Goal: Task Accomplishment & Management: Use online tool/utility

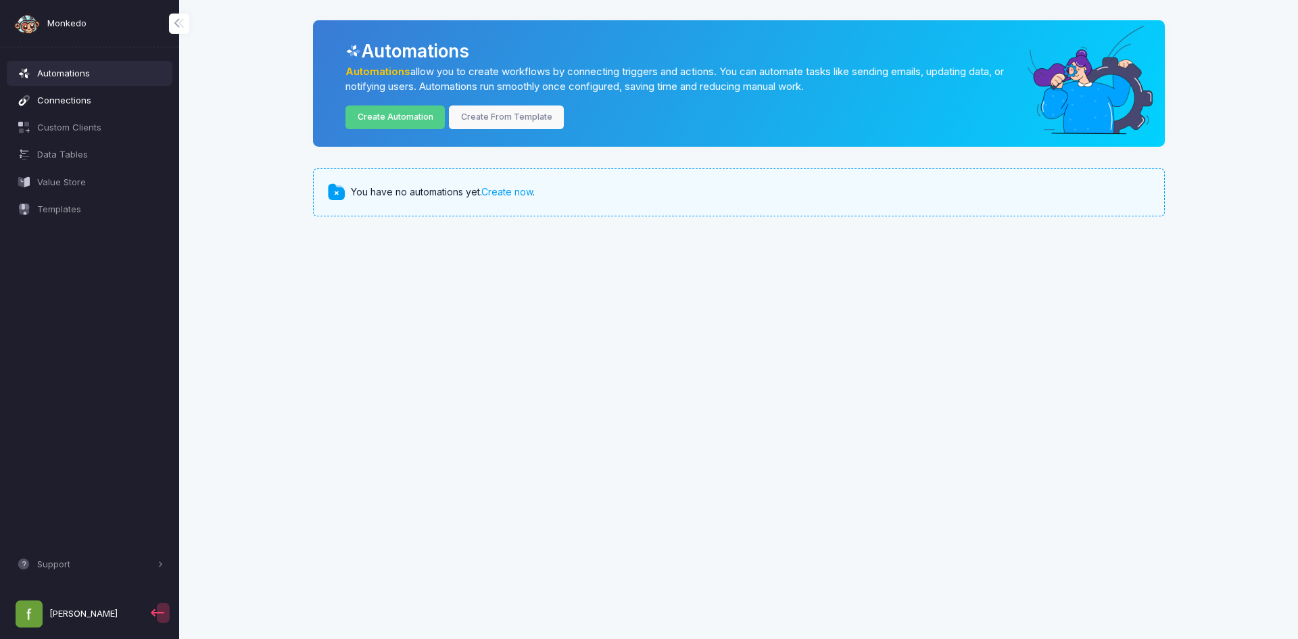
click at [64, 105] on span "Connections" at bounding box center [100, 101] width 126 height 14
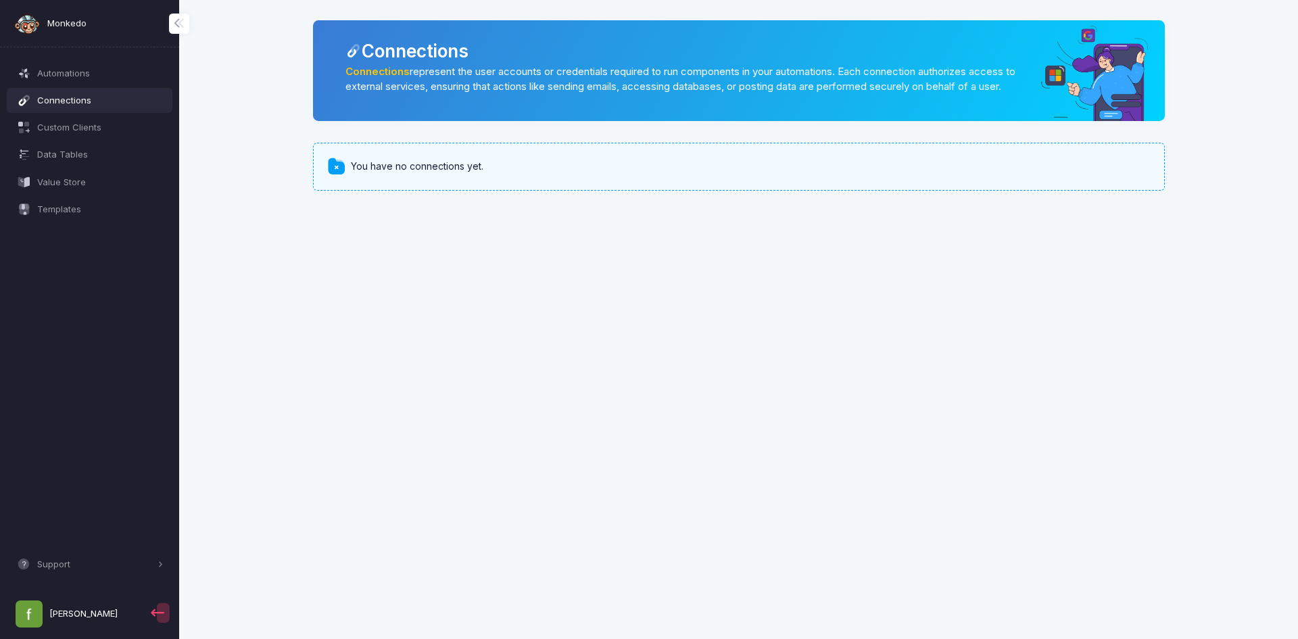
click at [403, 189] on div "You have no connections yet." at bounding box center [739, 166] width 852 height 47
click at [73, 78] on span "Automations" at bounding box center [100, 74] width 126 height 14
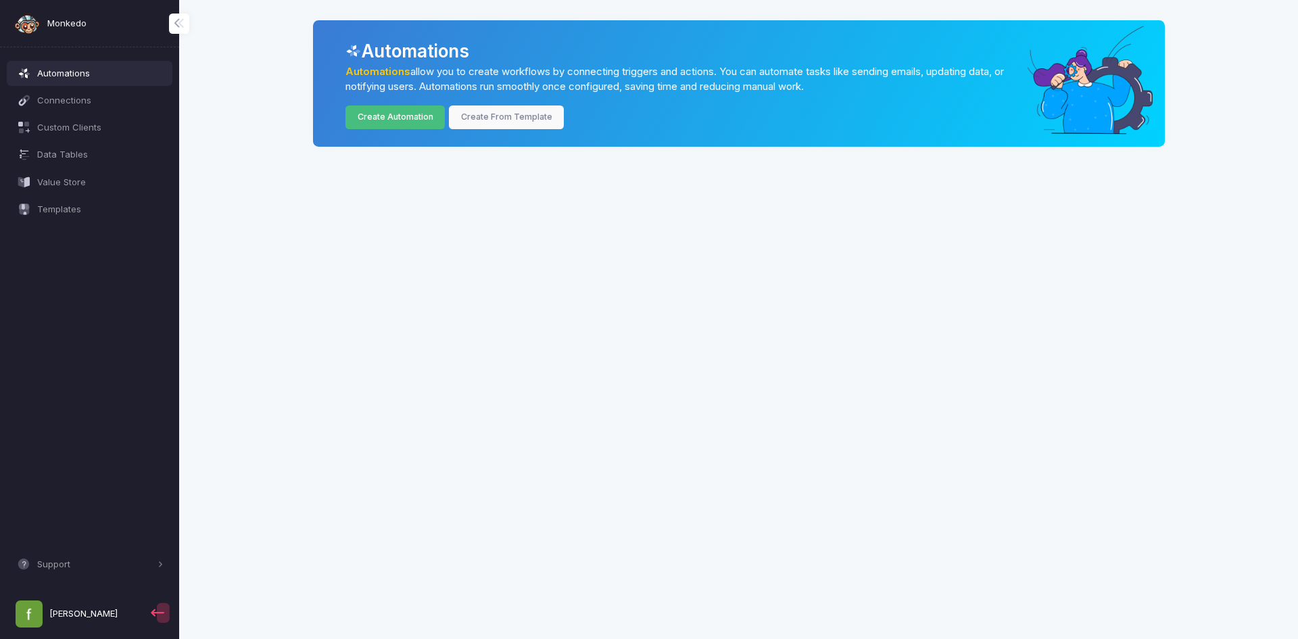
click at [393, 116] on link "Create Automation" at bounding box center [394, 117] width 99 height 24
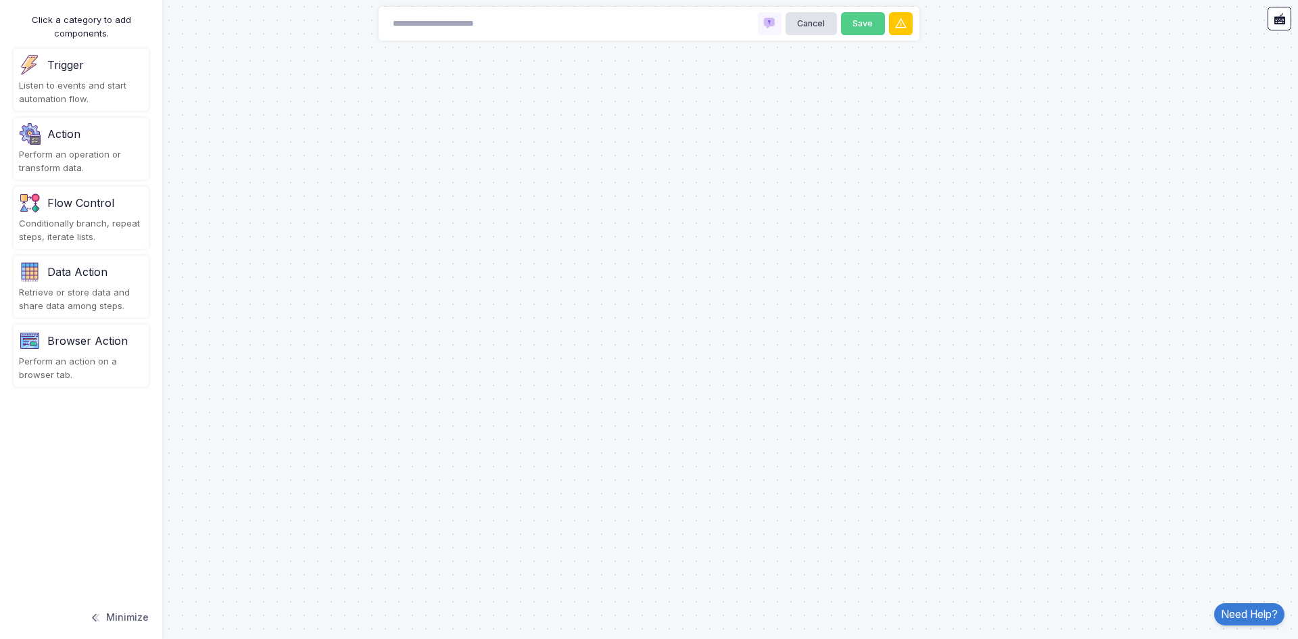
drag, startPoint x: 50, startPoint y: 80, endPoint x: 237, endPoint y: 125, distance: 192.6
click at [237, 125] on automation-editor "Cancel Save Click a category to add components. Trigger Listen to events and st…" at bounding box center [649, 319] width 1298 height 639
click at [95, 80] on div "Listen to events and start automation flow." at bounding box center [81, 92] width 124 height 26
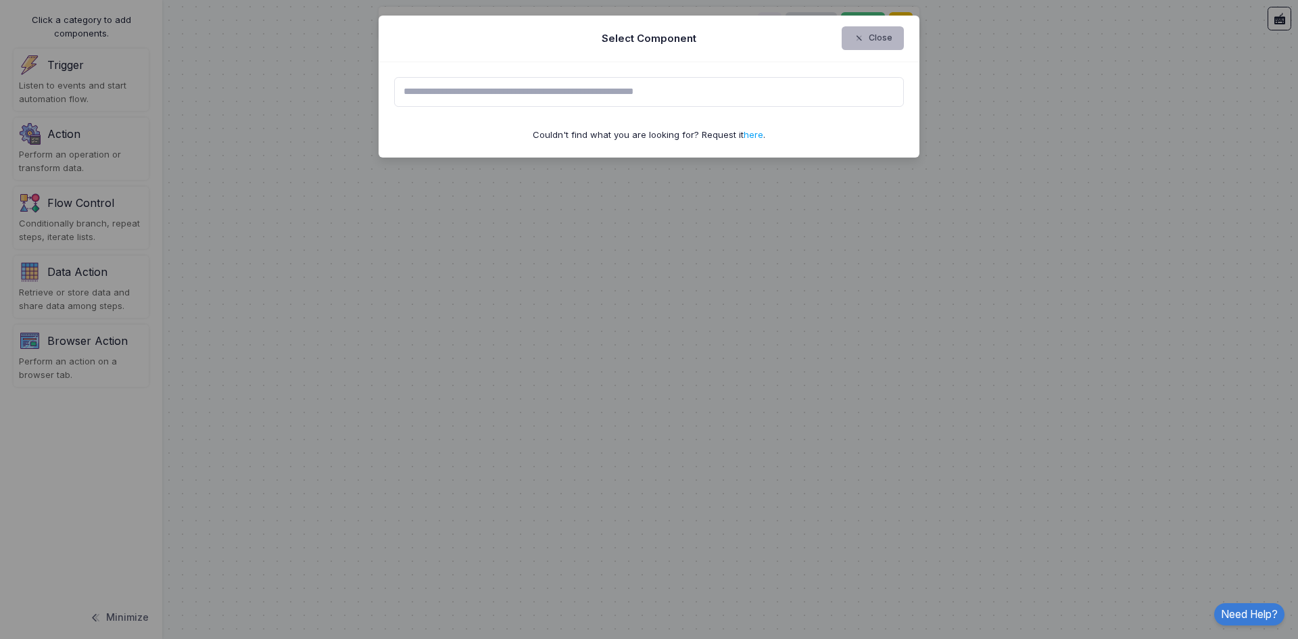
click at [872, 41] on button "Close" at bounding box center [872, 38] width 63 height 24
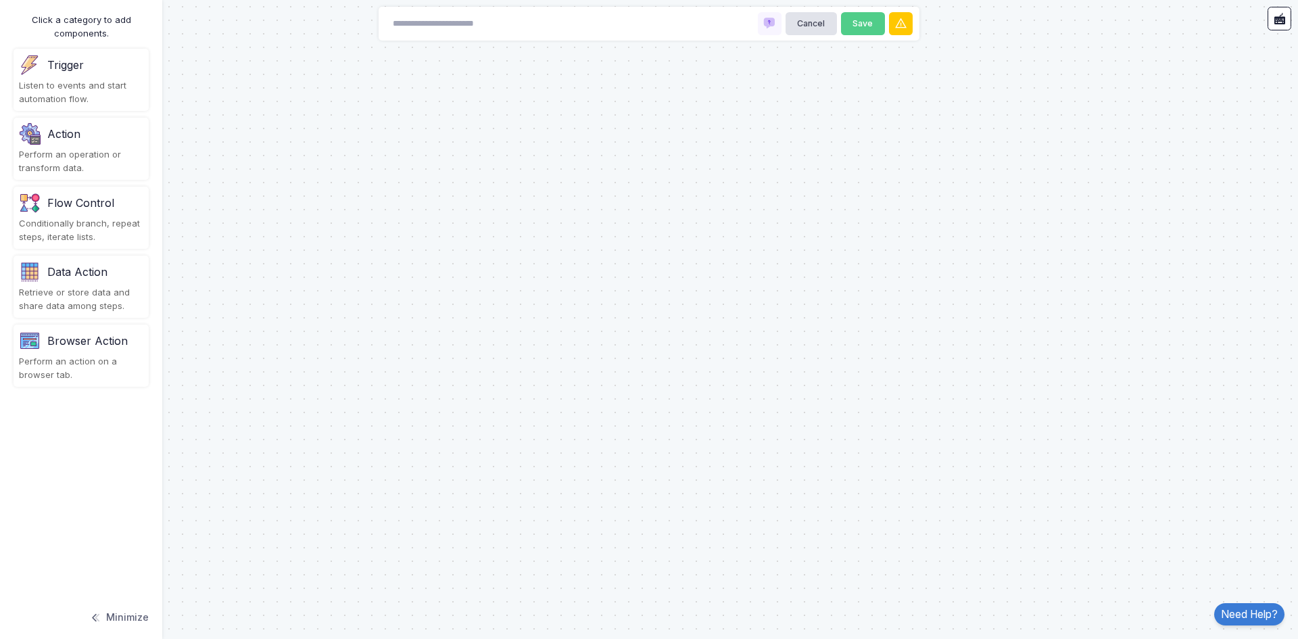
click at [70, 142] on div "Action" at bounding box center [81, 134] width 124 height 22
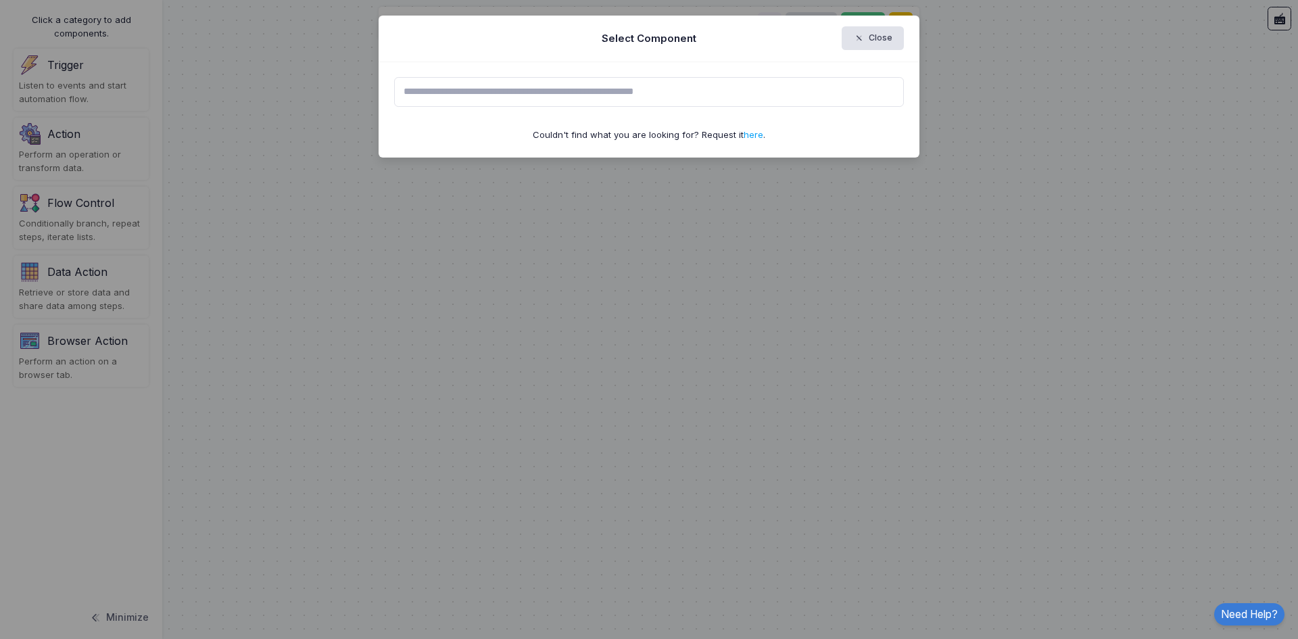
click at [620, 101] on input "text" at bounding box center [649, 92] width 510 height 30
click at [876, 41] on button "Close" at bounding box center [872, 38] width 63 height 24
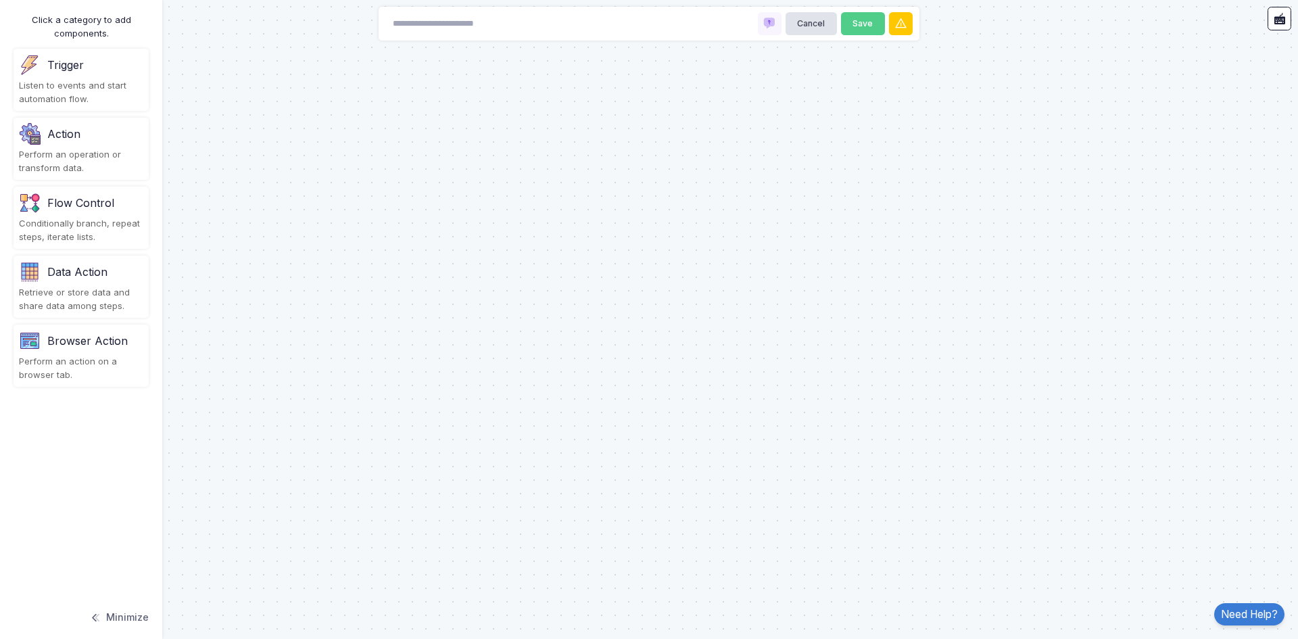
drag, startPoint x: 70, startPoint y: 284, endPoint x: 395, endPoint y: 243, distance: 327.0
click at [395, 243] on automation-editor "Cancel Save Click a category to add components. Trigger Listen to events and st…" at bounding box center [649, 319] width 1298 height 639
click at [25, 370] on div "Perform an action on a browser tab." at bounding box center [81, 368] width 124 height 26
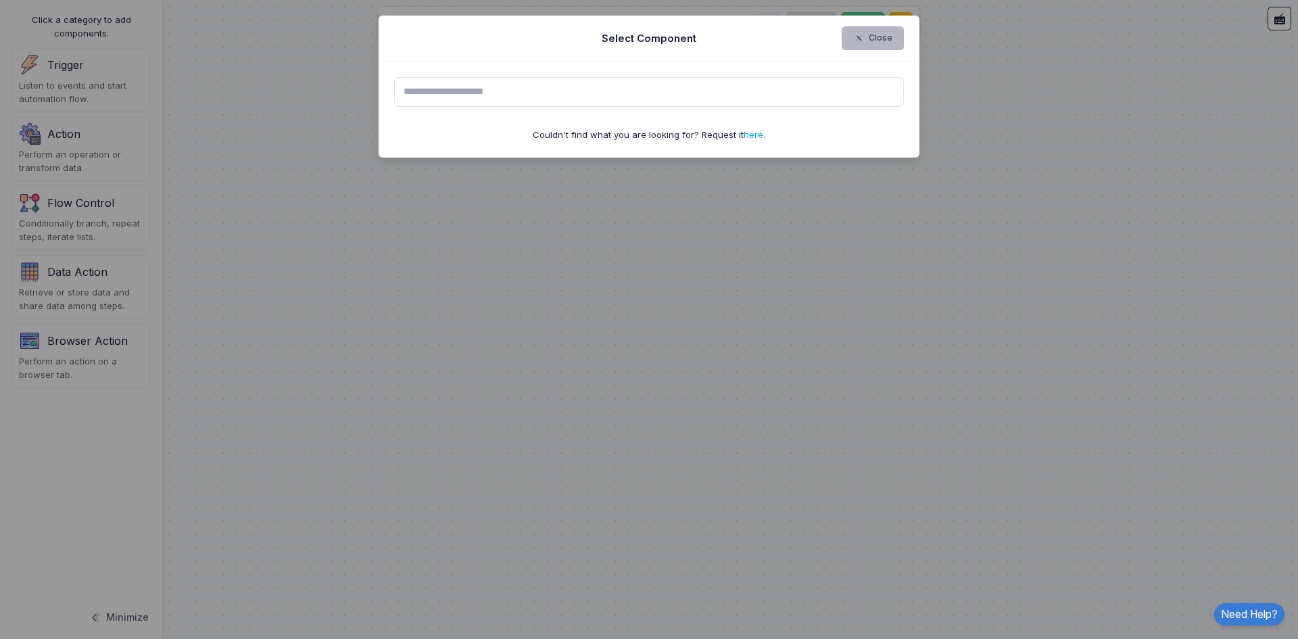
click at [884, 34] on button "Close" at bounding box center [872, 38] width 63 height 24
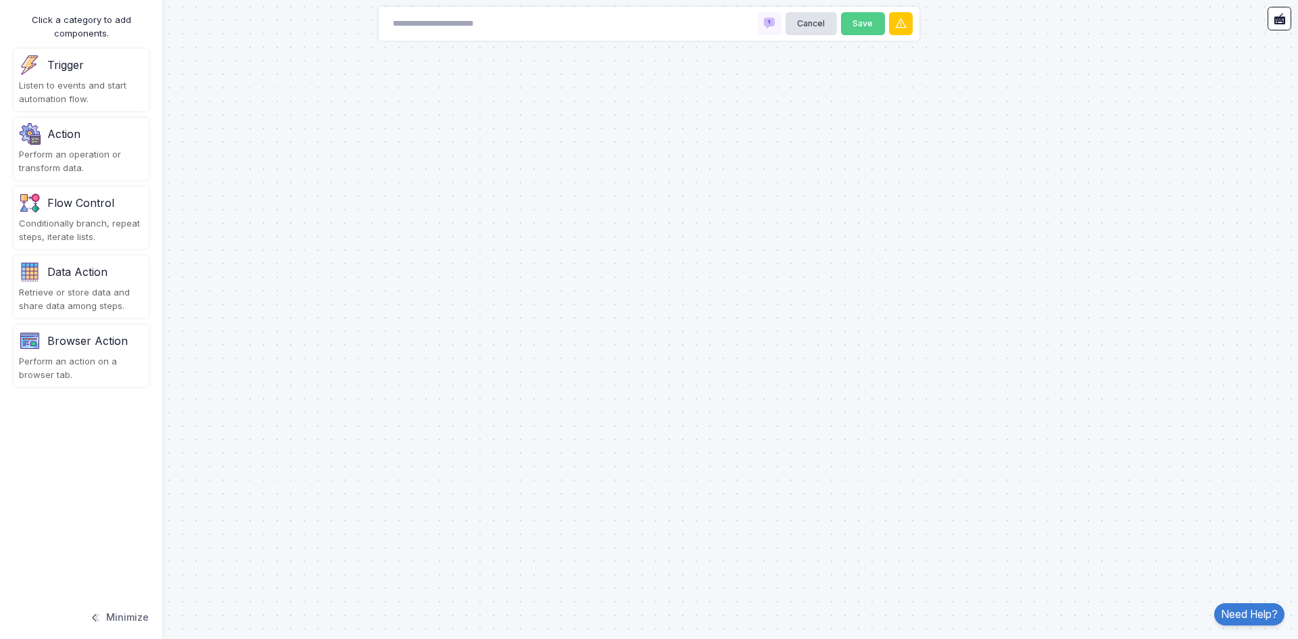
click at [109, 620] on button "Minimize" at bounding box center [118, 617] width 59 height 30
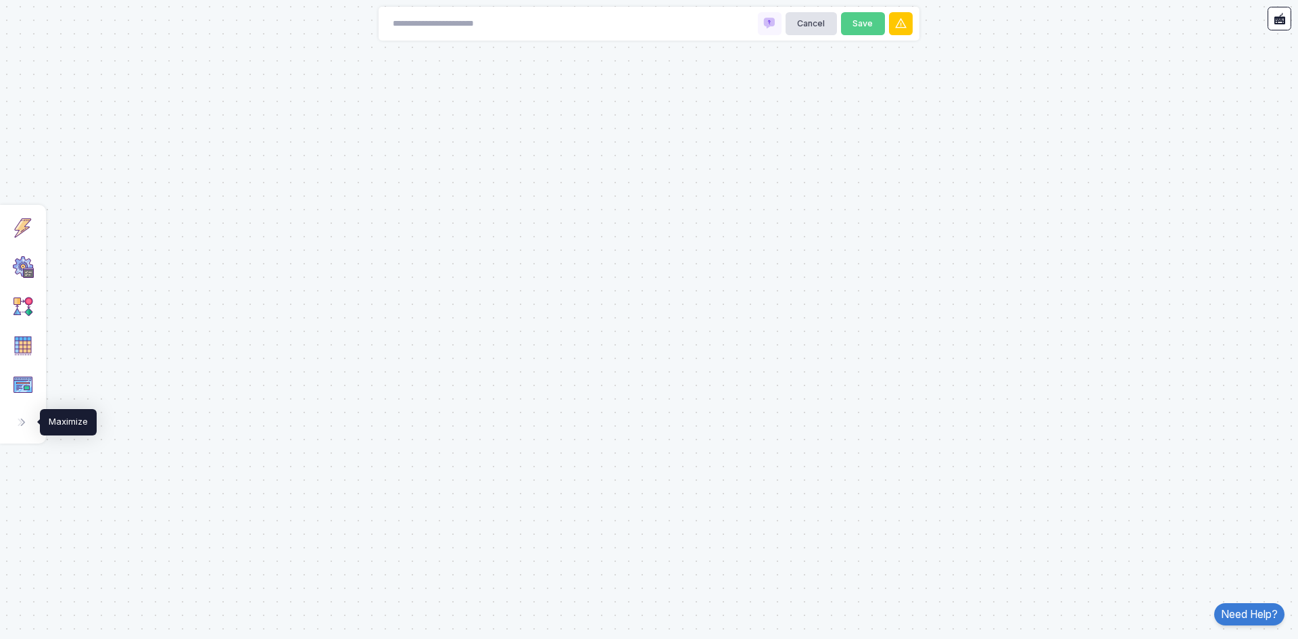
click at [28, 416] on span at bounding box center [28, 423] width 1 height 14
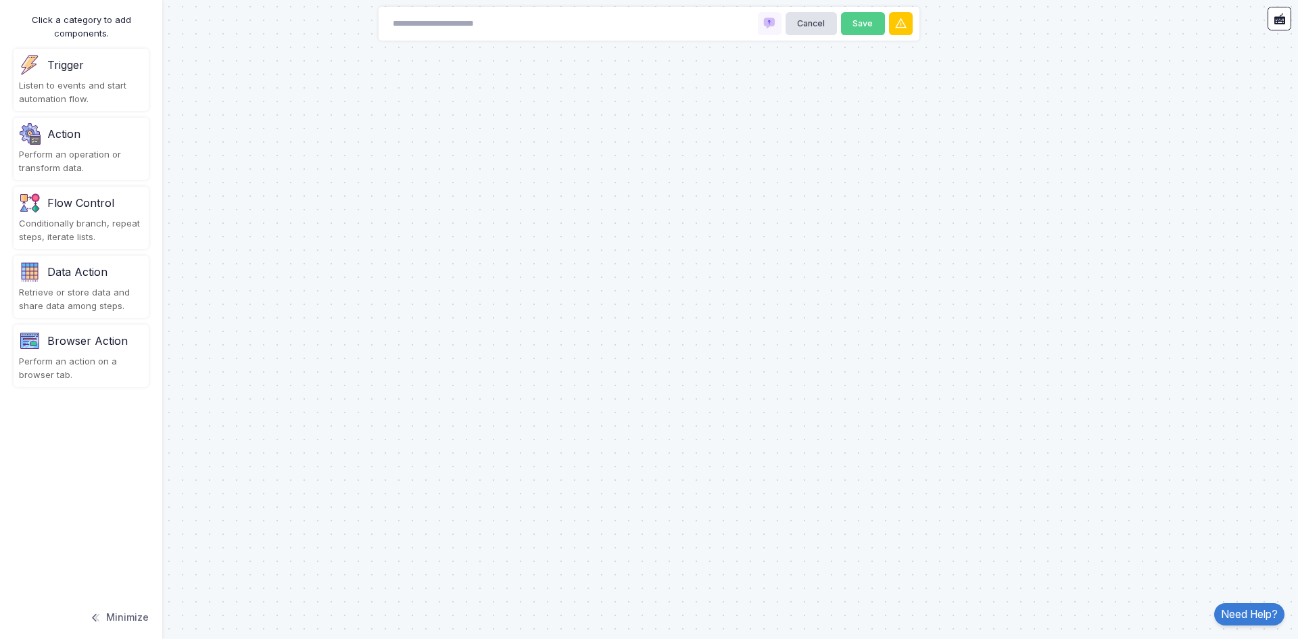
drag, startPoint x: 45, startPoint y: 80, endPoint x: 391, endPoint y: 147, distance: 351.9
click at [391, 147] on automation-editor "Cancel Save Click a category to add components. Trigger Listen to events and st…" at bounding box center [649, 319] width 1298 height 639
click at [103, 80] on div "Listen to events and start automation flow." at bounding box center [81, 92] width 124 height 26
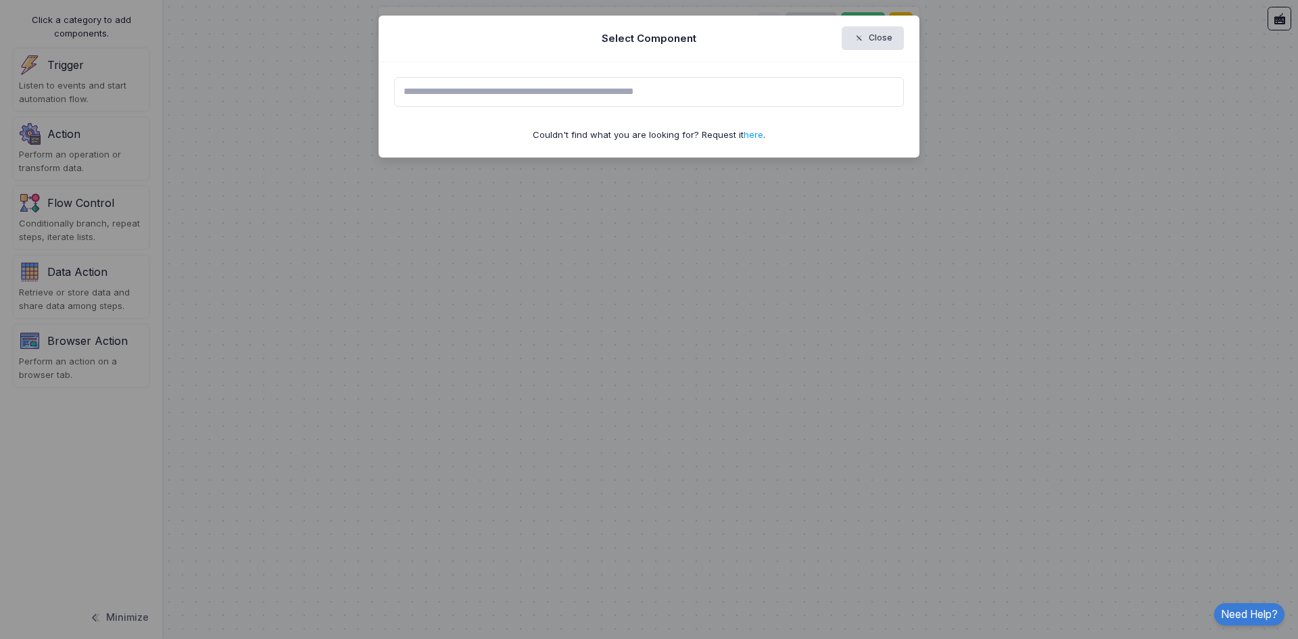
click at [612, 93] on input "text" at bounding box center [649, 92] width 510 height 30
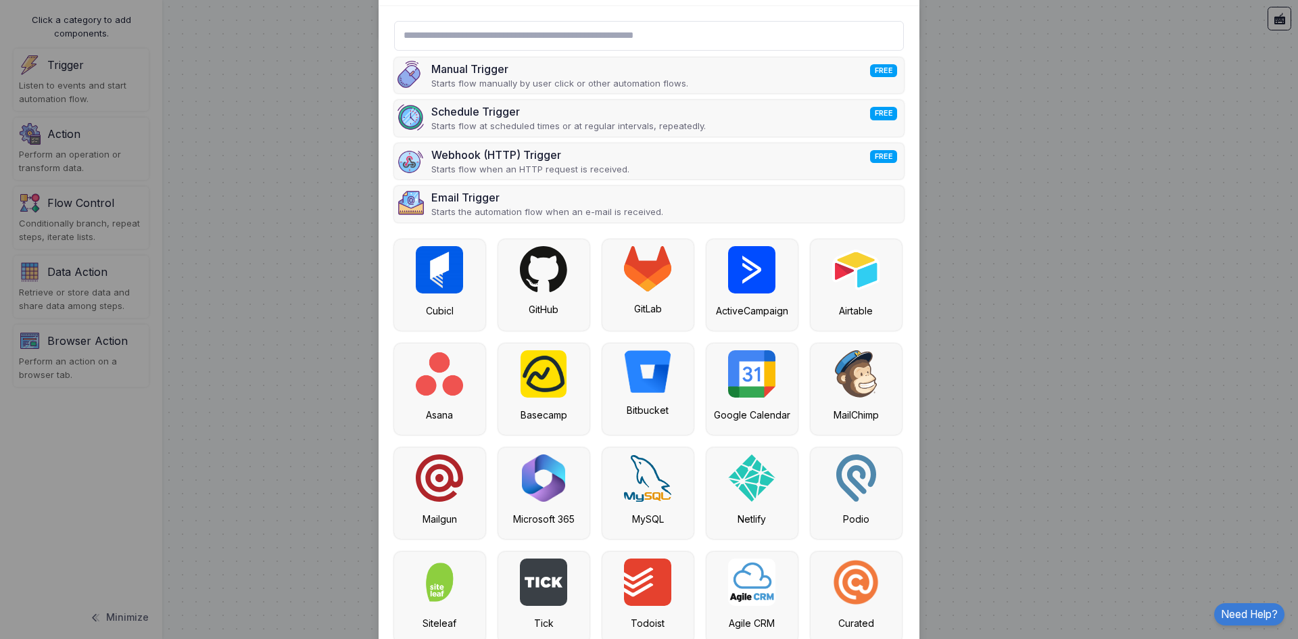
scroll to position [132, 0]
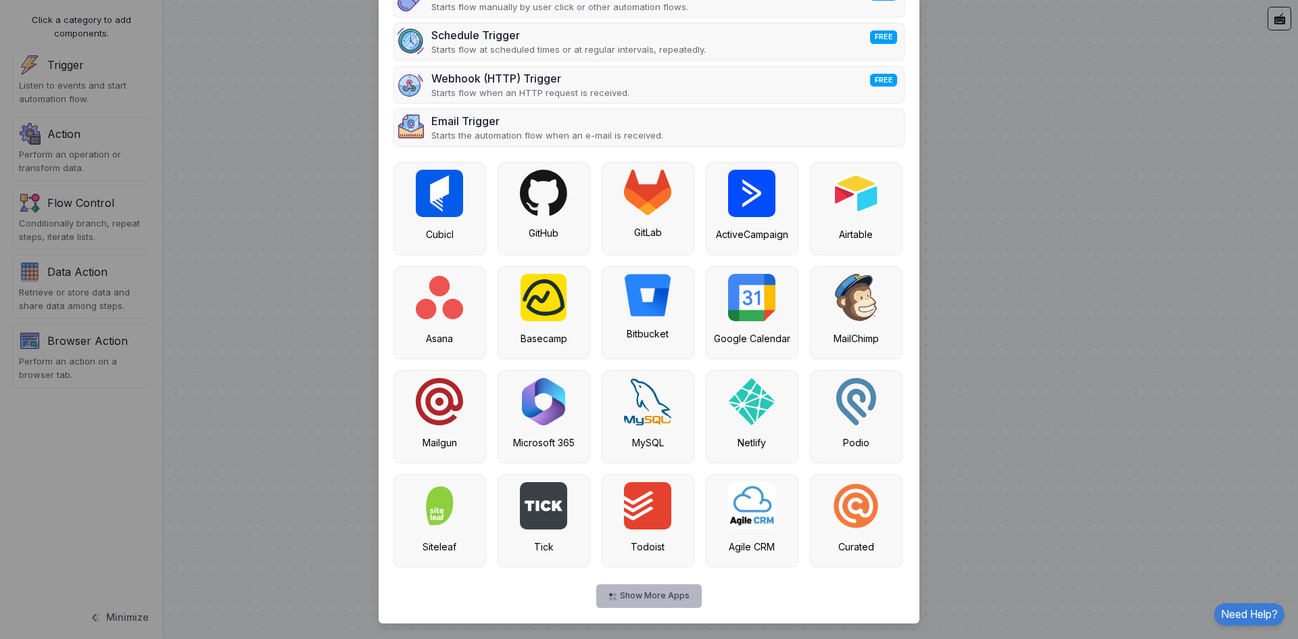
click at [660, 593] on button "Show More Apps" at bounding box center [648, 596] width 105 height 24
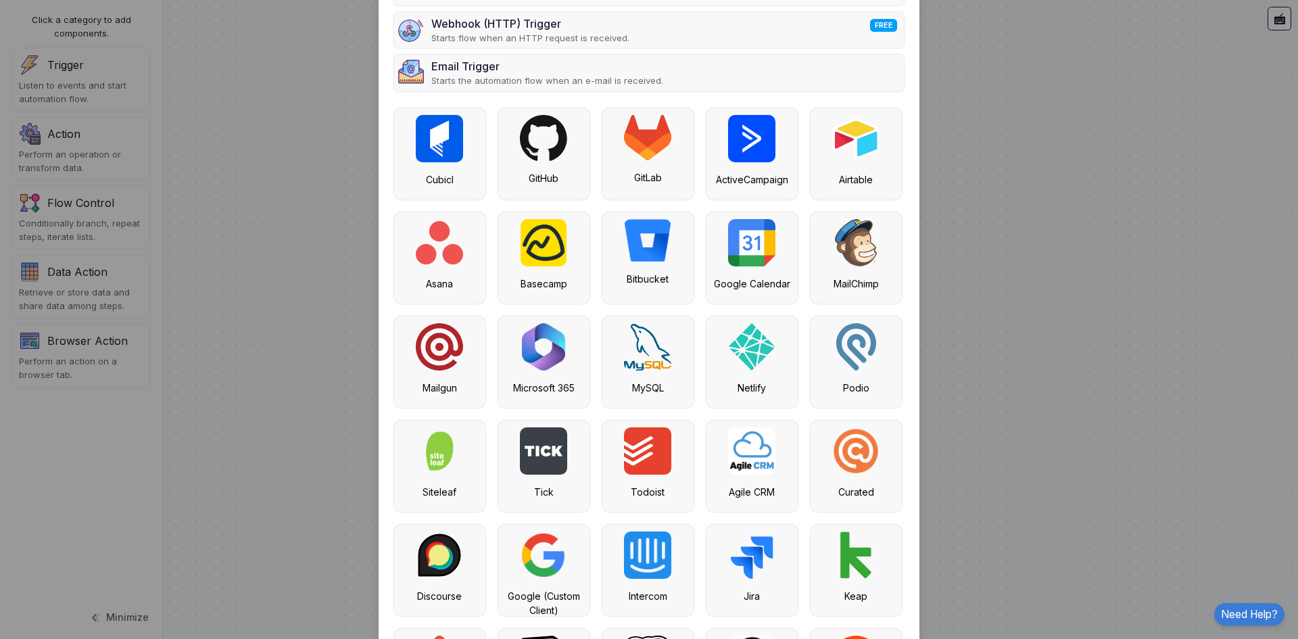
scroll to position [8, 0]
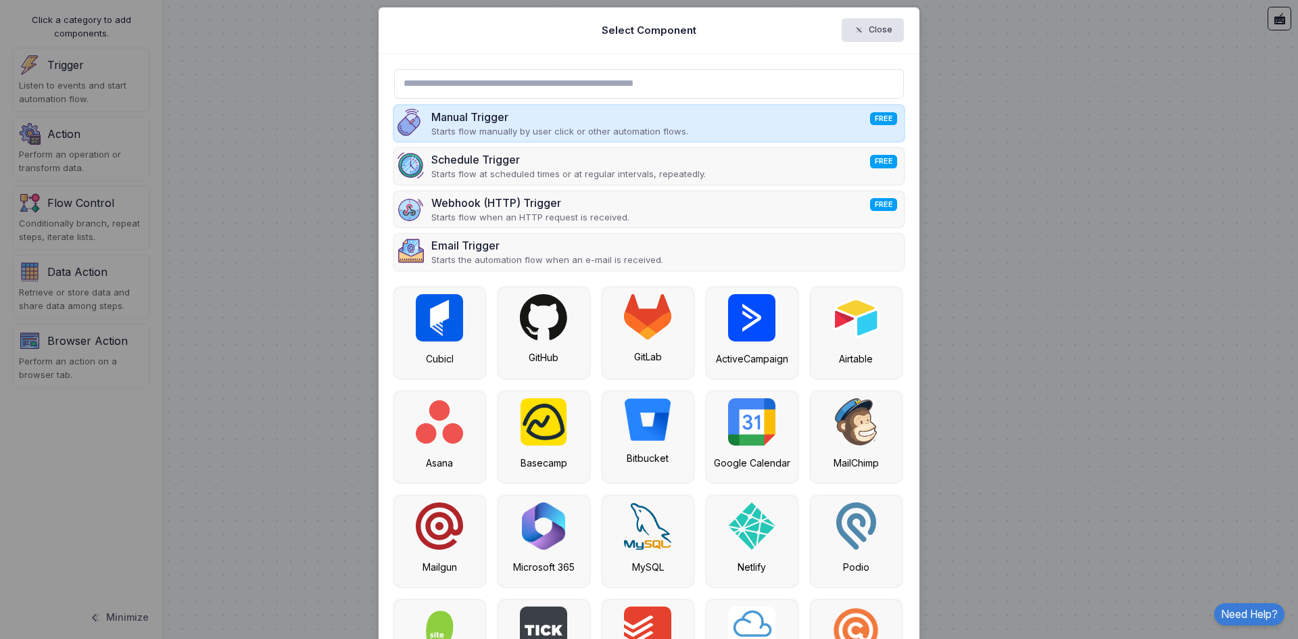
click at [545, 126] on p "Starts flow manually by user click or other automation flows." at bounding box center [559, 132] width 257 height 14
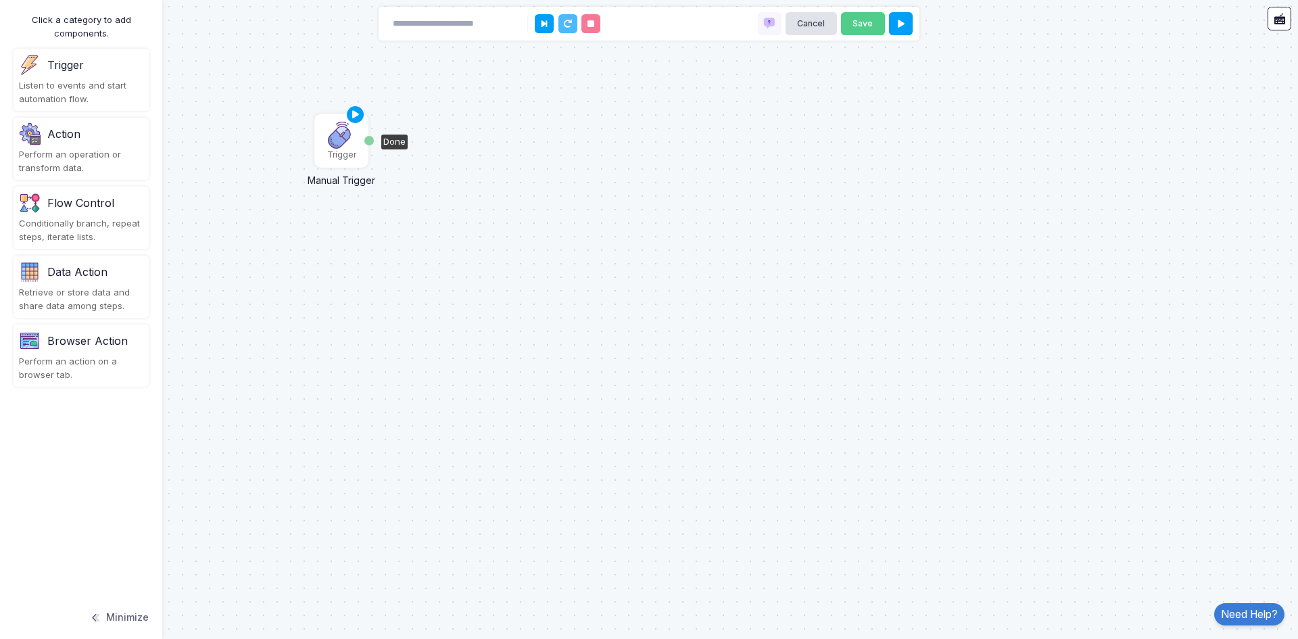
click at [341, 141] on img at bounding box center [341, 135] width 27 height 27
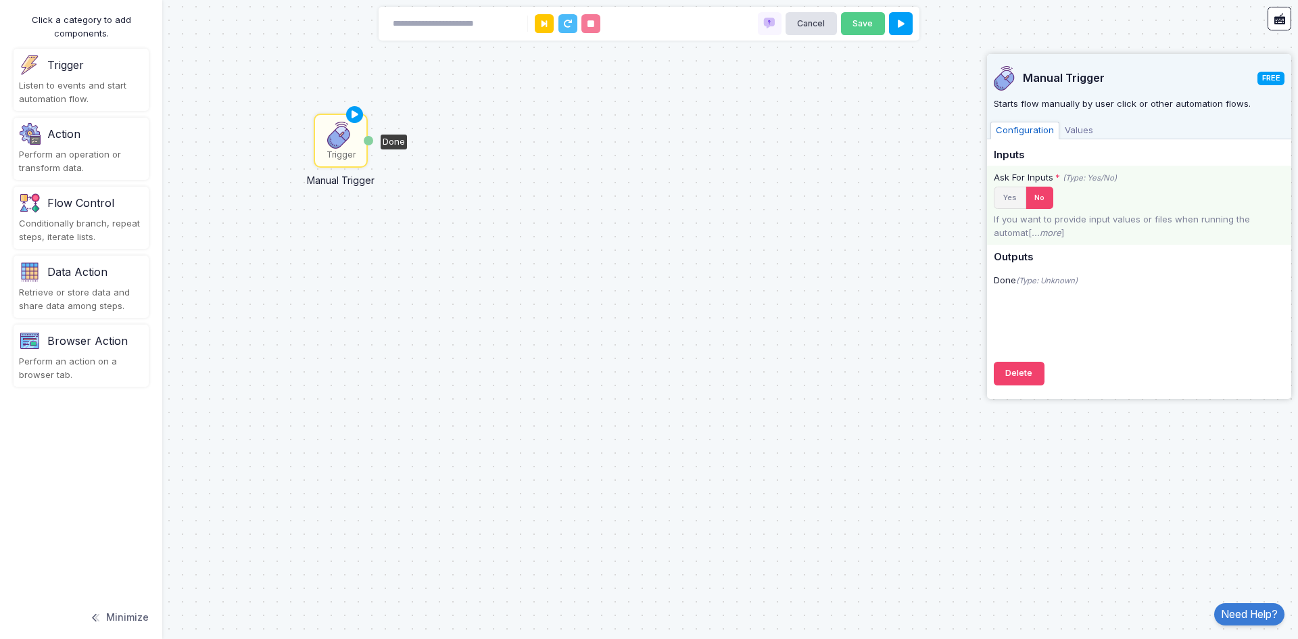
click at [1004, 197] on button "Yes" at bounding box center [1009, 198] width 32 height 22
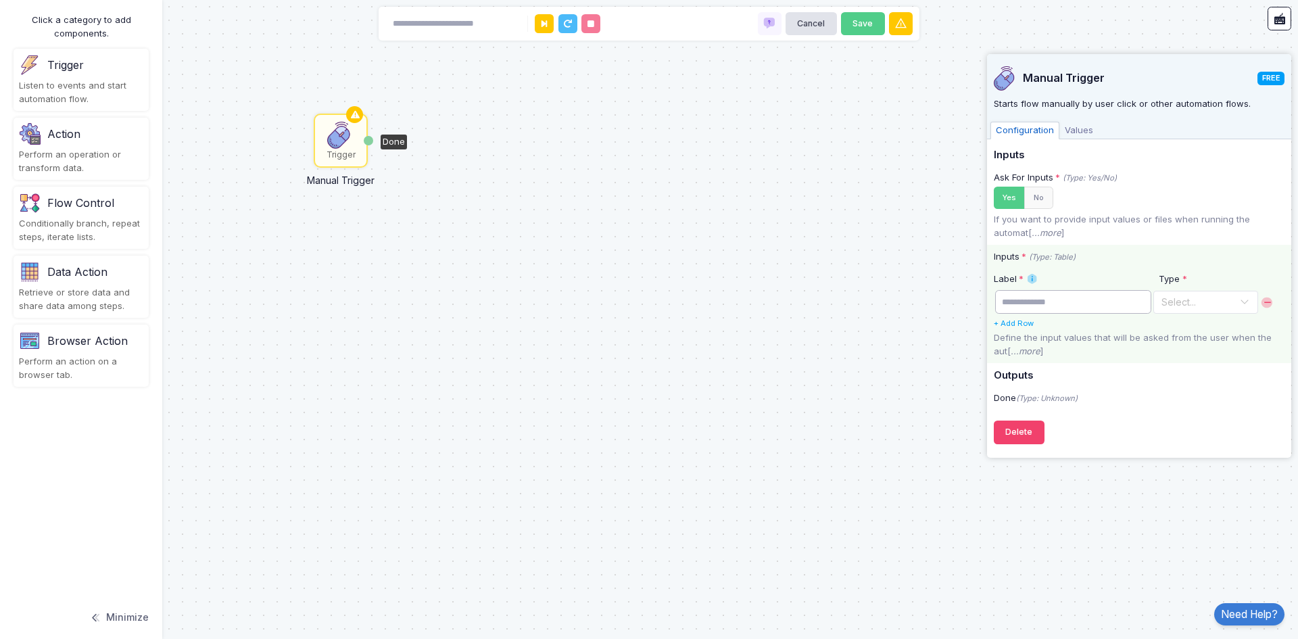
click at [1058, 295] on input "text" at bounding box center [1073, 302] width 156 height 24
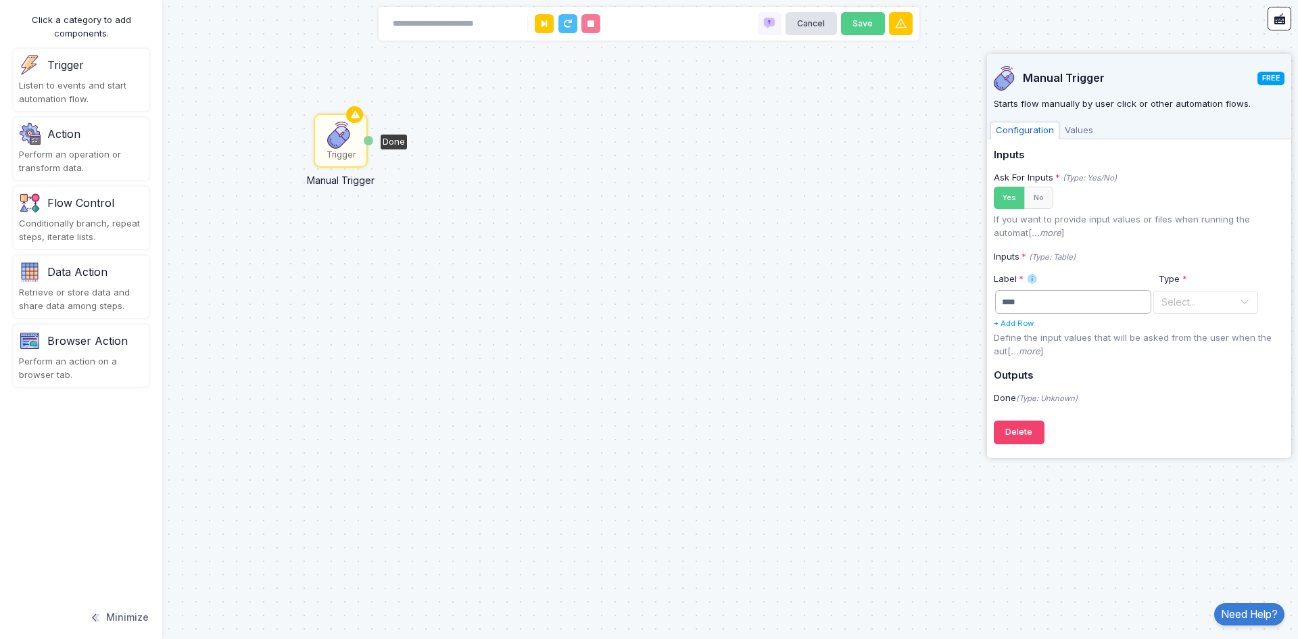
drag, startPoint x: 1066, startPoint y: 300, endPoint x: 933, endPoint y: 301, distance: 132.5
click at [933, 301] on automation-editor "Trigger Manual Trigger Done Cancel Save Click a category to add components. Tri…" at bounding box center [649, 319] width 1298 height 639
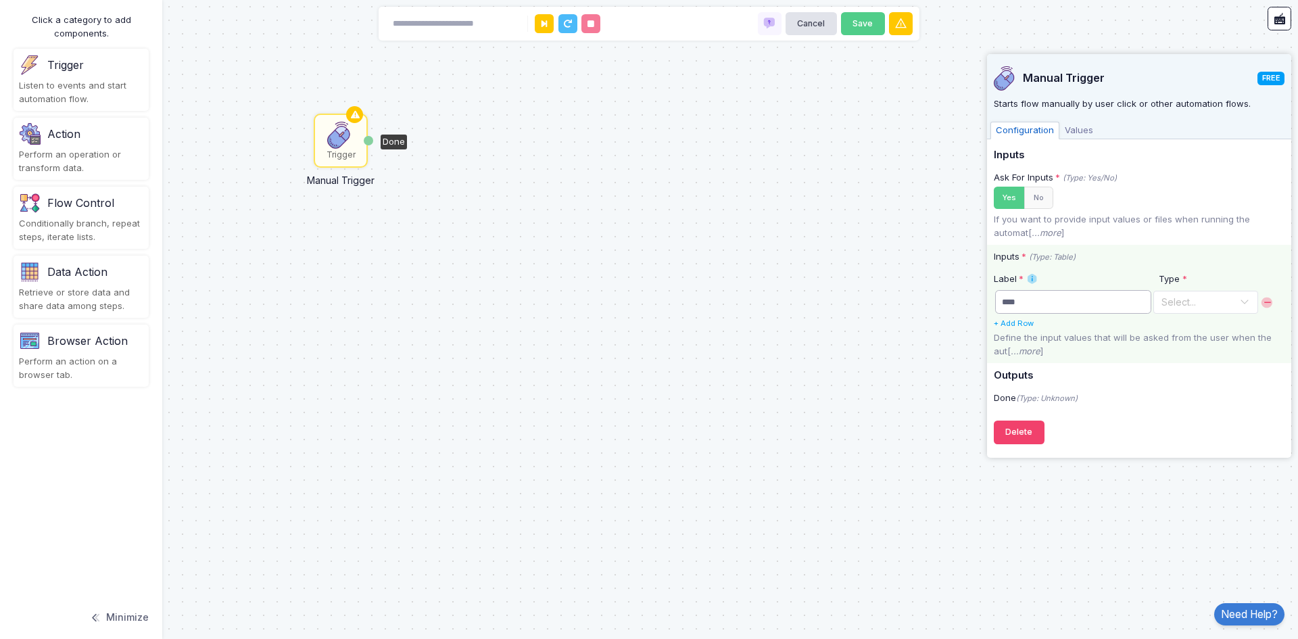
type input "****"
click at [1216, 307] on input "text" at bounding box center [1191, 301] width 63 height 15
click at [1200, 323] on div "Text" at bounding box center [1198, 327] width 74 height 14
click at [1021, 324] on link "+ Add Row" at bounding box center [1013, 322] width 40 height 9
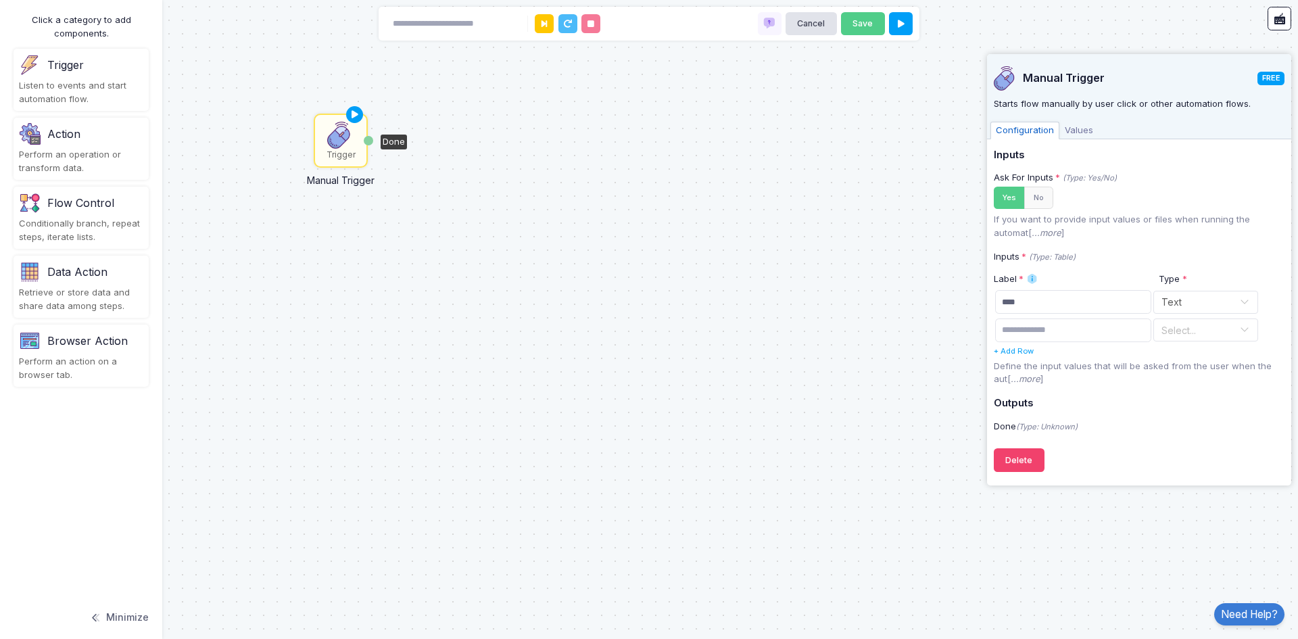
click at [1271, 329] on span at bounding box center [1267, 331] width 14 height 14
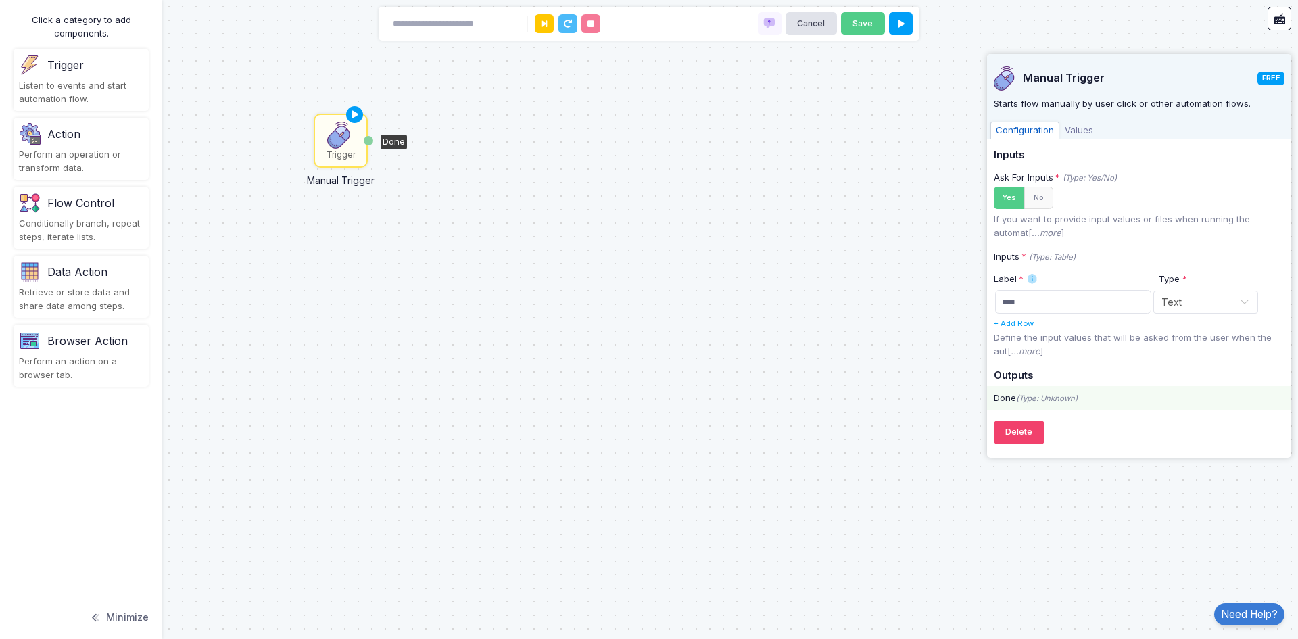
click at [1022, 404] on div "Done (Type: Unknown)" at bounding box center [1139, 398] width 304 height 14
click at [1027, 398] on icon "(Type: Unknown)" at bounding box center [1046, 397] width 61 height 9
click at [1012, 398] on div "Done (Type: Unknown)" at bounding box center [1139, 398] width 304 height 14
click at [909, 418] on div "Trigger Manual Trigger Done" at bounding box center [649, 319] width 1298 height 639
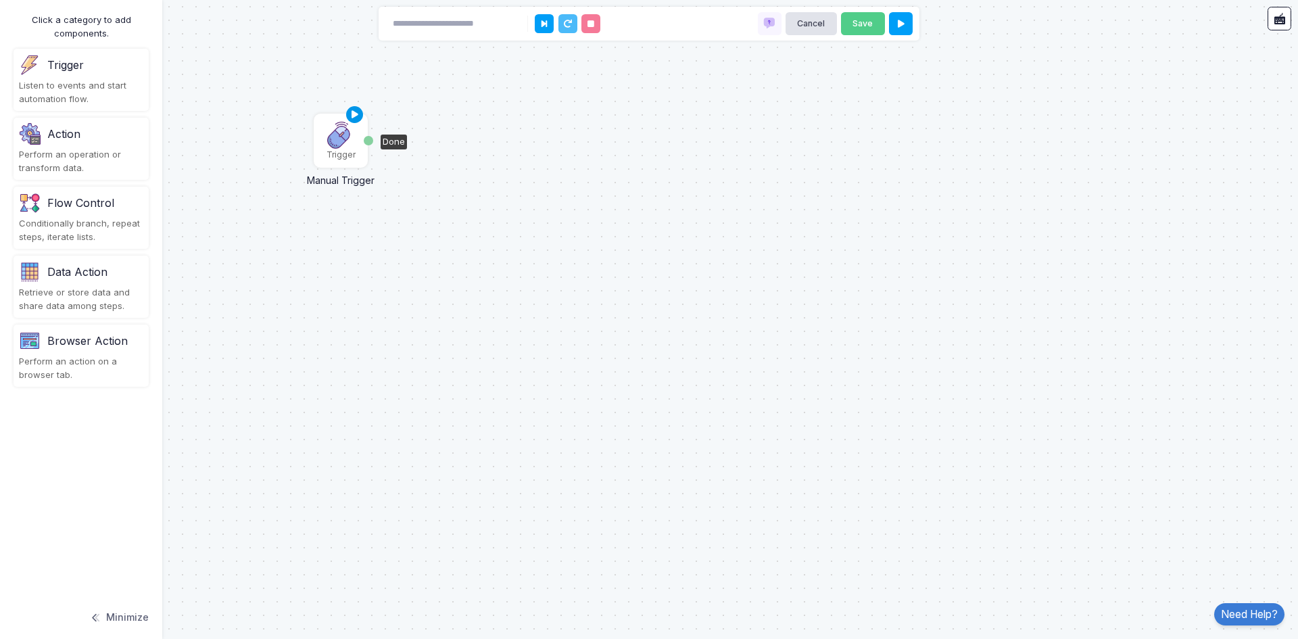
click at [349, 115] on icon at bounding box center [355, 114] width 16 height 19
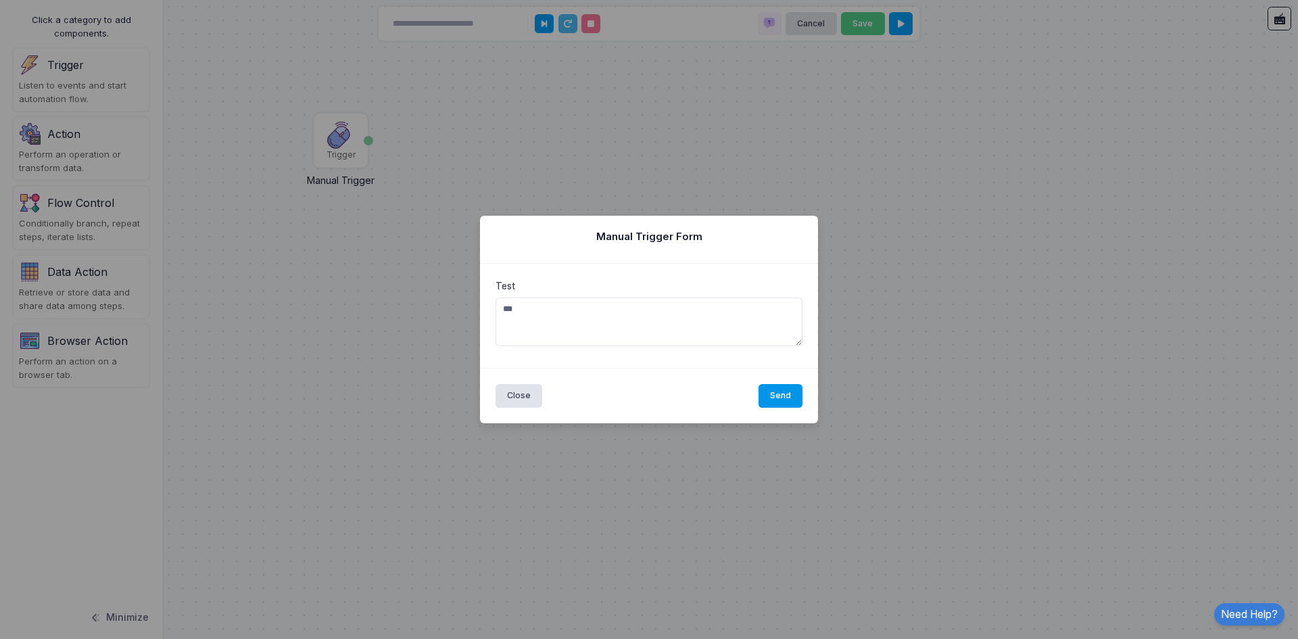
type textarea "***"
click at [797, 394] on button "Send" at bounding box center [780, 396] width 45 height 24
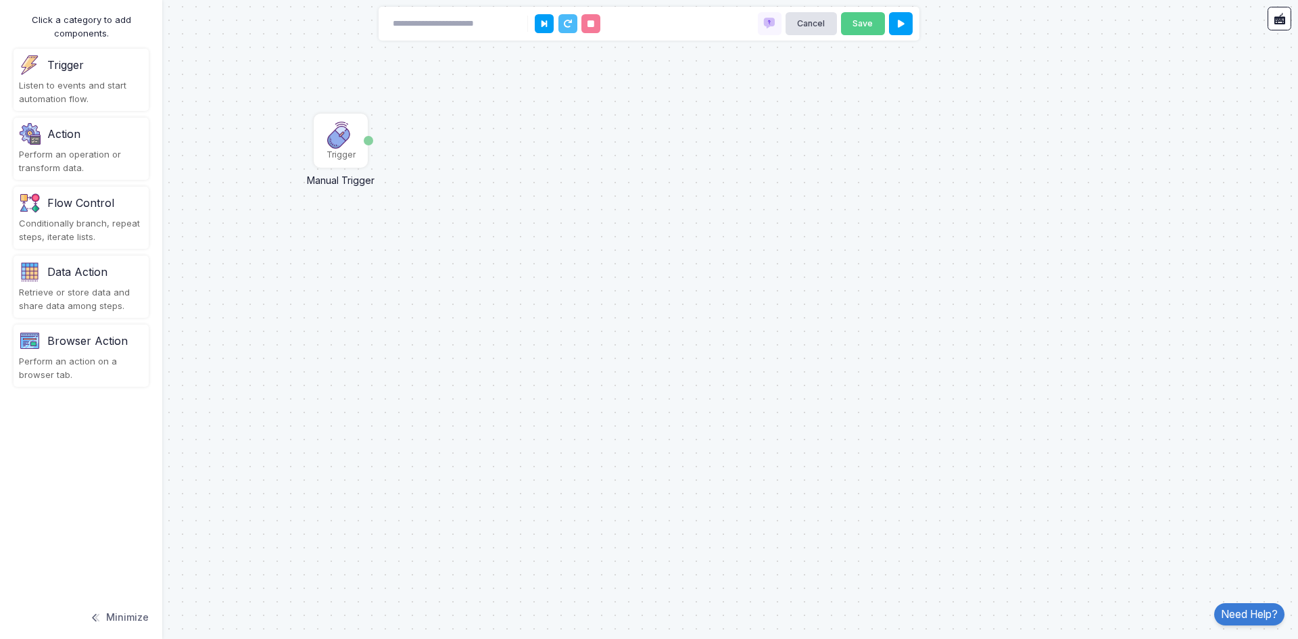
drag, startPoint x: 104, startPoint y: 206, endPoint x: 541, endPoint y: 212, distance: 436.6
click at [541, 212] on automation-editor "Trigger Manual Trigger Done Cancel Save Click a category to add components. Tri…" at bounding box center [649, 319] width 1298 height 639
click at [89, 212] on div "Flow Control" at bounding box center [81, 203] width 124 height 22
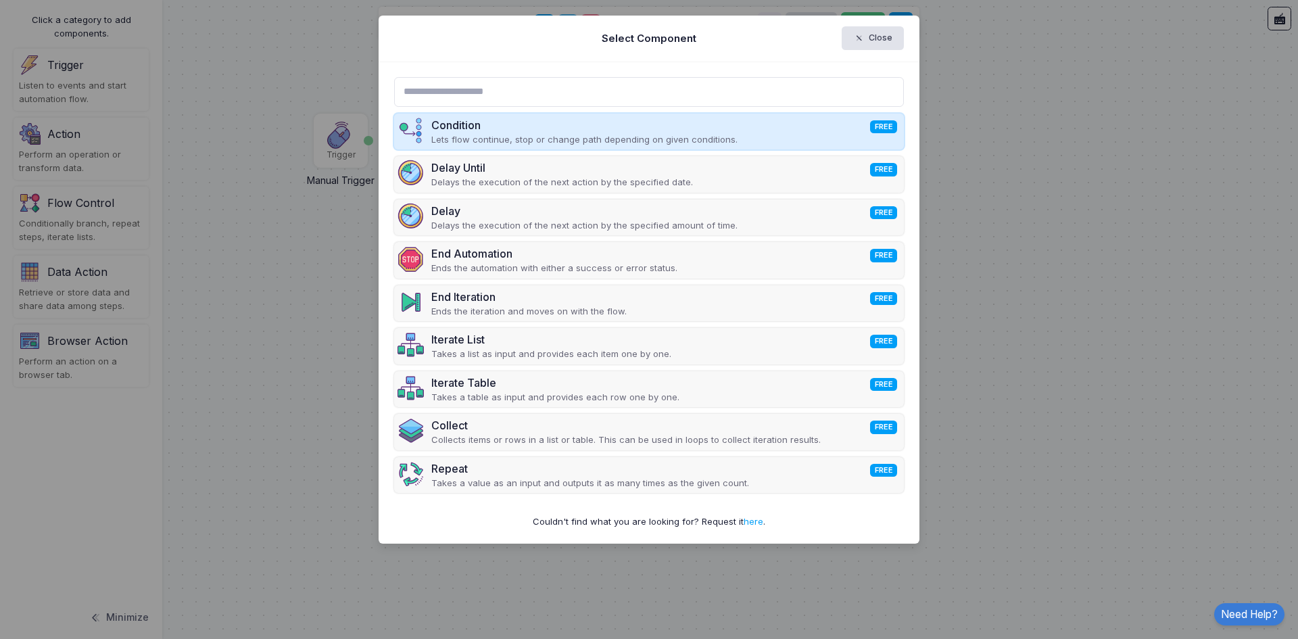
click at [559, 137] on p "Lets flow continue, stop or change path depending on given conditions." at bounding box center [584, 140] width 306 height 14
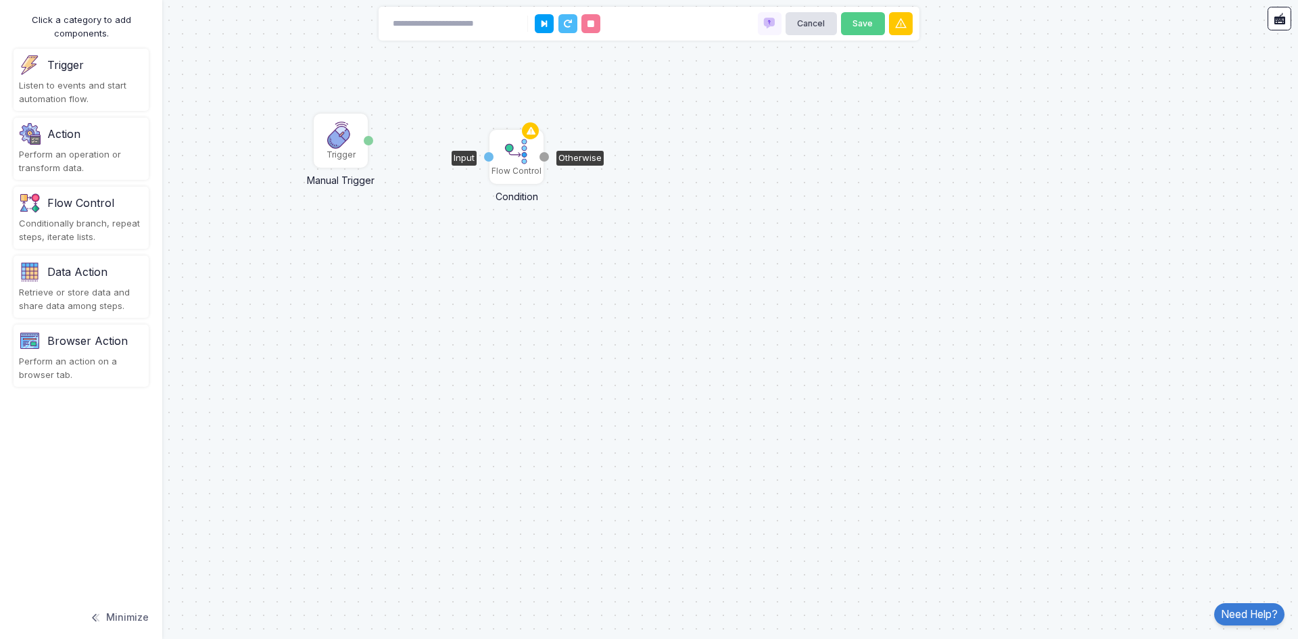
click at [516, 157] on img at bounding box center [516, 151] width 27 height 27
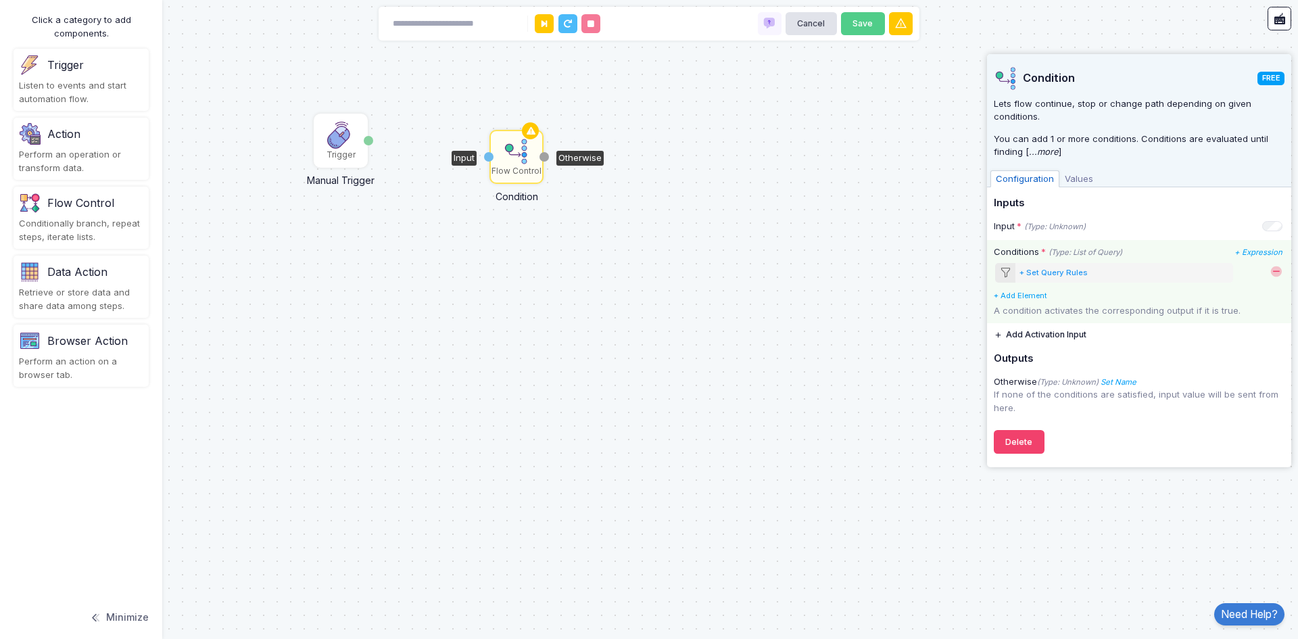
click at [1068, 271] on div "+ Set Query Rules" at bounding box center [1053, 272] width 68 height 11
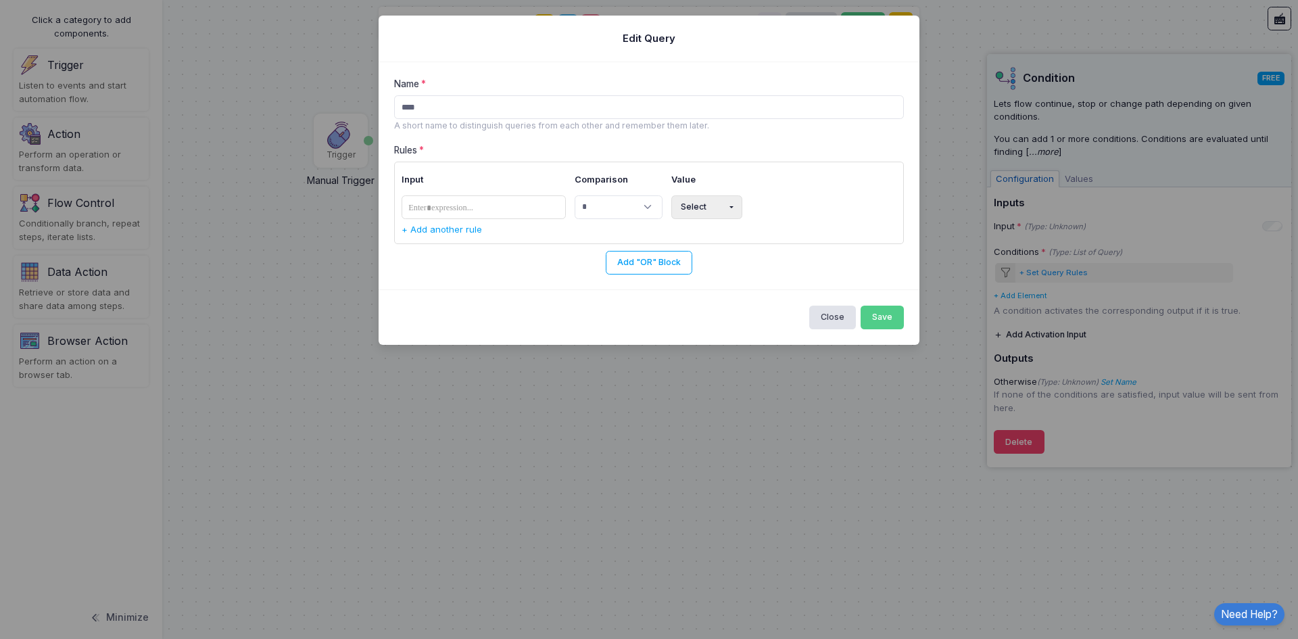
drag, startPoint x: 464, startPoint y: 105, endPoint x: 360, endPoint y: 100, distance: 104.9
click at [360, 100] on ngb-modal-window "**********" at bounding box center [649, 319] width 1298 height 639
type input "****"
click at [451, 216] on tags "​" at bounding box center [483, 207] width 165 height 24
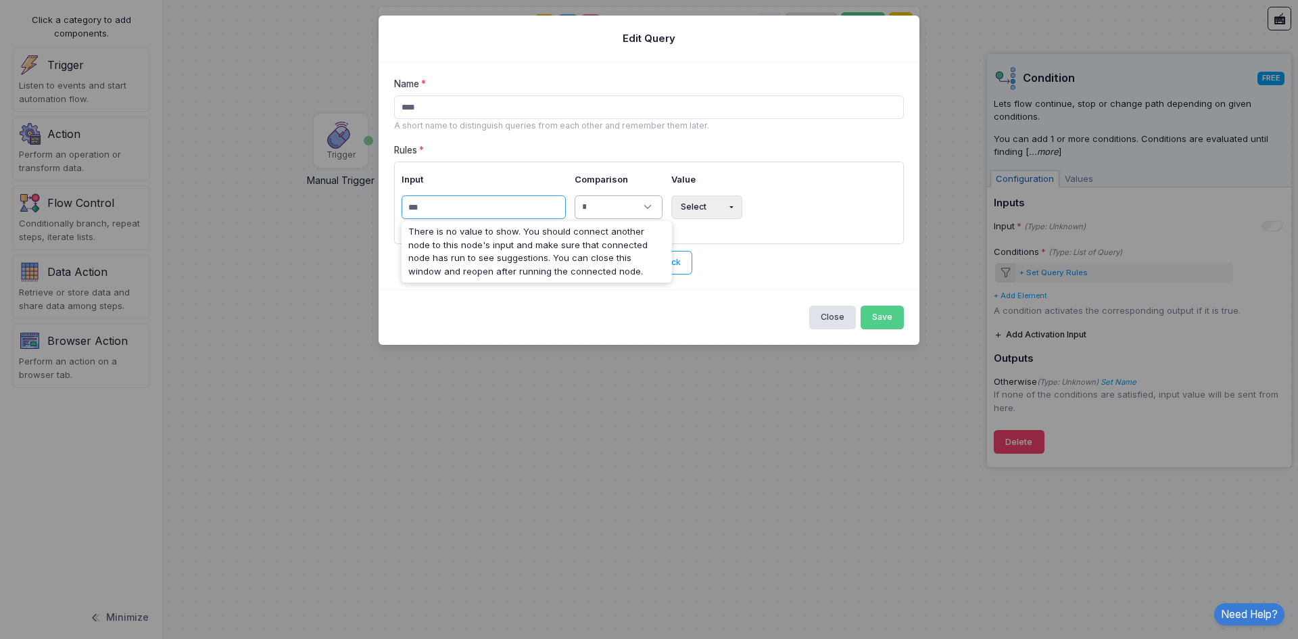
click at [642, 202] on select "**********" at bounding box center [618, 207] width 88 height 24
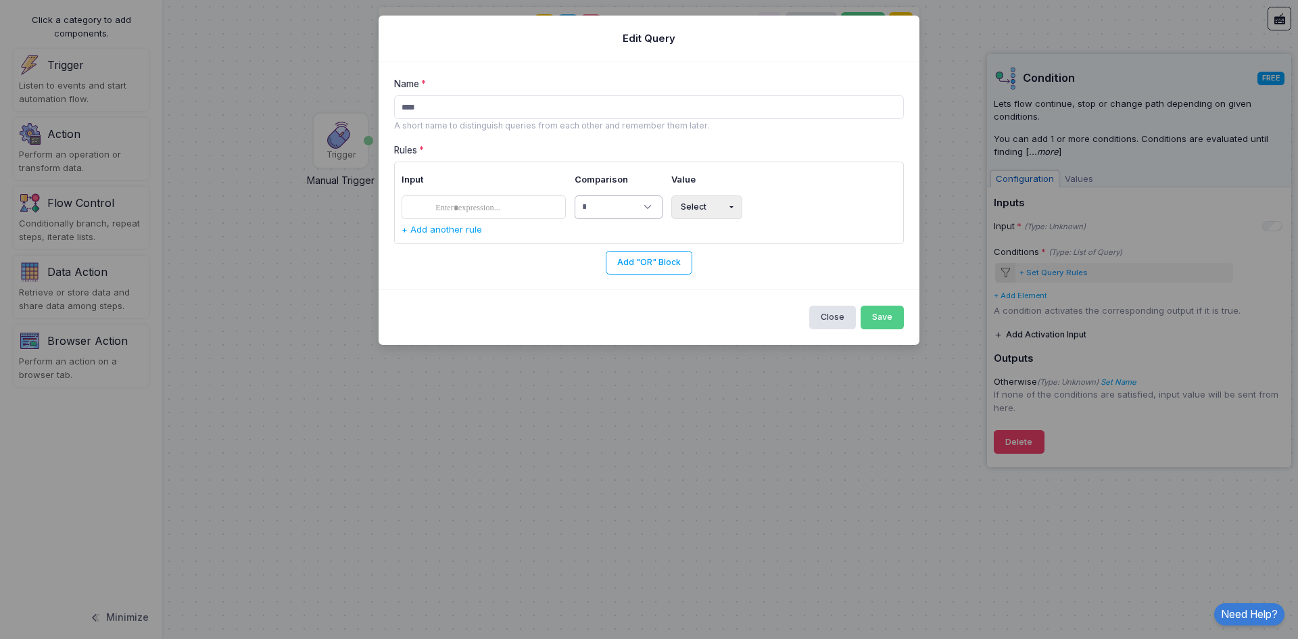
click at [642, 202] on select "**********" at bounding box center [618, 207] width 88 height 24
click at [503, 211] on tags "​" at bounding box center [483, 207] width 165 height 24
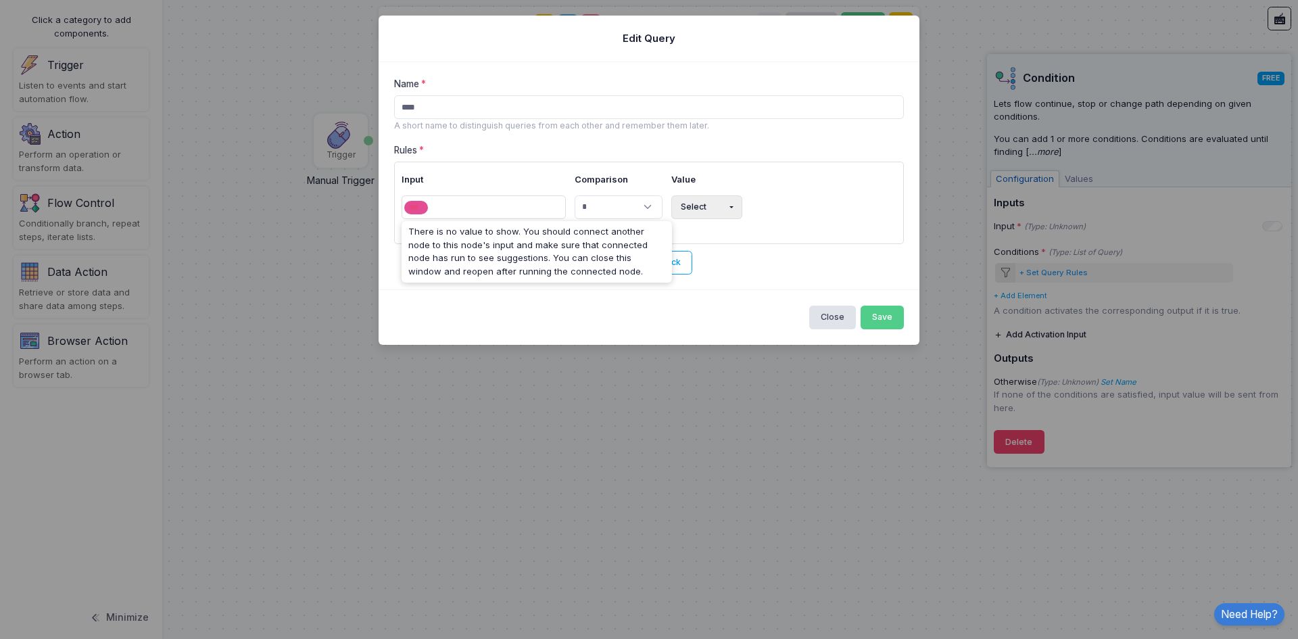
click at [751, 271] on div "Add "OR" Block" at bounding box center [649, 263] width 510 height 24
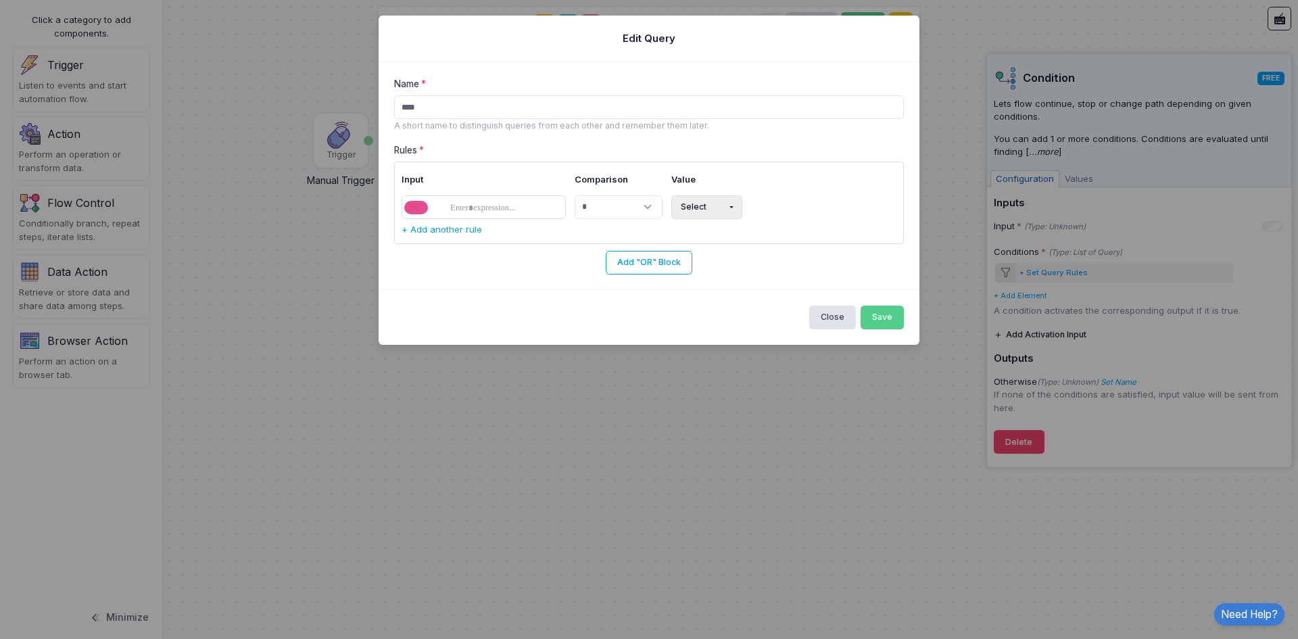
click at [719, 205] on button "Select" at bounding box center [706, 207] width 71 height 24
click at [702, 260] on button "Text" at bounding box center [715, 261] width 88 height 24
click at [480, 201] on span at bounding box center [445, 208] width 82 height 16
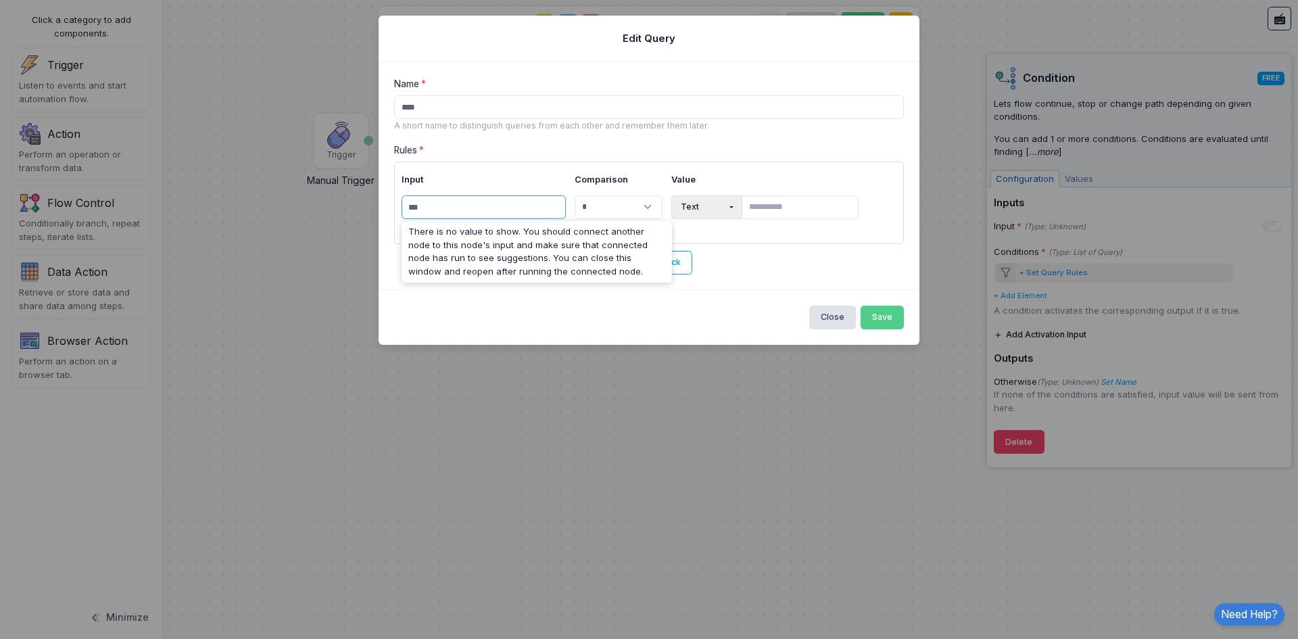
click at [545, 316] on div "Close Save" at bounding box center [648, 316] width 541 height 55
click at [450, 209] on span at bounding box center [445, 208] width 82 height 16
click at [792, 205] on input "text" at bounding box center [799, 207] width 117 height 24
click at [525, 205] on tags "​" at bounding box center [483, 207] width 165 height 24
click at [645, 279] on div "There is no value to show. You should connect another node to this node's input…" at bounding box center [536, 251] width 270 height 61
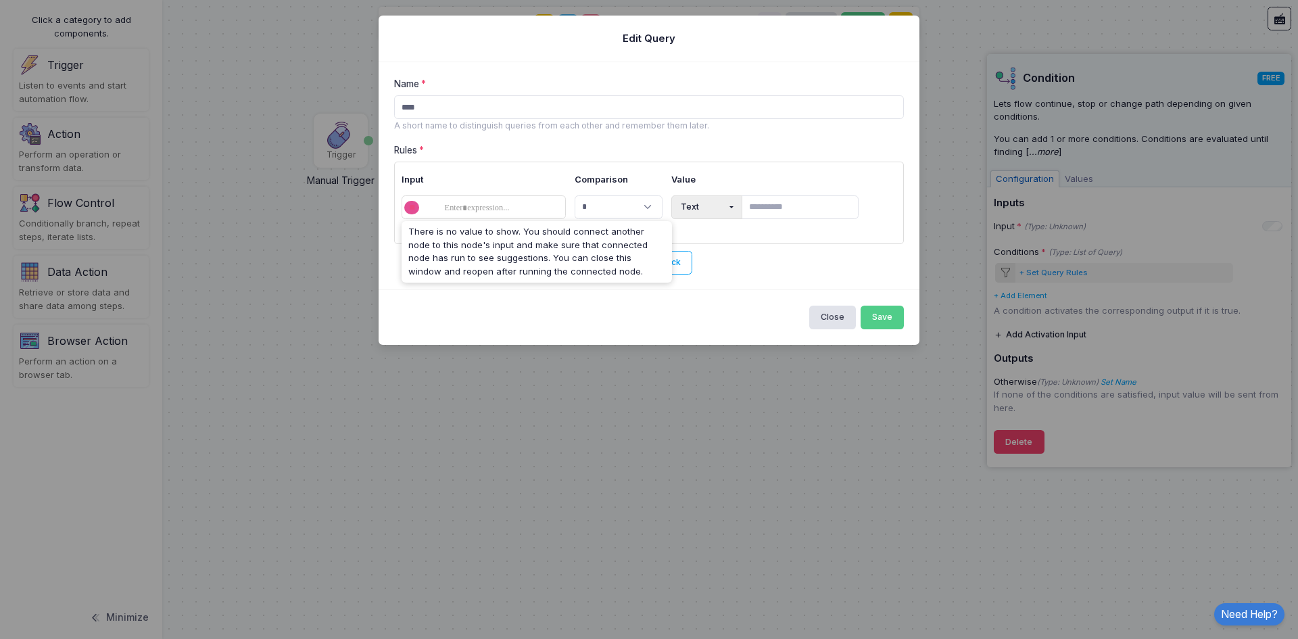
click at [633, 302] on div "Close Save" at bounding box center [648, 316] width 541 height 55
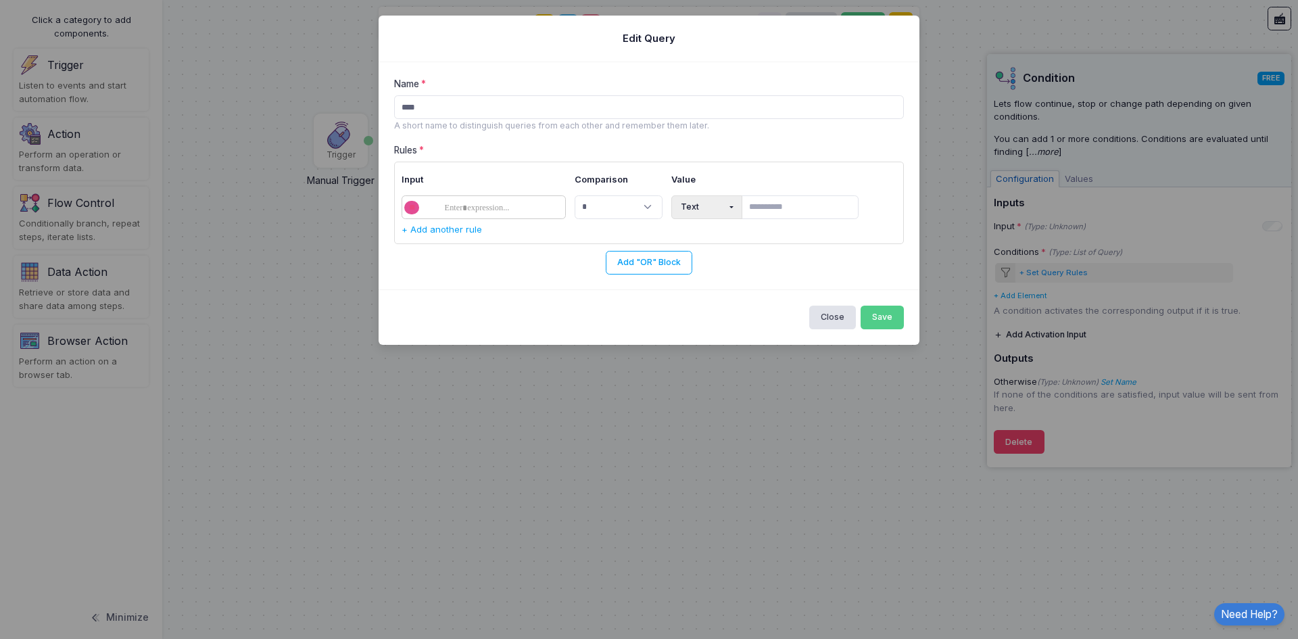
drag, startPoint x: 412, startPoint y: 190, endPoint x: 449, endPoint y: 204, distance: 39.8
click at [414, 192] on table "**********" at bounding box center [648, 196] width 495 height 55
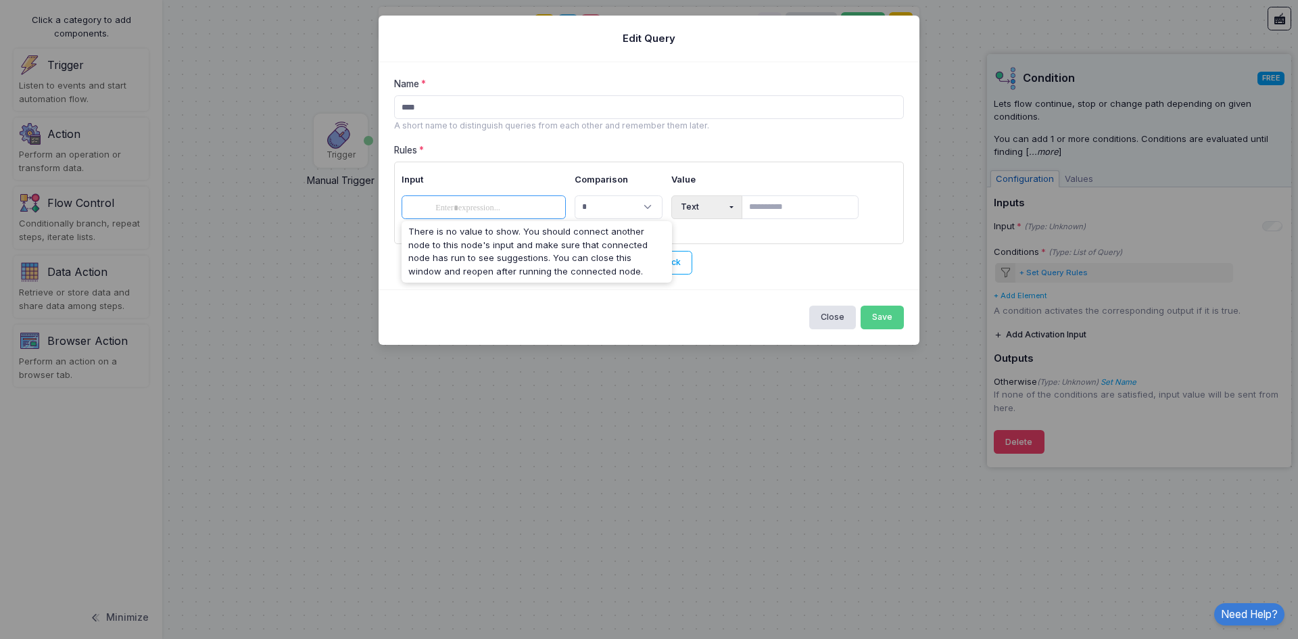
click at [449, 204] on span at bounding box center [472, 208] width 82 height 16
click at [768, 241] on div "**********" at bounding box center [649, 203] width 510 height 82
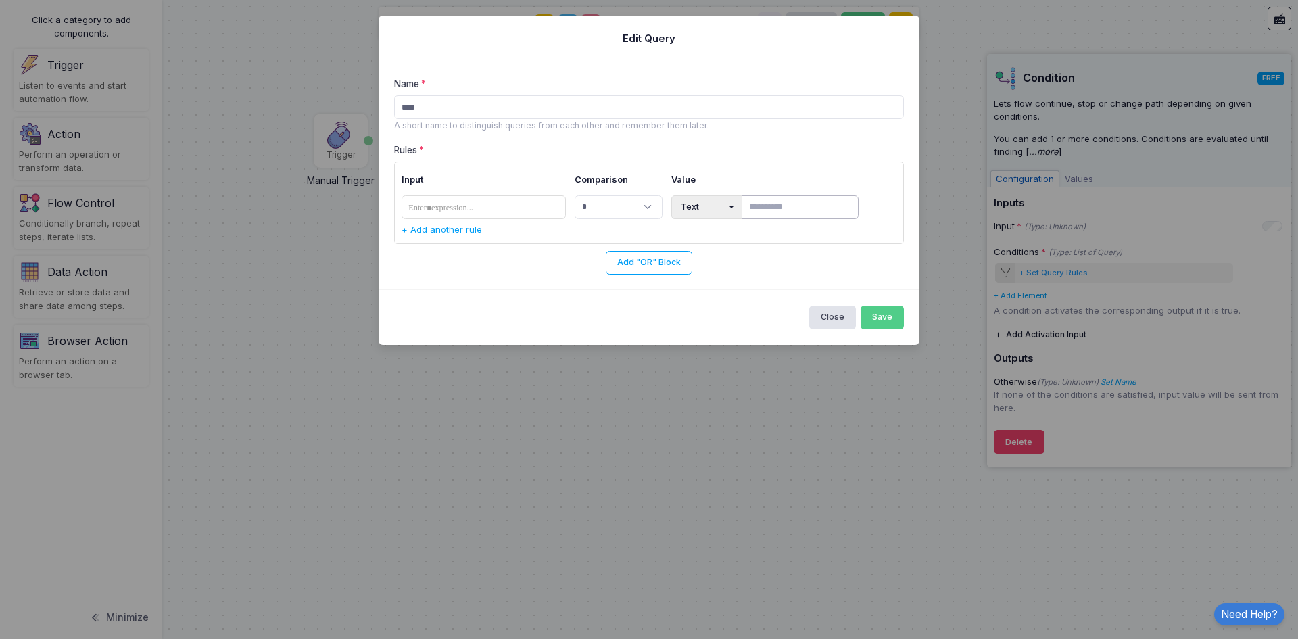
click at [770, 211] on input "text" at bounding box center [799, 207] width 117 height 24
type input "***"
click at [875, 313] on button "Save" at bounding box center [882, 317] width 44 height 24
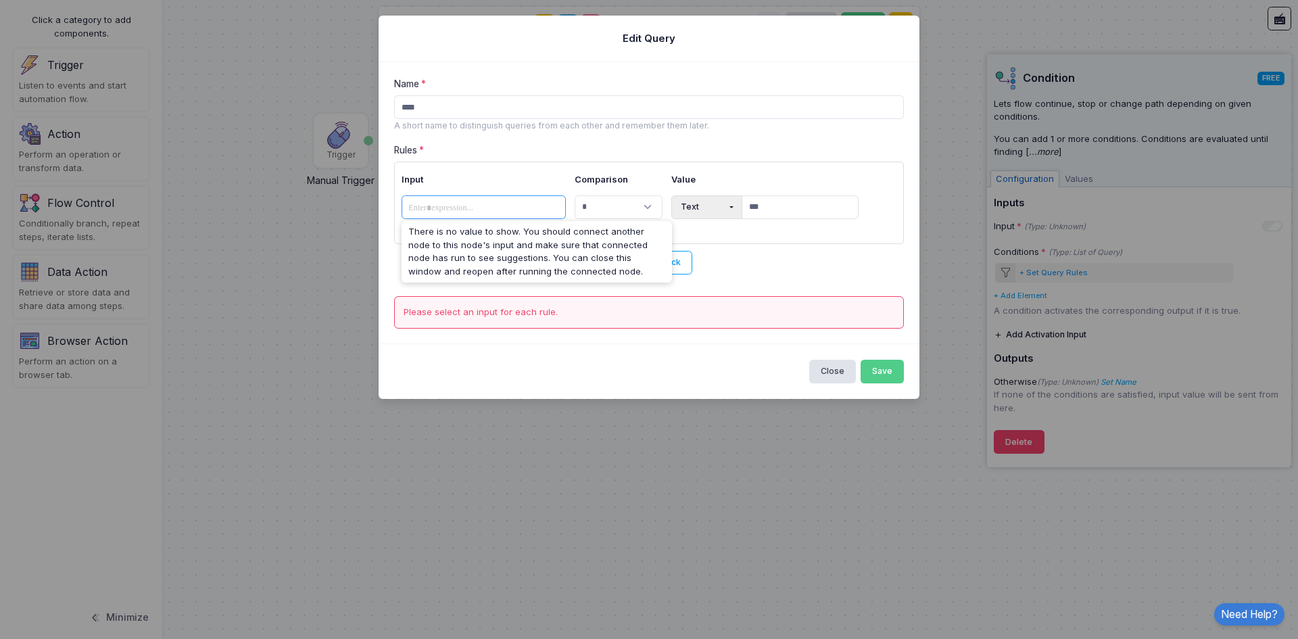
click at [444, 205] on span at bounding box center [445, 208] width 82 height 16
drag, startPoint x: 362, startPoint y: 248, endPoint x: 373, endPoint y: 256, distance: 13.5
click at [373, 256] on ngb-modal-window "**********" at bounding box center [649, 319] width 1298 height 639
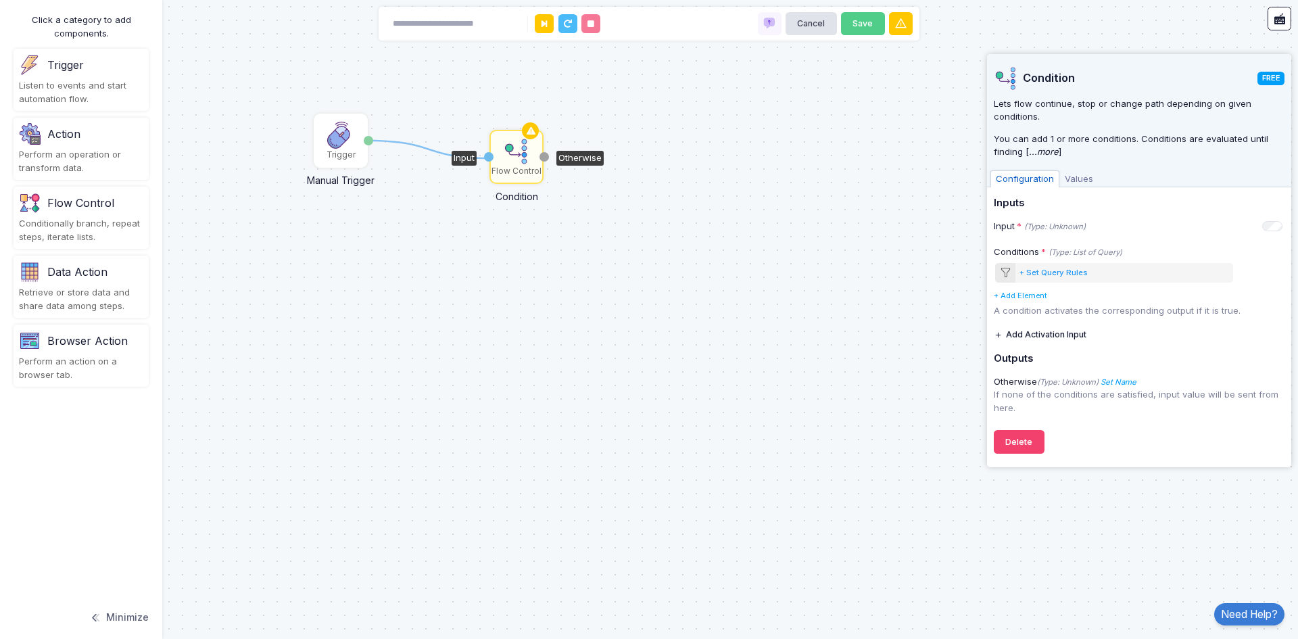
drag, startPoint x: 367, startPoint y: 139, endPoint x: 489, endPoint y: 158, distance: 123.9
click at [1, 1] on div "1 Trigger Manual Trigger Done Flow Control Condition Input Otherwise" at bounding box center [0, 0] width 1 height 1
click at [521, 153] on img at bounding box center [516, 151] width 27 height 27
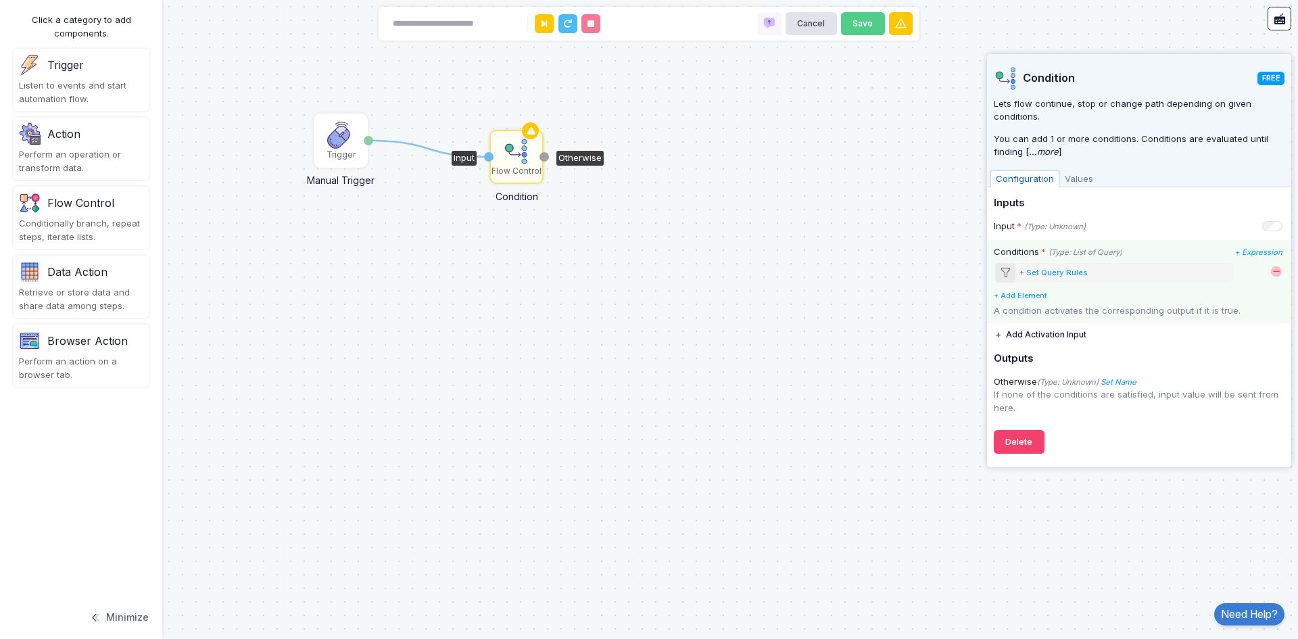
click at [1066, 275] on div "+ Set Query Rules" at bounding box center [1053, 272] width 68 height 11
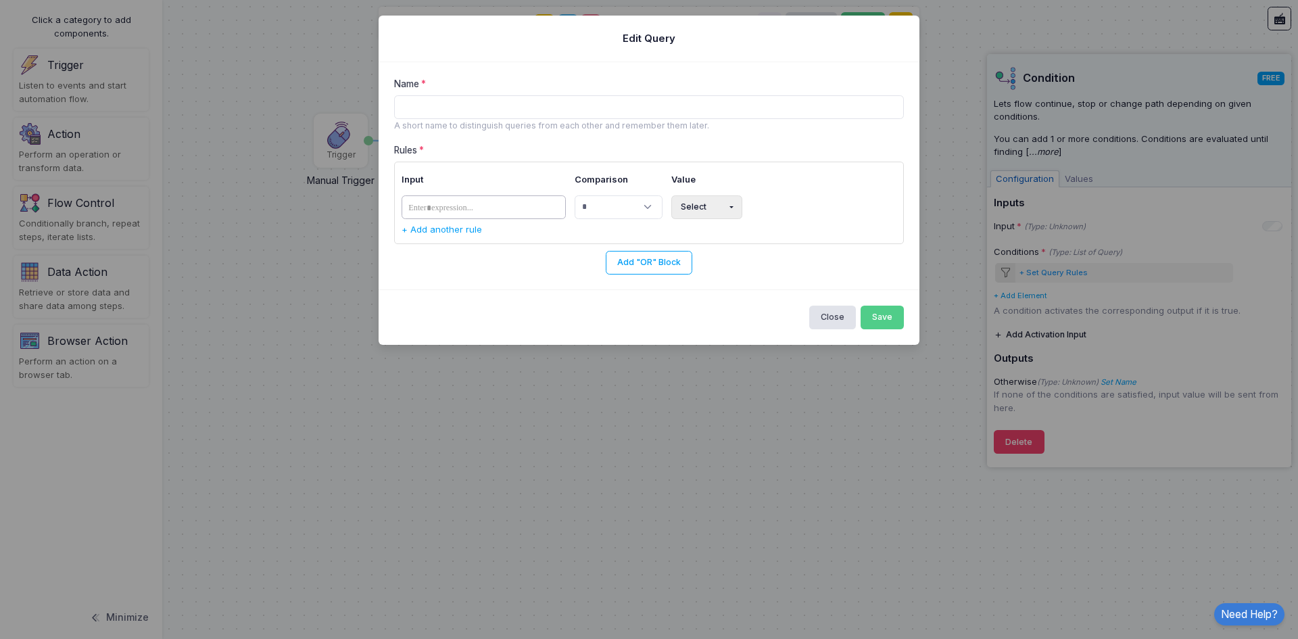
drag, startPoint x: 559, startPoint y: 218, endPoint x: 551, endPoint y: 212, distance: 9.7
click at [551, 212] on tags "​" at bounding box center [483, 207] width 165 height 24
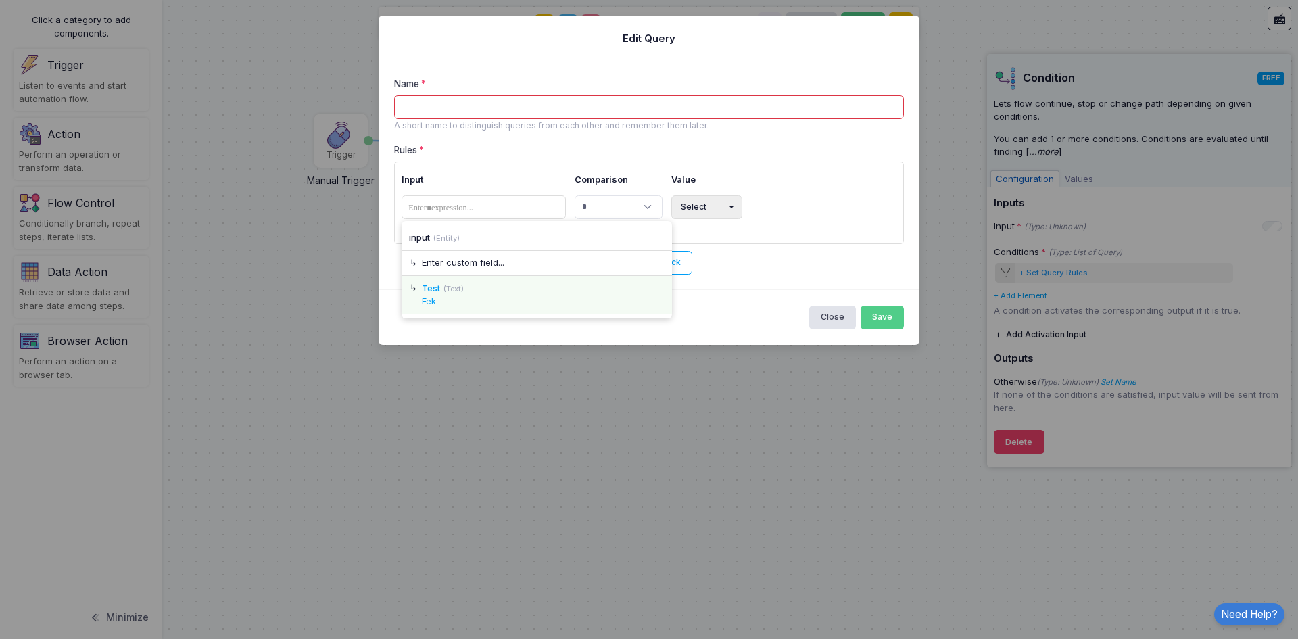
click at [453, 297] on div "Fek" at bounding box center [543, 302] width 243 height 14
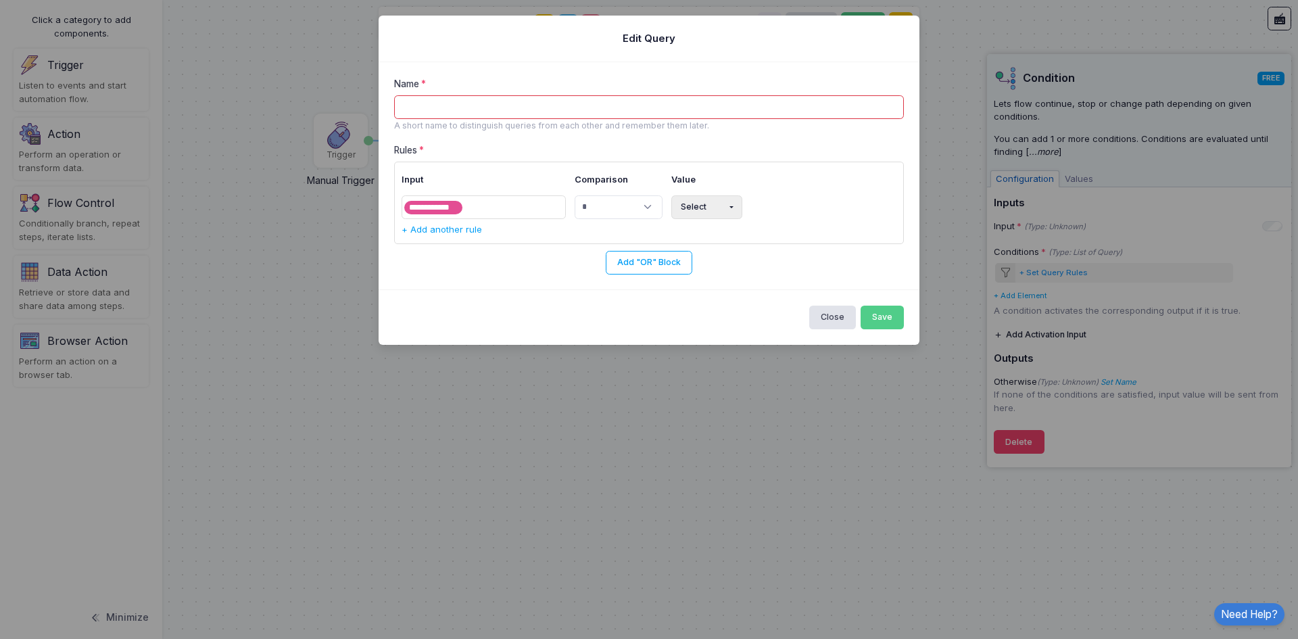
click at [697, 214] on button "Select" at bounding box center [706, 207] width 71 height 24
click at [693, 260] on button "Text" at bounding box center [715, 261] width 88 height 24
click at [787, 212] on input "text" at bounding box center [799, 207] width 117 height 24
type input "***"
click at [487, 100] on input "Name" at bounding box center [649, 107] width 510 height 24
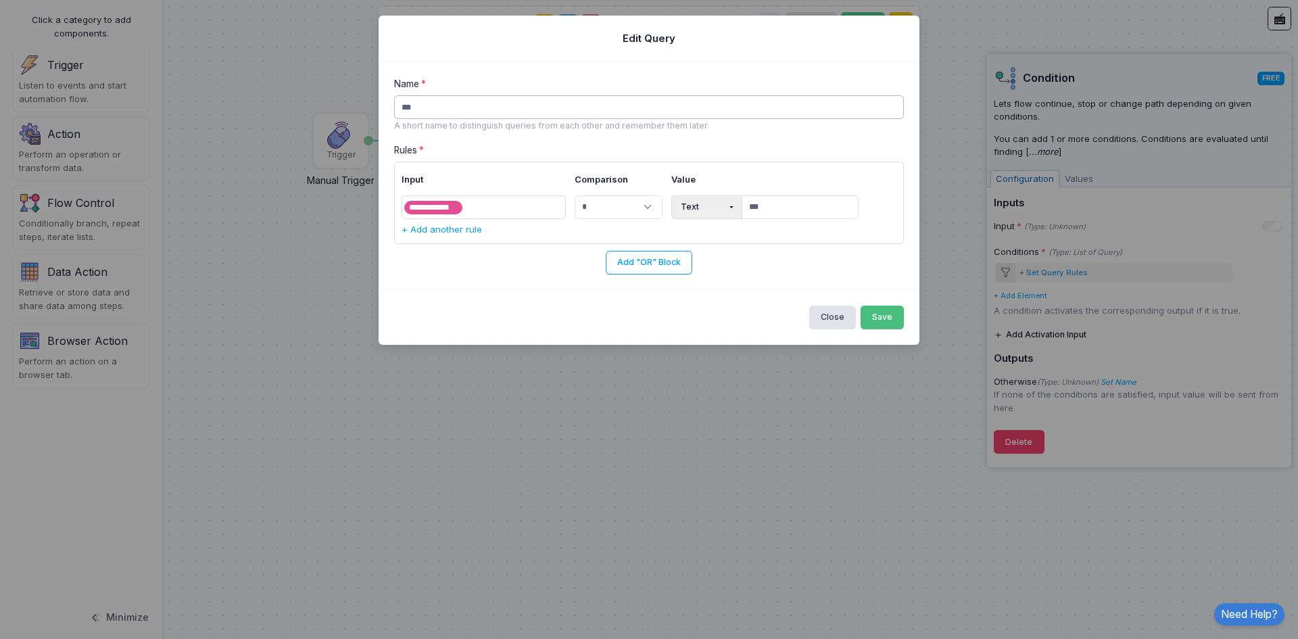
type input "***"
click at [893, 319] on button "Save" at bounding box center [882, 317] width 44 height 24
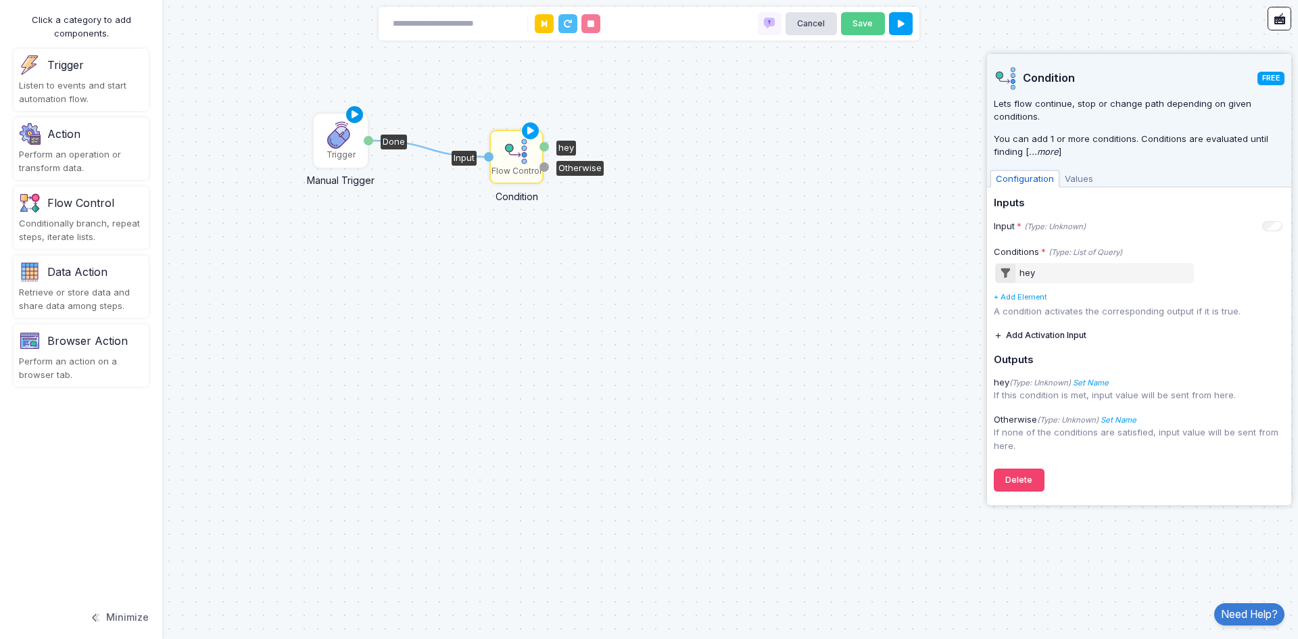
click at [358, 116] on icon at bounding box center [355, 114] width 16 height 19
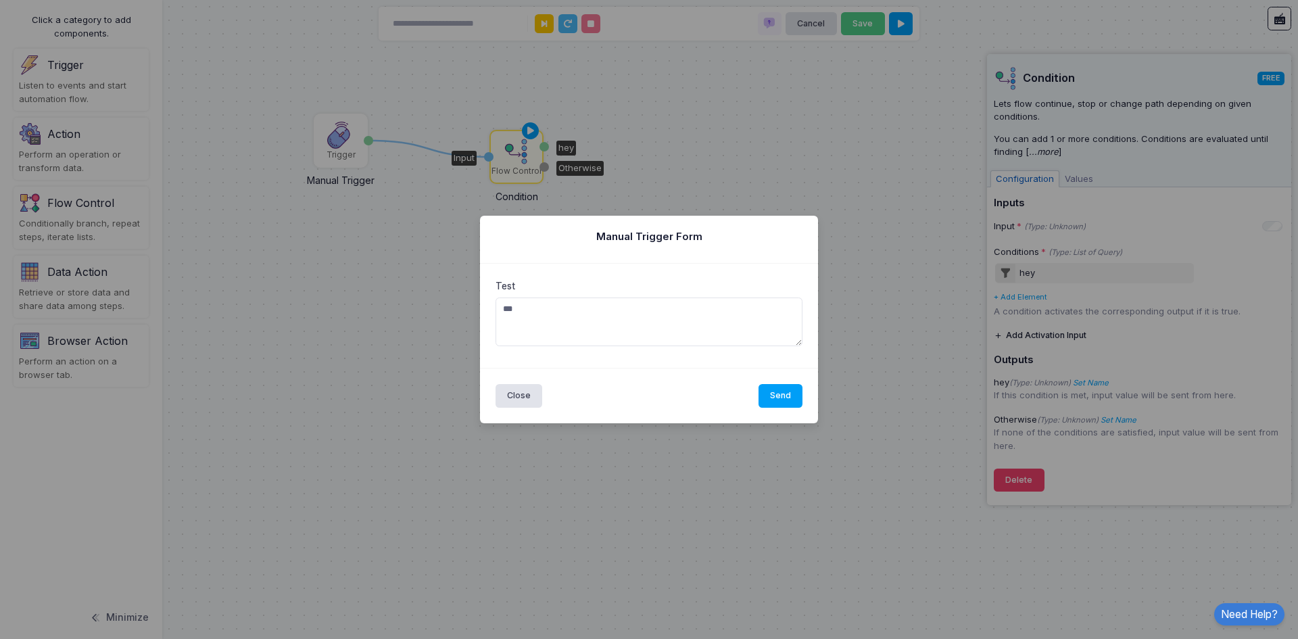
drag, startPoint x: 660, startPoint y: 312, endPoint x: 468, endPoint y: 294, distance: 192.7
click at [468, 294] on ngb-modal-window "Manual Trigger Form Test *** Close Send" at bounding box center [649, 319] width 1298 height 639
type textarea "******"
click at [787, 393] on button "Send" at bounding box center [780, 396] width 45 height 24
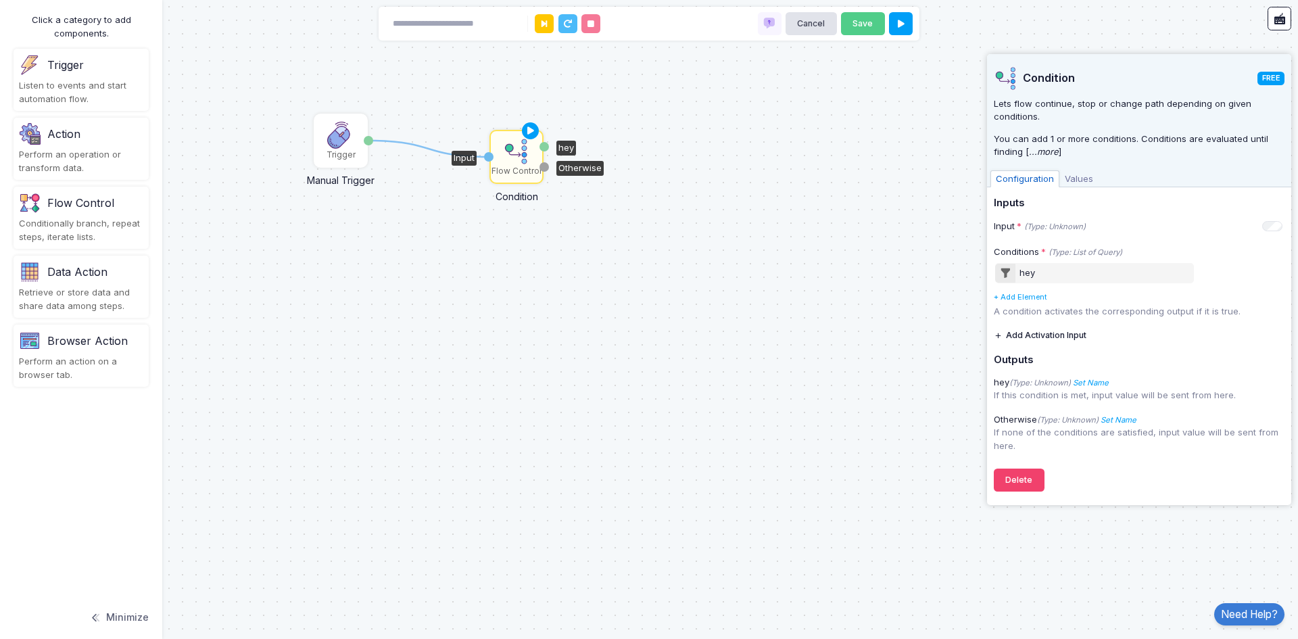
click at [356, 111] on div "1 Trigger Manual Trigger Done Flow Control Condition Input hey Otherwise" at bounding box center [649, 319] width 1298 height 639
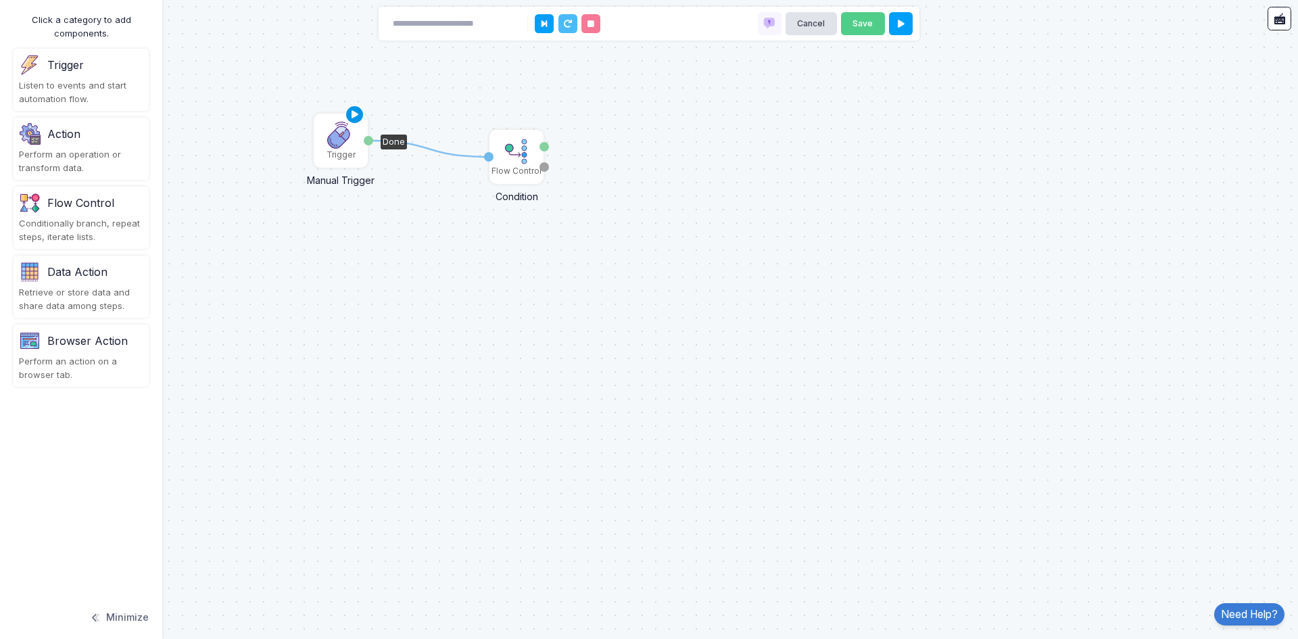
click at [348, 112] on icon at bounding box center [355, 114] width 16 height 19
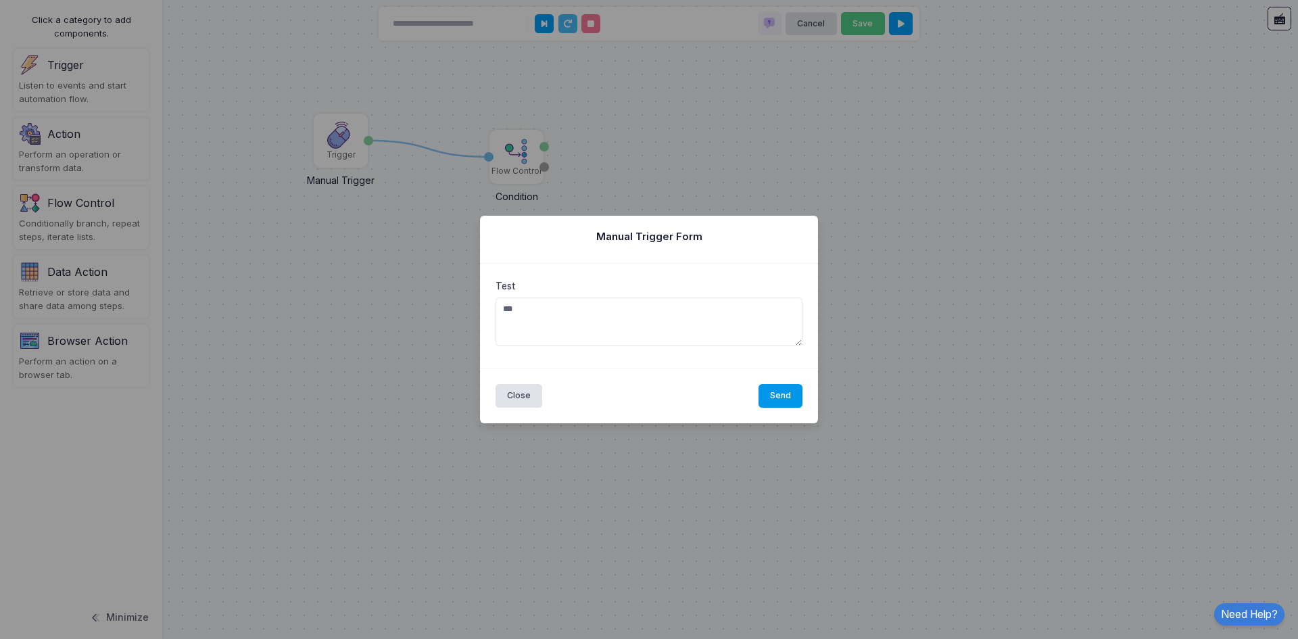
type textarea "***"
click at [788, 396] on button "Send" at bounding box center [780, 396] width 45 height 24
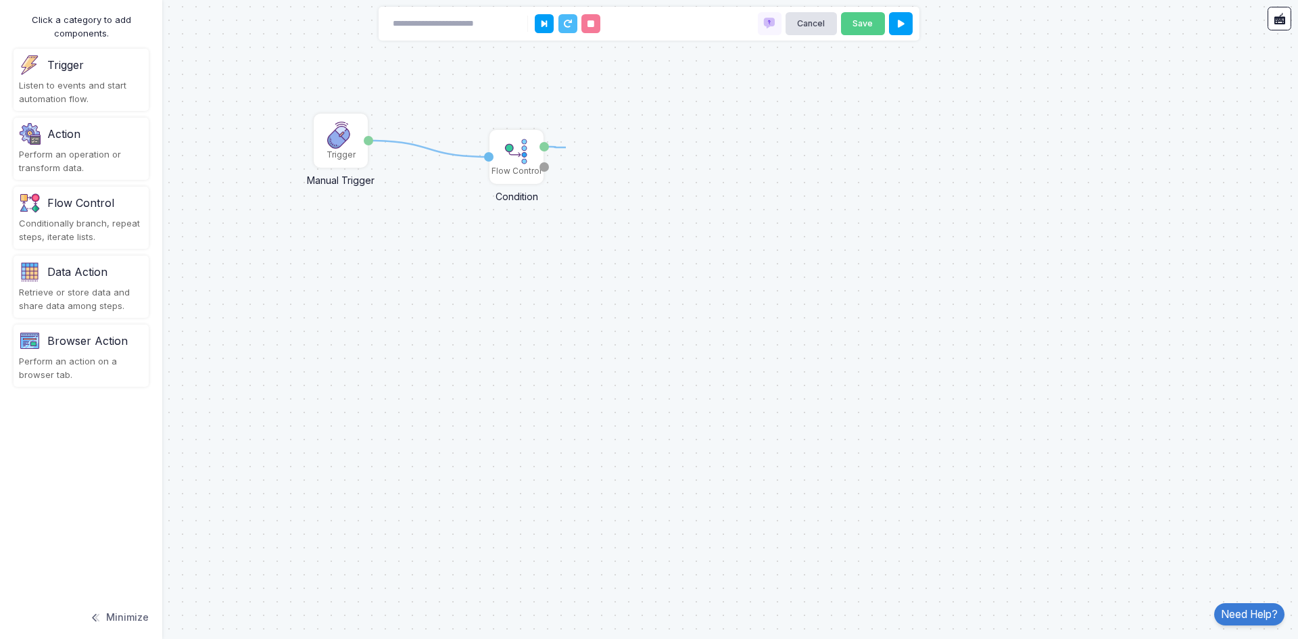
drag, startPoint x: 546, startPoint y: 146, endPoint x: 555, endPoint y: 147, distance: 8.8
click at [74, 275] on div "Data Action" at bounding box center [77, 272] width 60 height 16
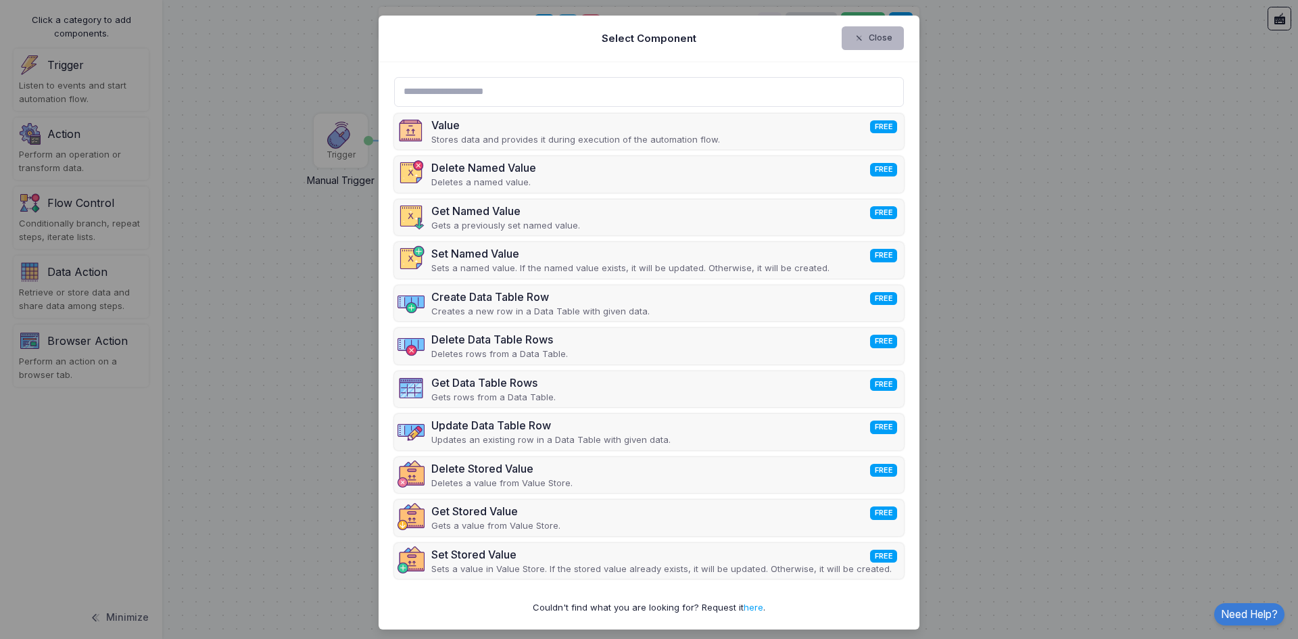
click at [862, 34] on icon "button" at bounding box center [861, 38] width 16 height 12
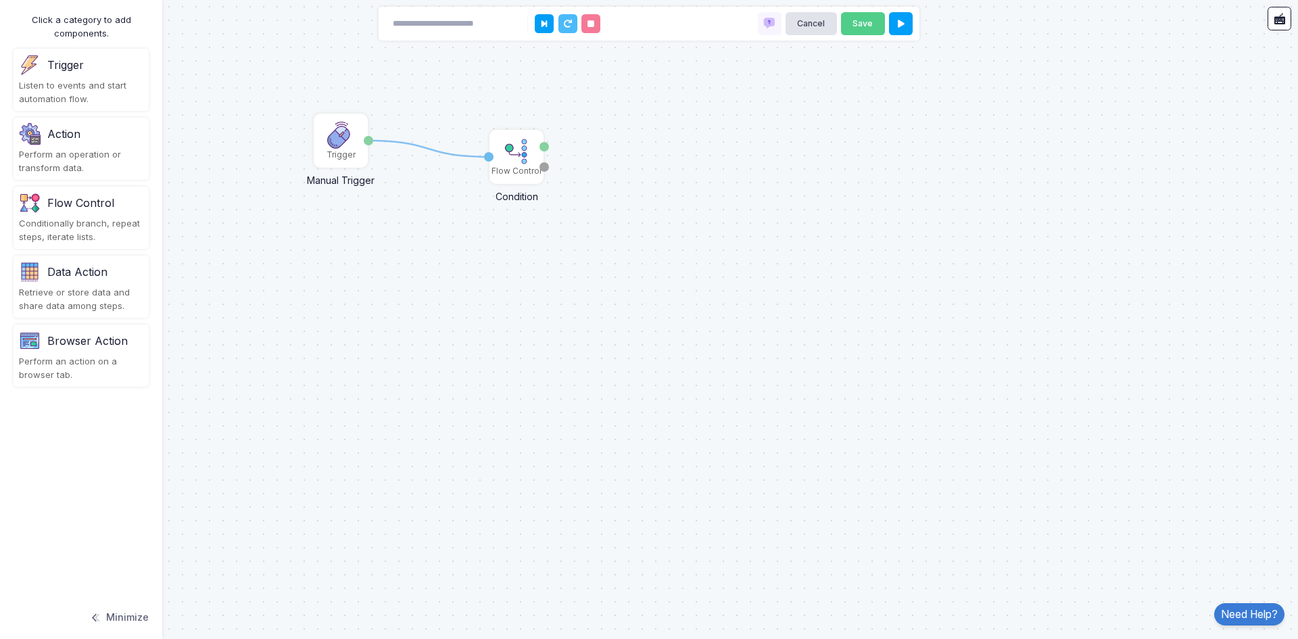
click at [62, 206] on div "Flow Control" at bounding box center [80, 203] width 67 height 16
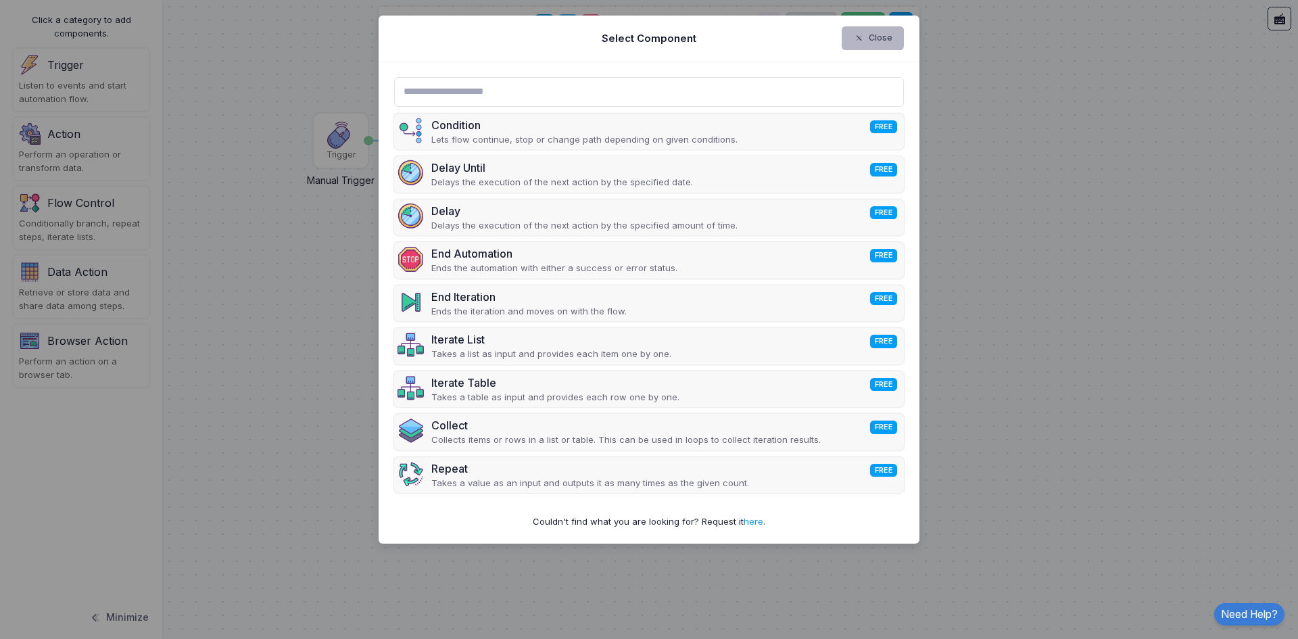
click at [895, 35] on button "Close" at bounding box center [872, 38] width 63 height 24
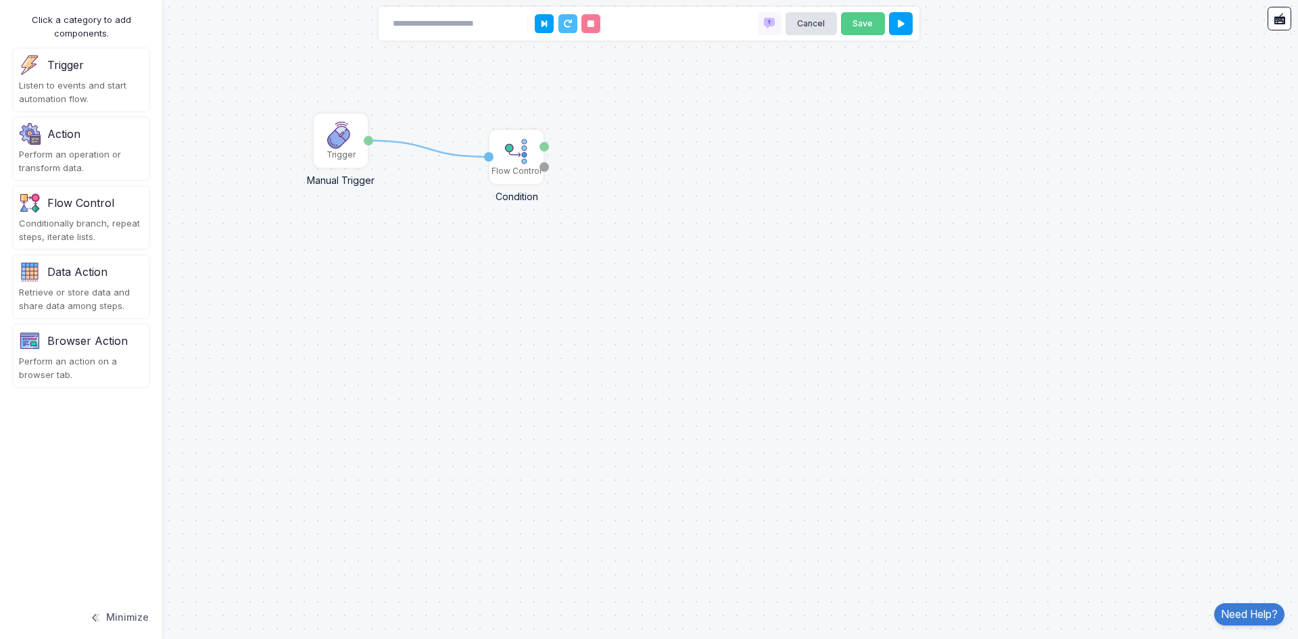
click at [76, 293] on div "Retrieve or store data and share data among steps." at bounding box center [81, 299] width 124 height 26
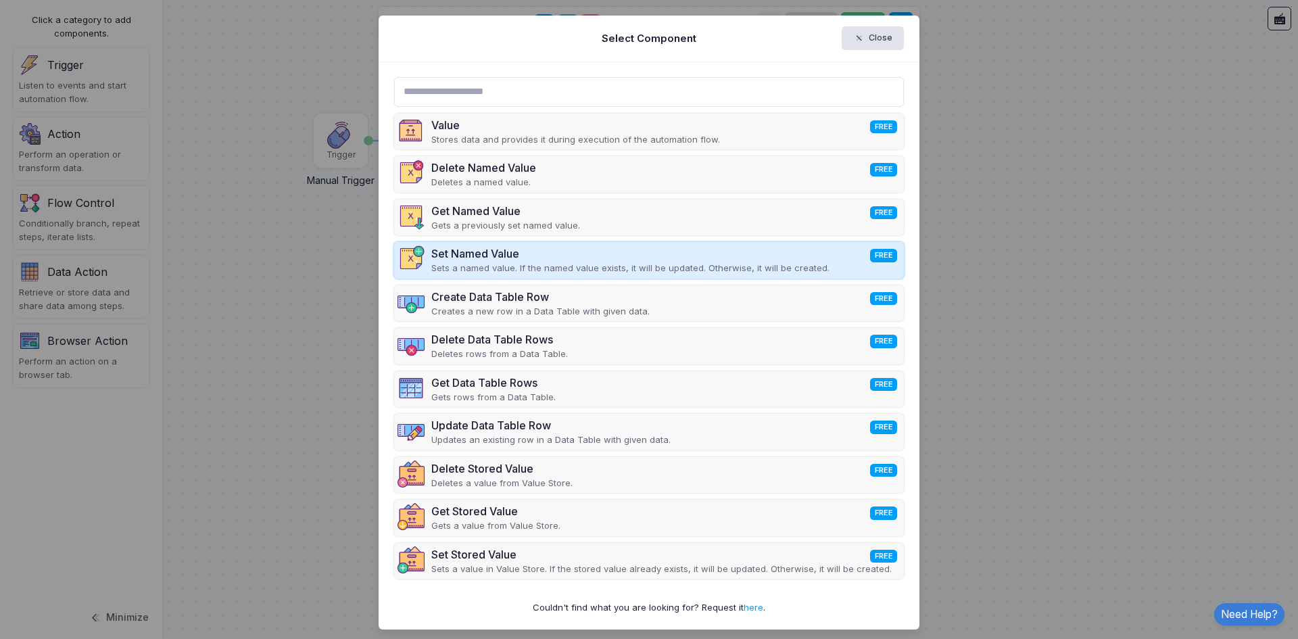
click at [505, 255] on div "Set Named Value FREE" at bounding box center [630, 253] width 398 height 16
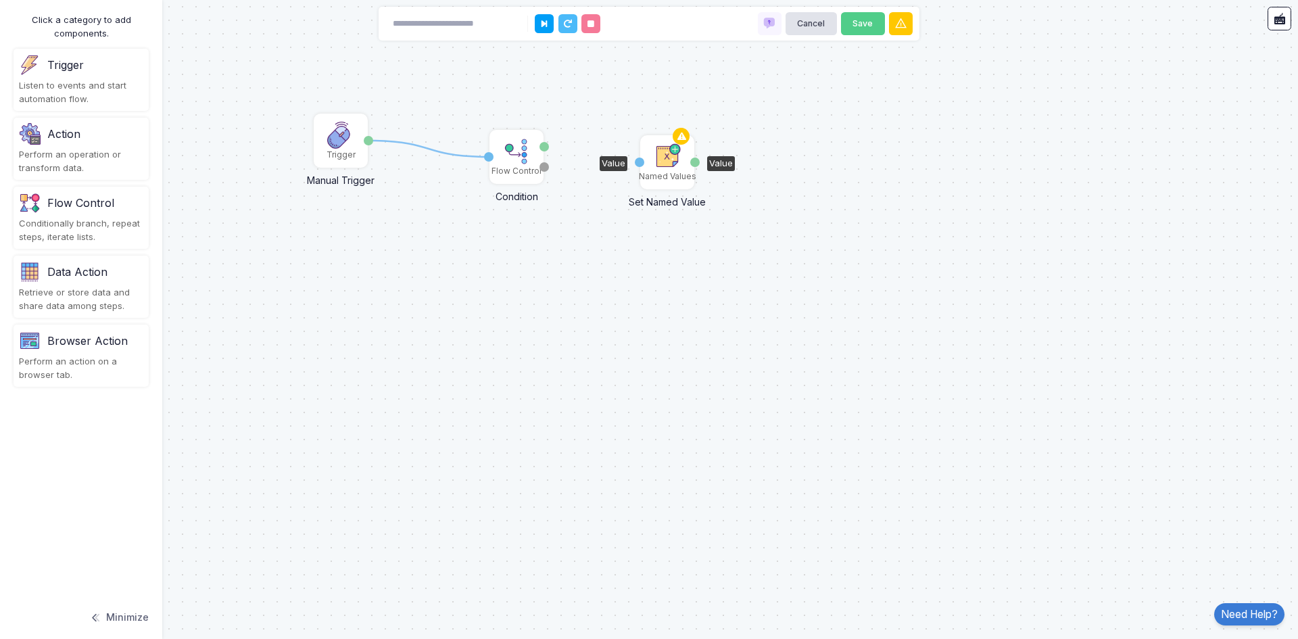
click at [667, 162] on img at bounding box center [667, 156] width 27 height 27
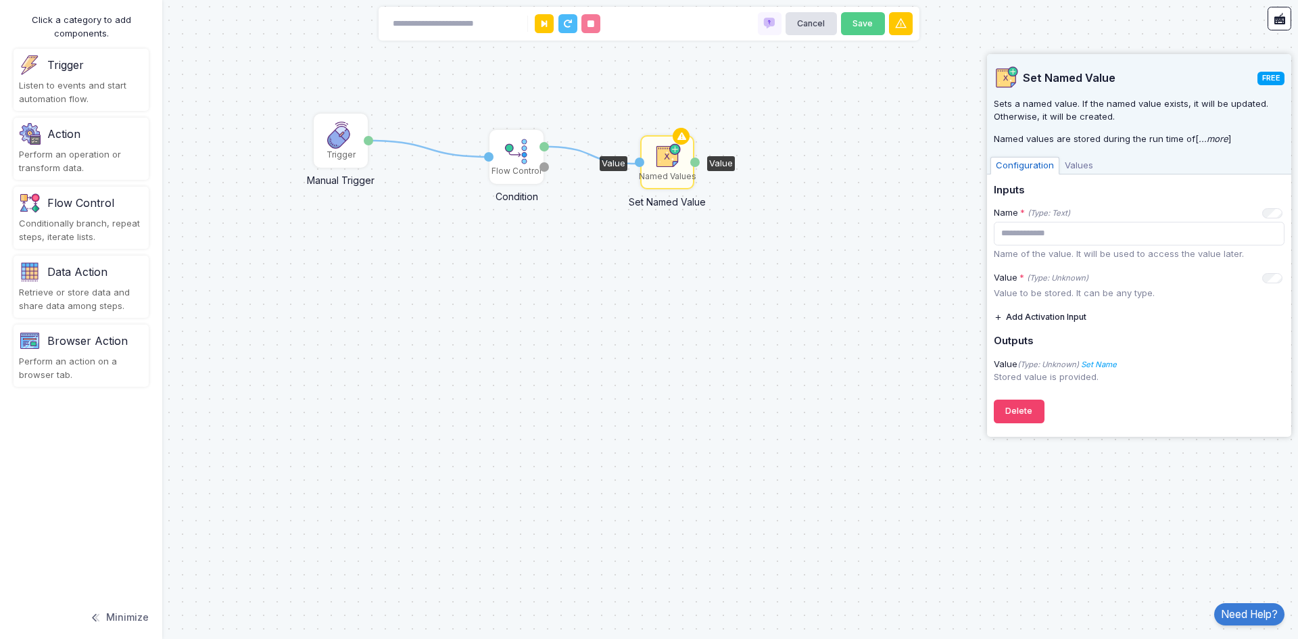
drag, startPoint x: 544, startPoint y: 145, endPoint x: 638, endPoint y: 164, distance: 95.7
click at [1, 1] on div "1 1 Trigger Manual Trigger Done Flow Control Condition Input hey Otherwise Name…" at bounding box center [0, 0] width 1 height 1
click at [1061, 291] on p "Value to be stored. It can be any type." at bounding box center [1138, 294] width 291 height 14
click at [1046, 227] on input "text" at bounding box center [1138, 234] width 291 height 24
type input "***"
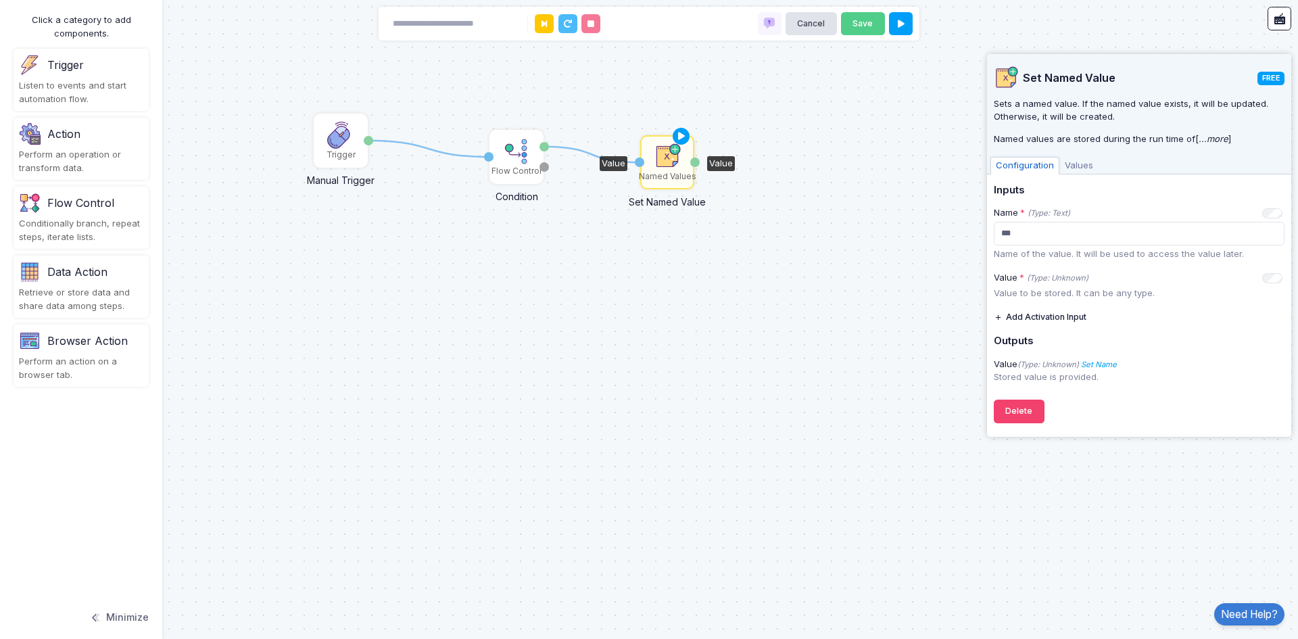
click at [915, 349] on div "1 1 Trigger Manual Trigger Done Flow Control Condition Input hey Otherwise Name…" at bounding box center [649, 319] width 1298 height 639
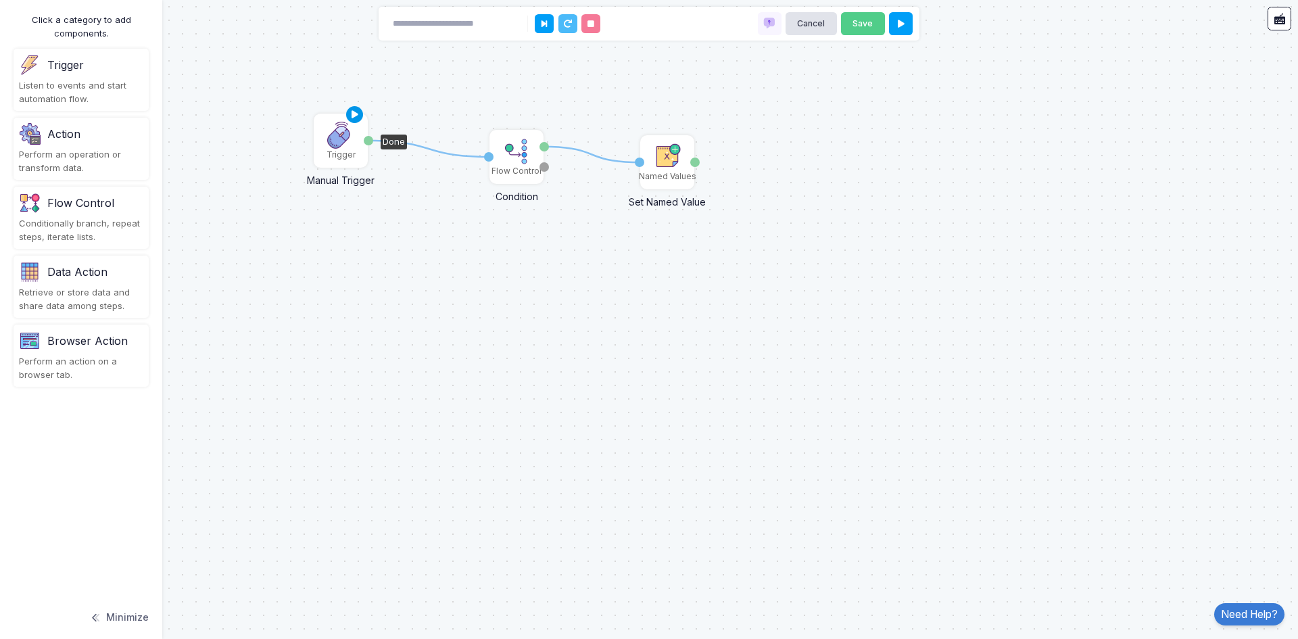
click at [355, 114] on icon at bounding box center [355, 114] width 16 height 19
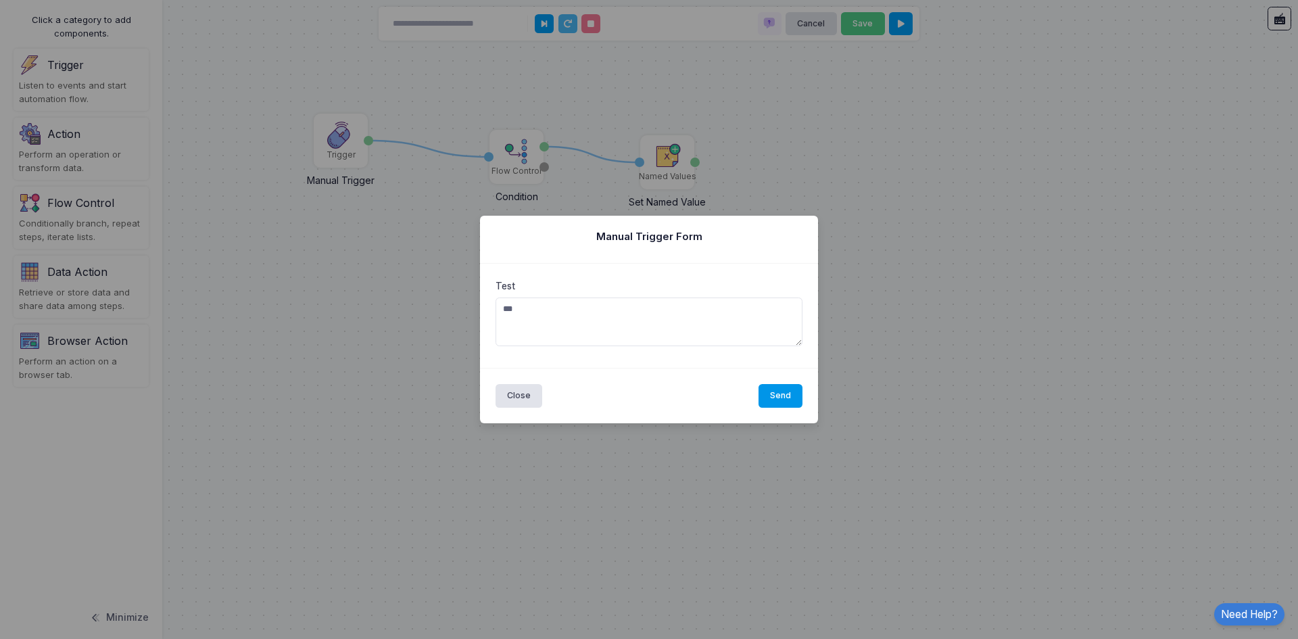
type textarea "***"
click at [783, 397] on button "Send" at bounding box center [780, 396] width 45 height 24
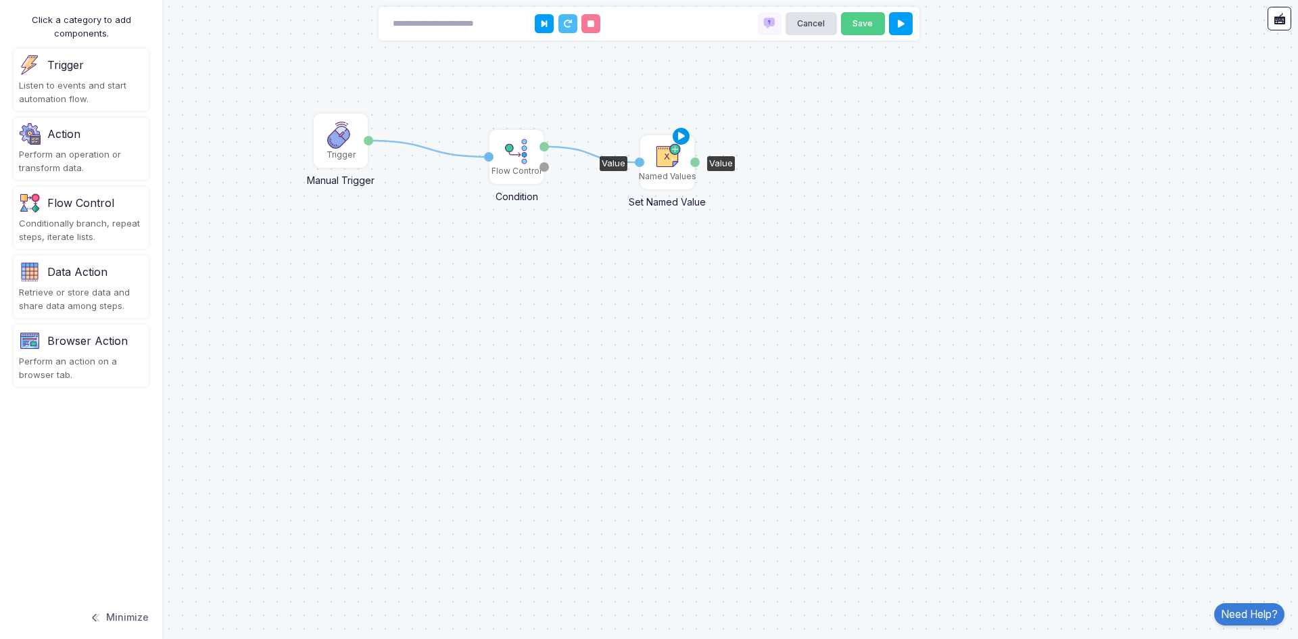
click at [678, 137] on icon at bounding box center [681, 136] width 16 height 19
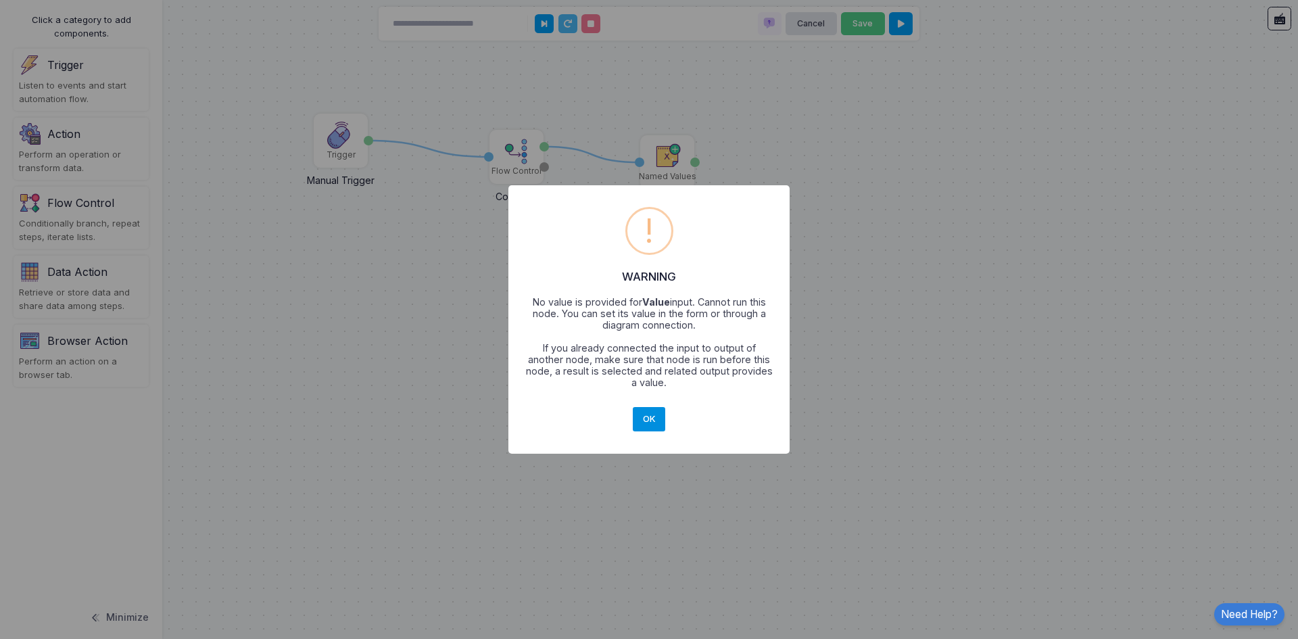
click at [656, 412] on button "OK" at bounding box center [649, 419] width 32 height 24
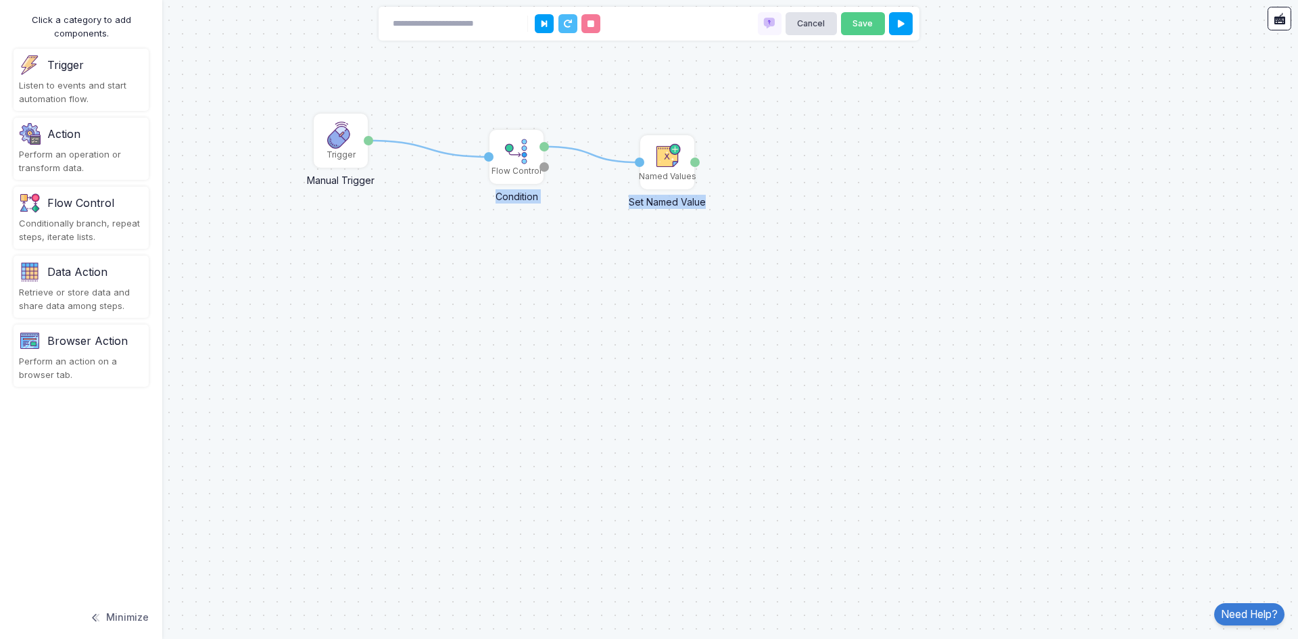
drag, startPoint x: 641, startPoint y: 162, endPoint x: 472, endPoint y: 139, distance: 170.6
click at [1, 1] on div "1 1 Trigger Manual Trigger Done Flow Control Condition Input hey Otherwise Name…" at bounding box center [0, 0] width 1 height 1
drag, startPoint x: 539, startPoint y: 145, endPoint x: 635, endPoint y: 154, distance: 95.8
click at [1, 1] on div "1 1 1 Trigger Manual Trigger Done Flow Control Condition Input hey Otherwise Na…" at bounding box center [0, 0] width 1 height 1
drag, startPoint x: 642, startPoint y: 162, endPoint x: 546, endPoint y: 149, distance: 96.8
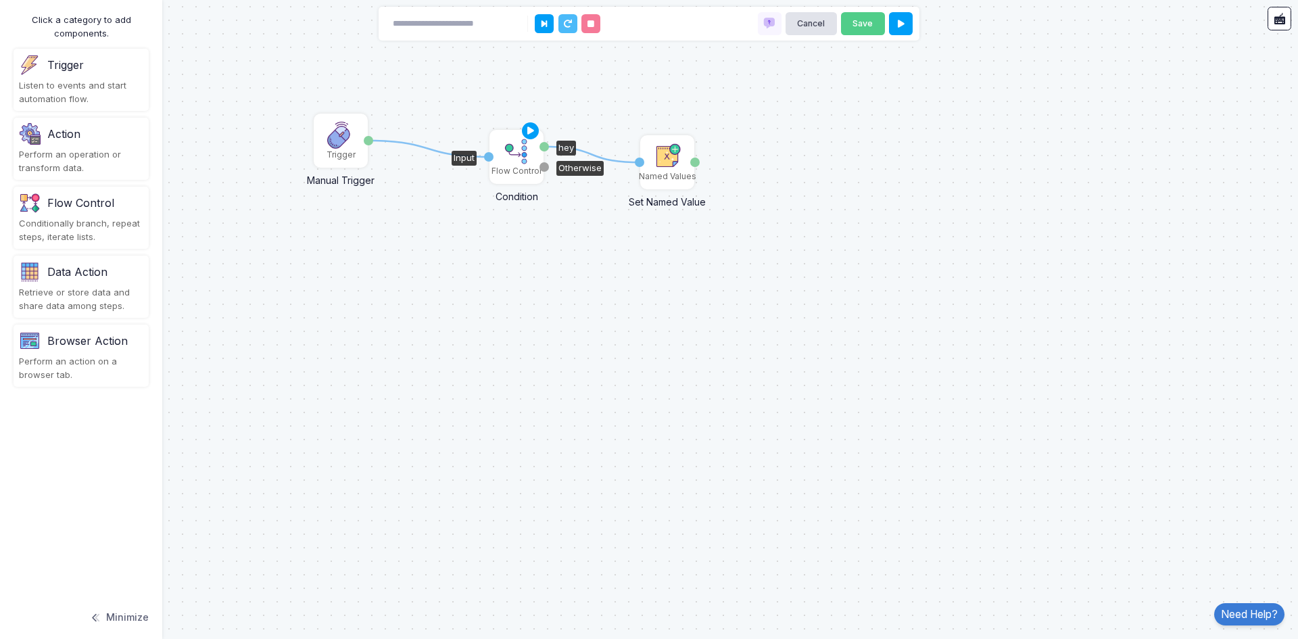
click at [551, 150] on div "1 1 Trigger Manual Trigger Done Flow Control Condition Input hey Otherwise Name…" at bounding box center [649, 319] width 1298 height 639
drag, startPoint x: 544, startPoint y: 145, endPoint x: 633, endPoint y: 167, distance: 91.1
click at [657, 162] on img at bounding box center [667, 156] width 27 height 27
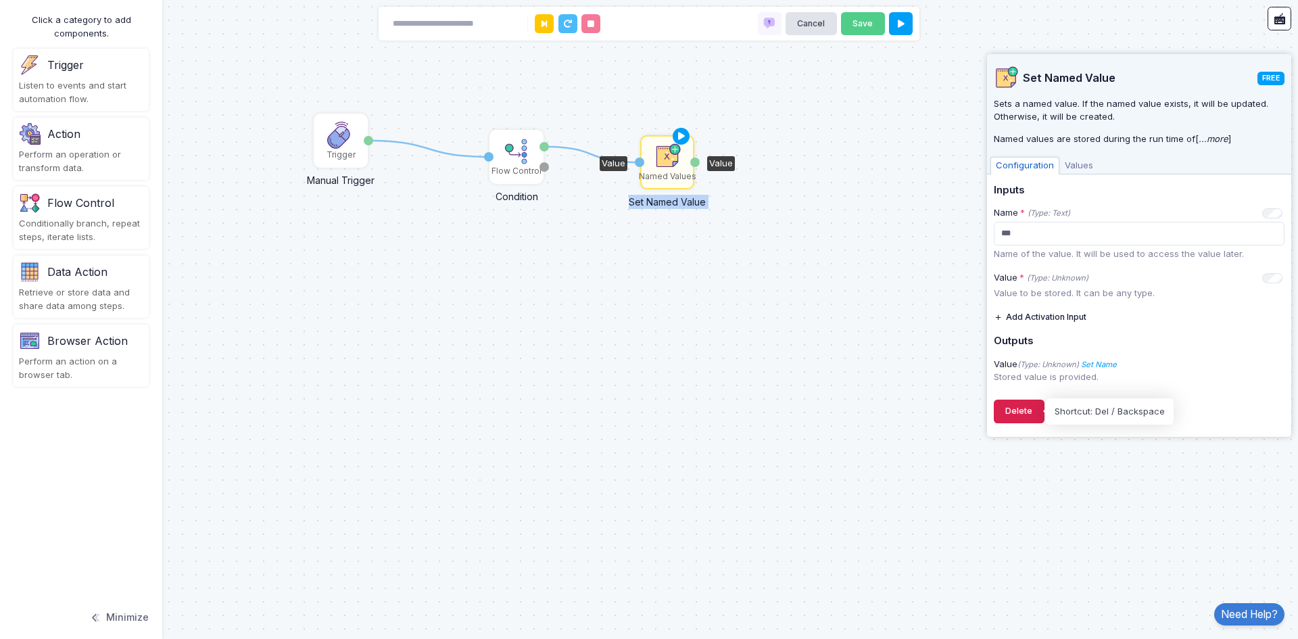
click at [1012, 412] on button "Delete" at bounding box center [1018, 411] width 51 height 24
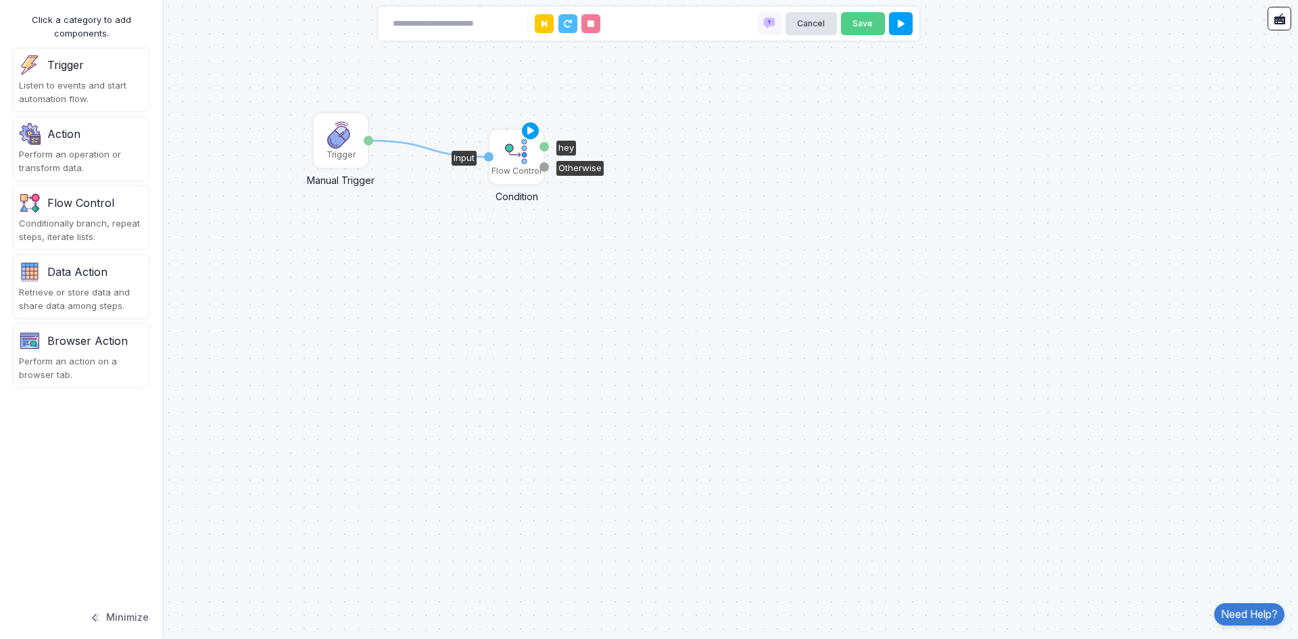
click at [541, 145] on div "hey" at bounding box center [543, 146] width 9 height 9
click at [354, 118] on icon at bounding box center [355, 114] width 16 height 19
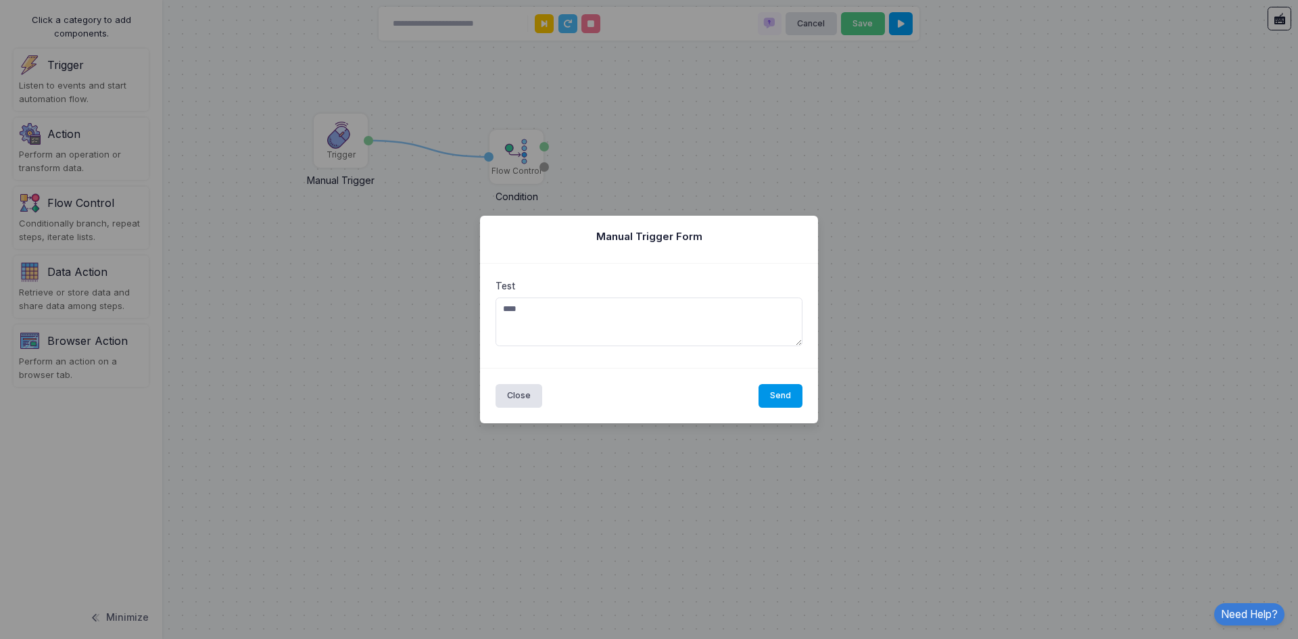
type textarea "****"
click at [790, 400] on button "Send" at bounding box center [780, 396] width 45 height 24
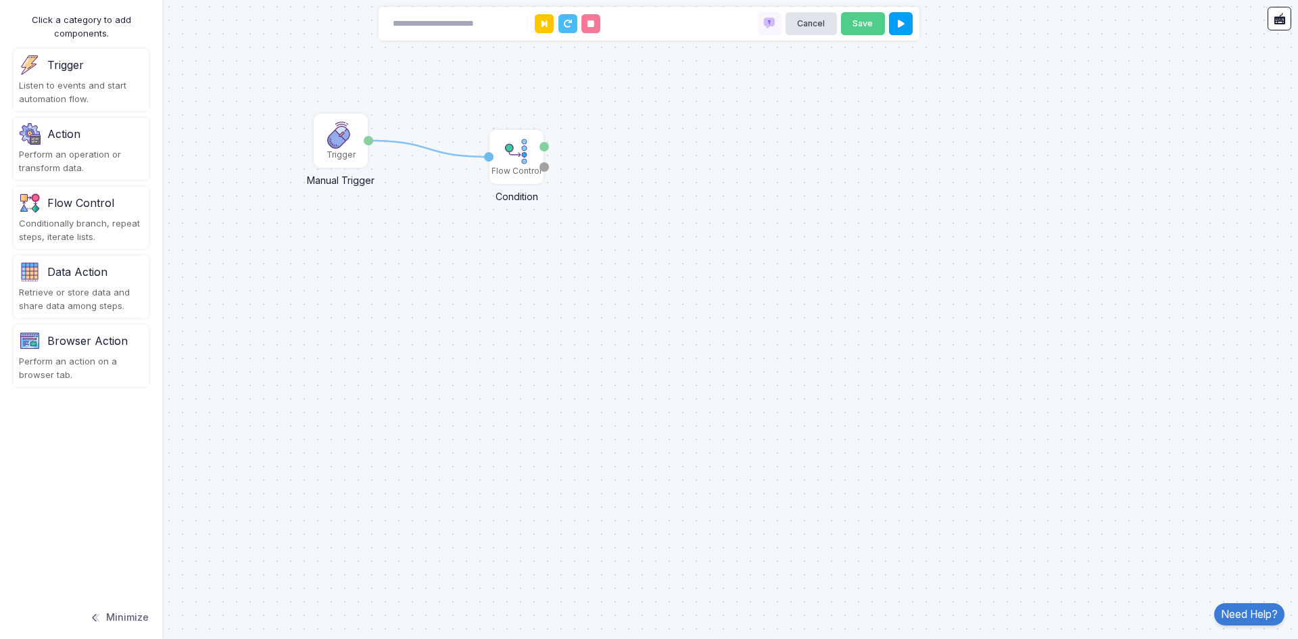
drag, startPoint x: 70, startPoint y: 292, endPoint x: 84, endPoint y: 303, distance: 18.3
click at [178, 317] on automation-editor "1 Trigger Manual Trigger Done Flow Control Condition Input hey Otherwise Cancel…" at bounding box center [649, 319] width 1298 height 639
click at [68, 357] on div "Perform an action on a browser tab." at bounding box center [81, 368] width 124 height 26
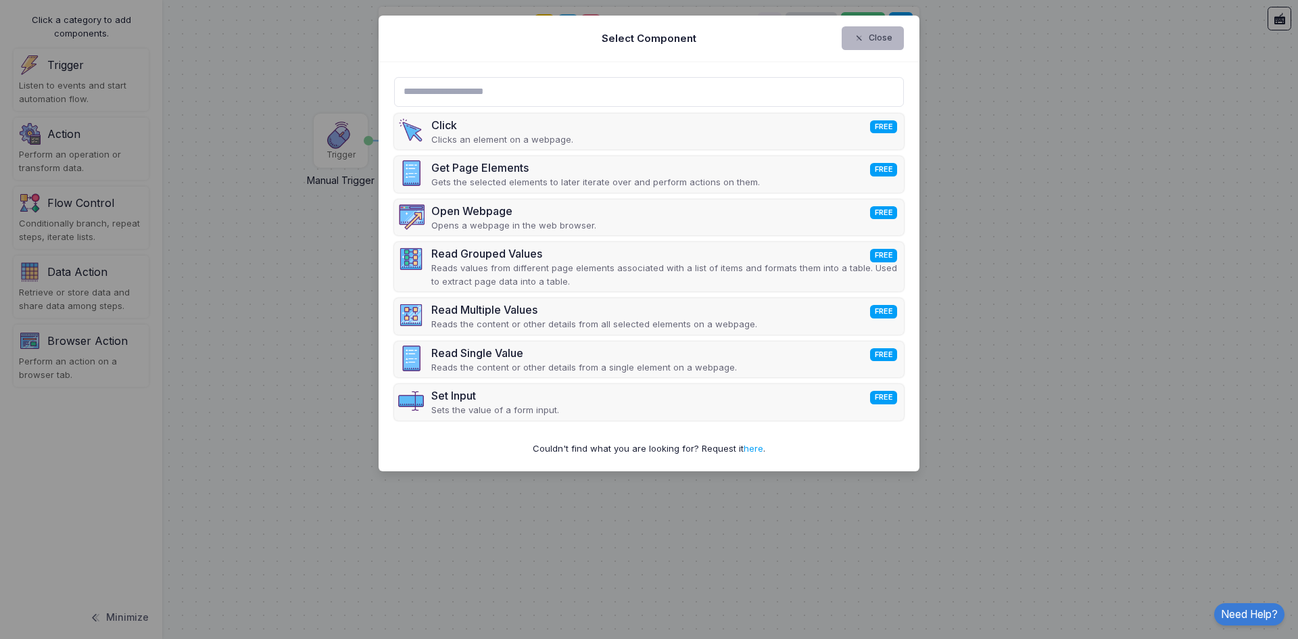
click at [878, 37] on button "Close" at bounding box center [872, 38] width 63 height 24
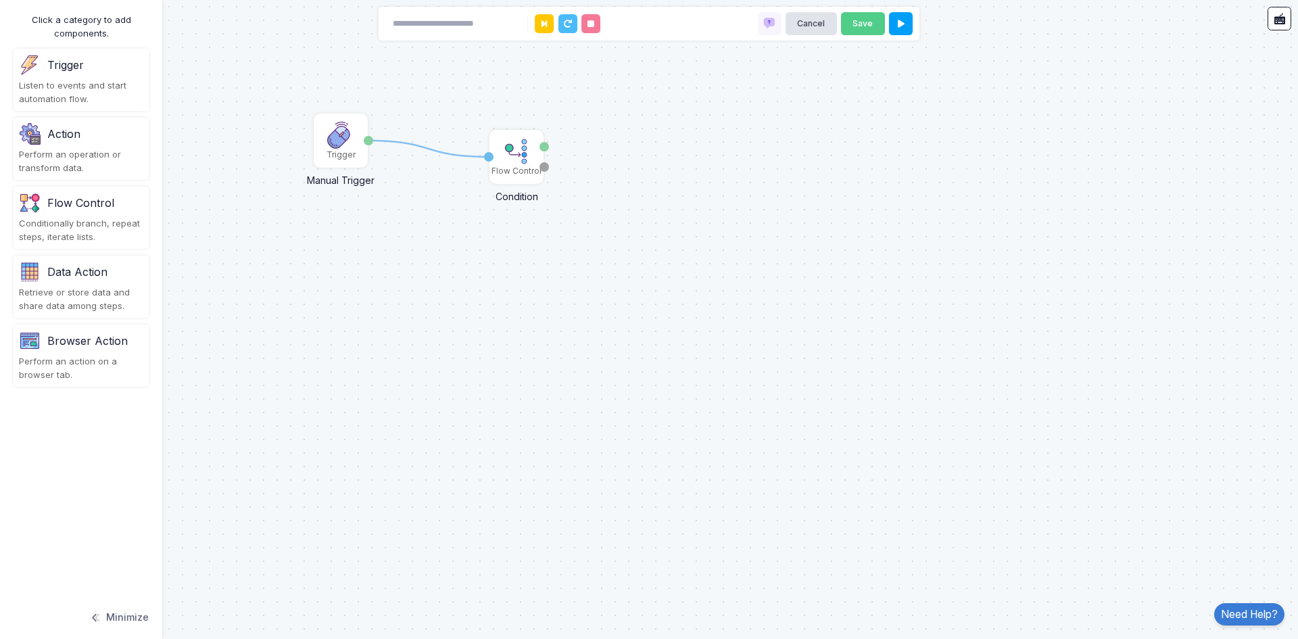
click at [82, 345] on div "Browser Action" at bounding box center [87, 341] width 80 height 16
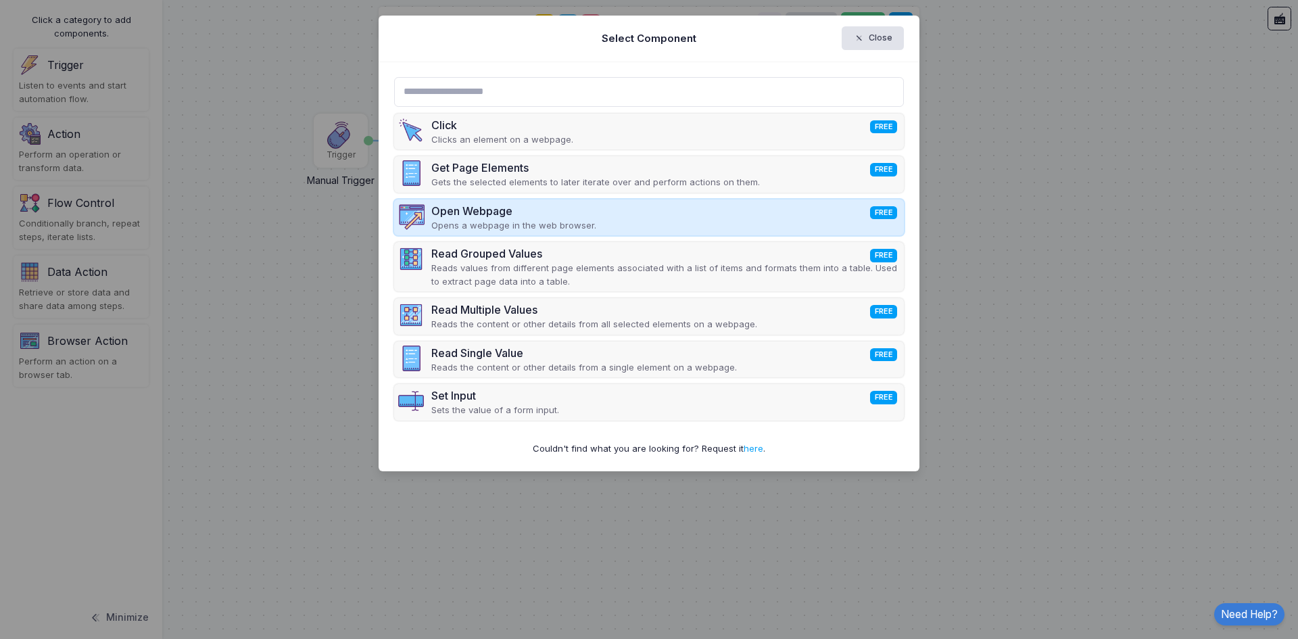
click at [593, 211] on div "Open Webpage FREE Opens a webpage in the web browser." at bounding box center [649, 217] width 510 height 36
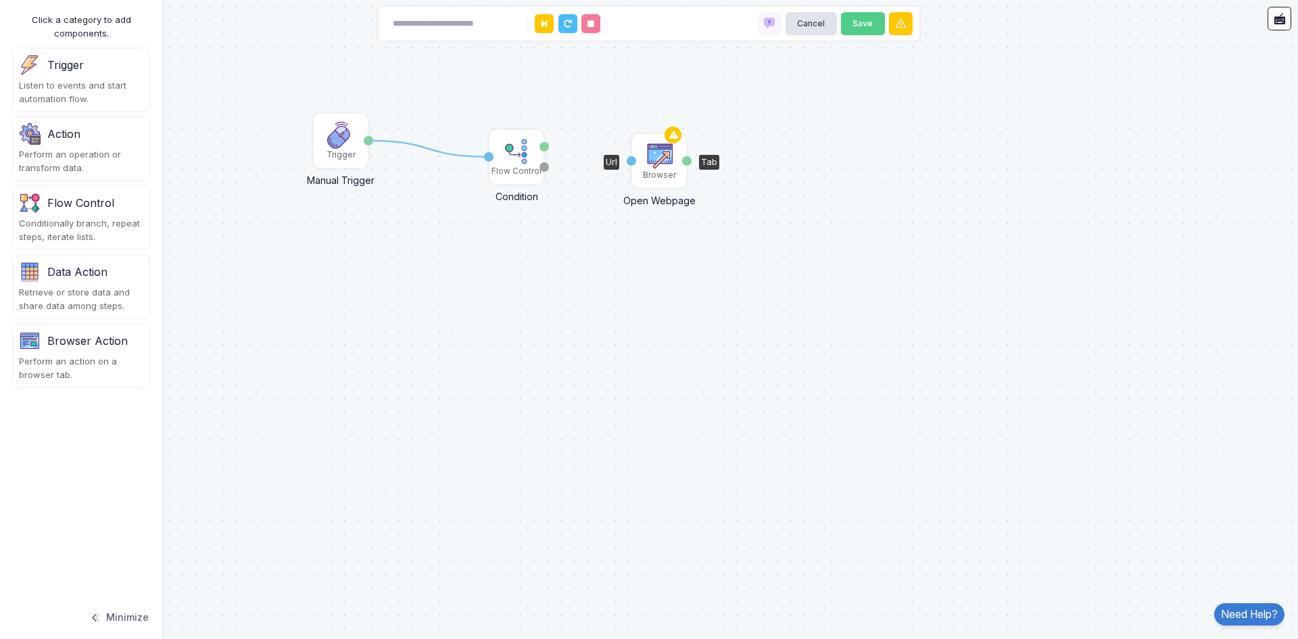
click at [653, 155] on img at bounding box center [658, 155] width 27 height 27
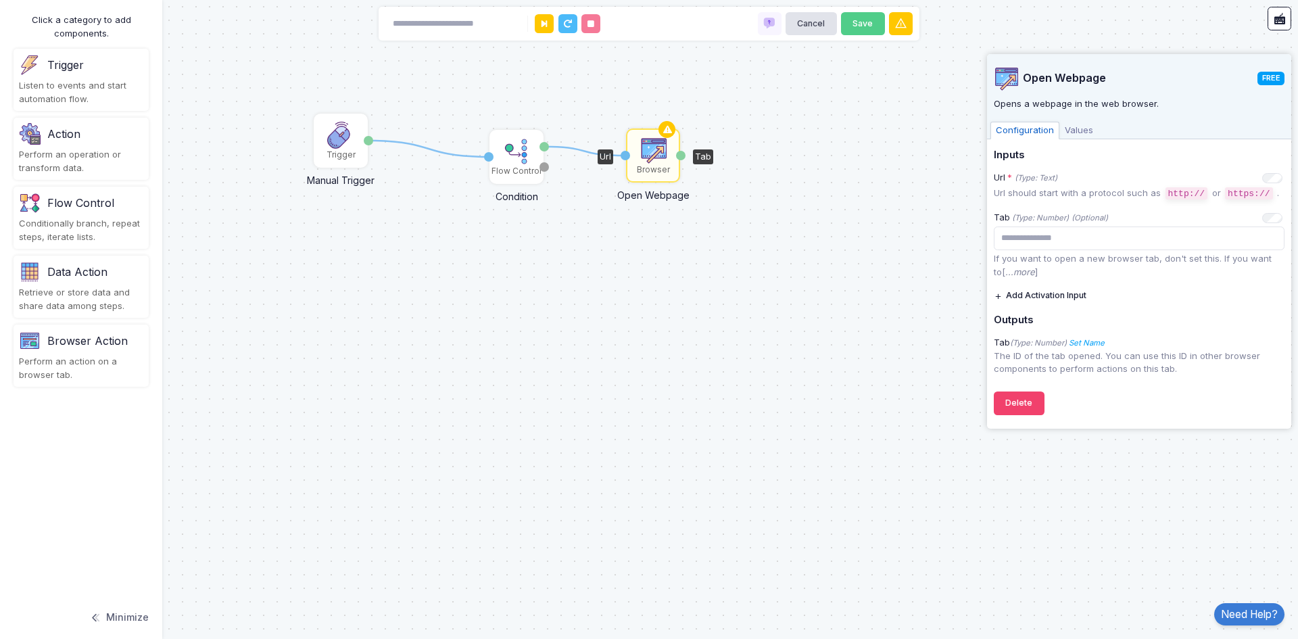
drag, startPoint x: 541, startPoint y: 149, endPoint x: 625, endPoint y: 155, distance: 84.7
click at [1, 1] on div "1 1 Trigger Manual Trigger Done Flow Control Condition Input hey Otherwise Brow…" at bounding box center [0, 0] width 1 height 1
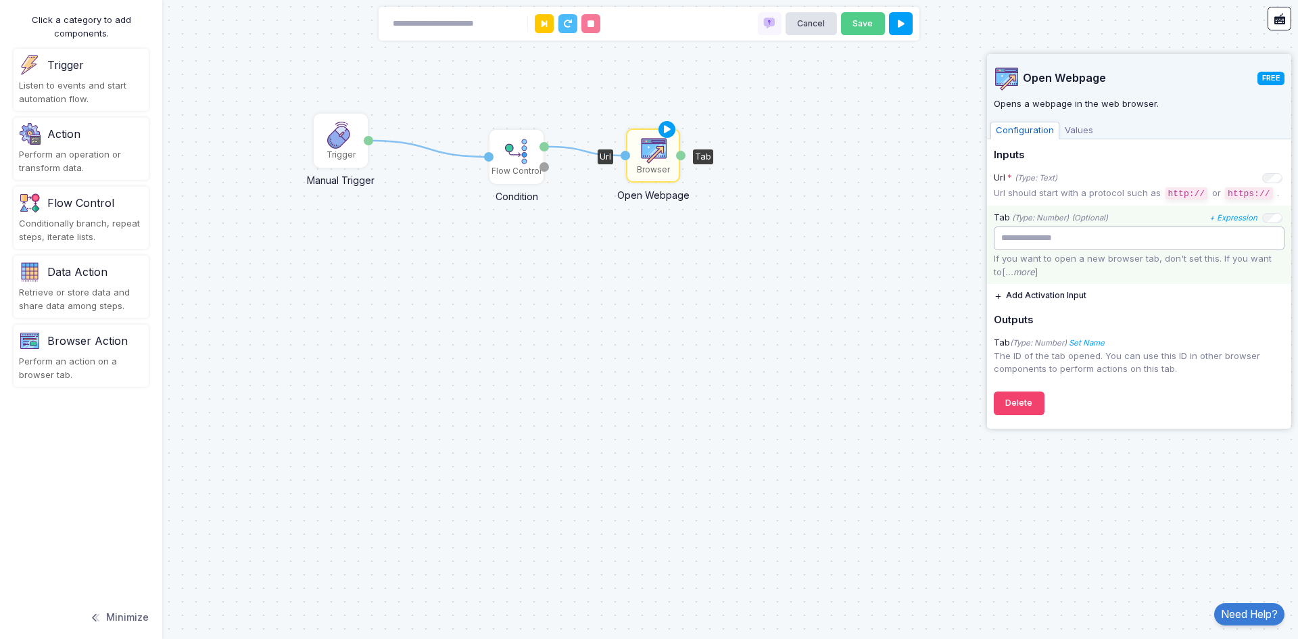
click at [1091, 227] on input "number" at bounding box center [1138, 238] width 291 height 24
click at [1081, 237] on input "number" at bounding box center [1138, 238] width 291 height 24
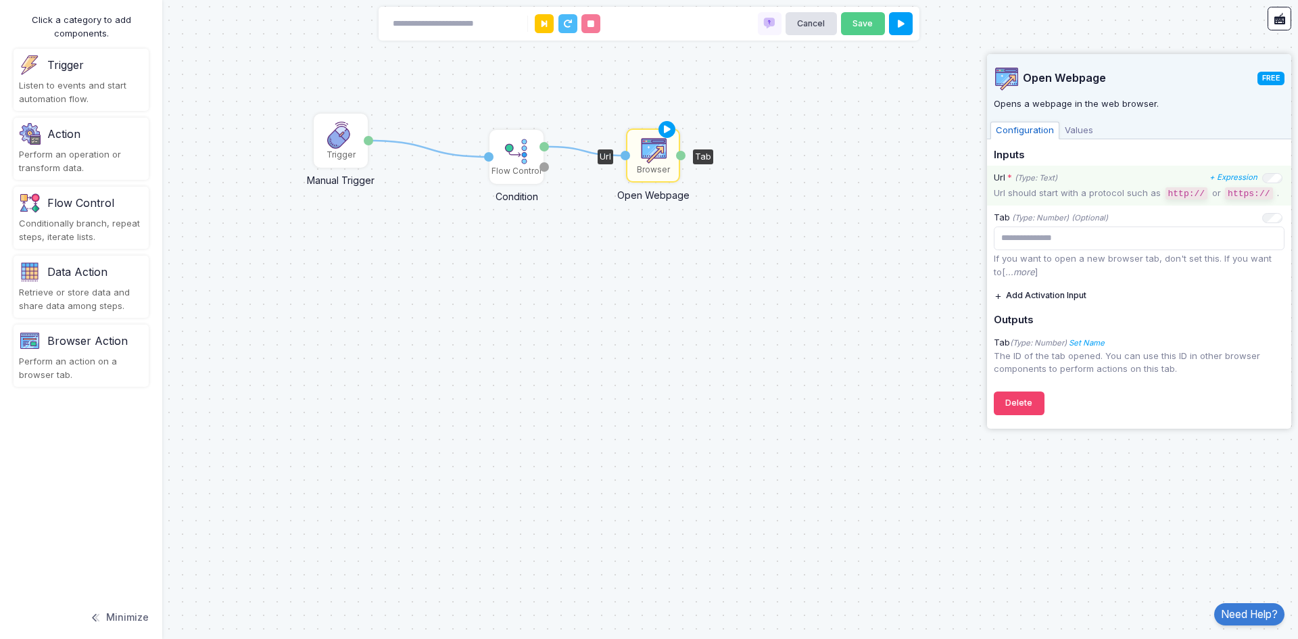
click at [1043, 168] on div "Url * (Type: Text) + Expression Url should start with a protocol such as http:/…" at bounding box center [1139, 186] width 304 height 40
click at [1055, 183] on div "Url * (Type: Text)" at bounding box center [1025, 178] width 64 height 14
click at [1069, 191] on p "Url should start with a protocol such as http:// or https:// ." at bounding box center [1138, 194] width 291 height 14
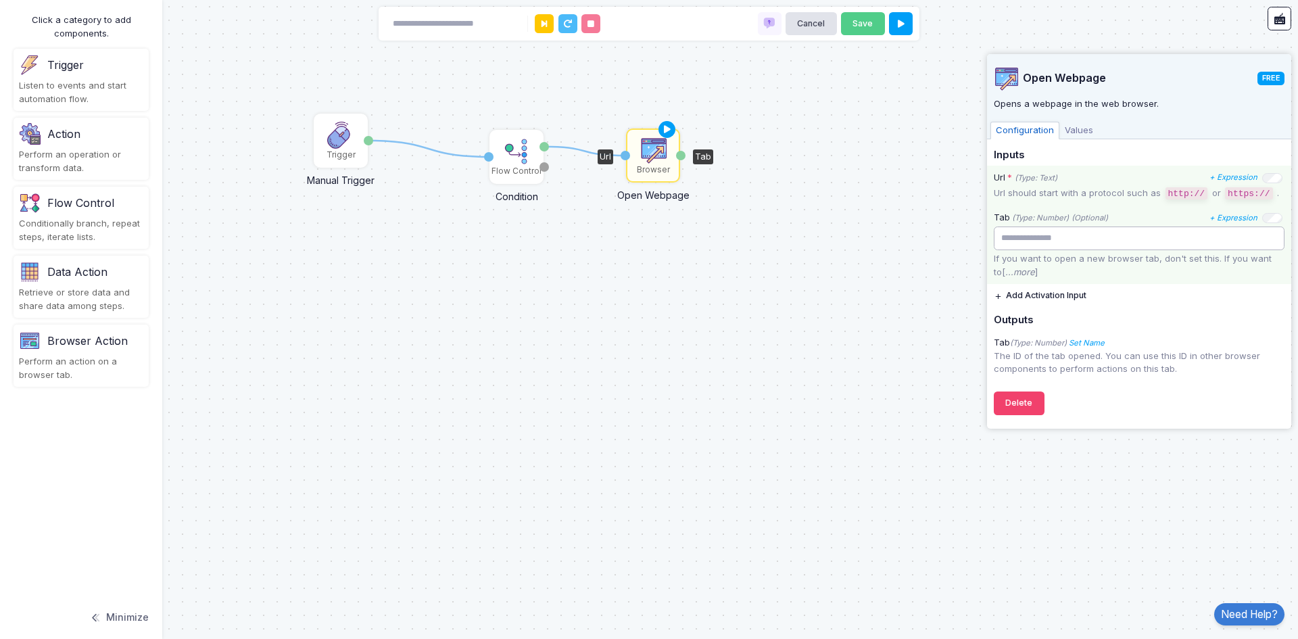
click at [1039, 244] on input "**" at bounding box center [1138, 238] width 291 height 24
drag, startPoint x: 1049, startPoint y: 239, endPoint x: 979, endPoint y: 235, distance: 70.4
click at [979, 235] on automation-editor "1 1 Trigger Manual Trigger Done Flow Control Condition Input hey Otherwise Brow…" at bounding box center [649, 319] width 1298 height 639
type input "**"
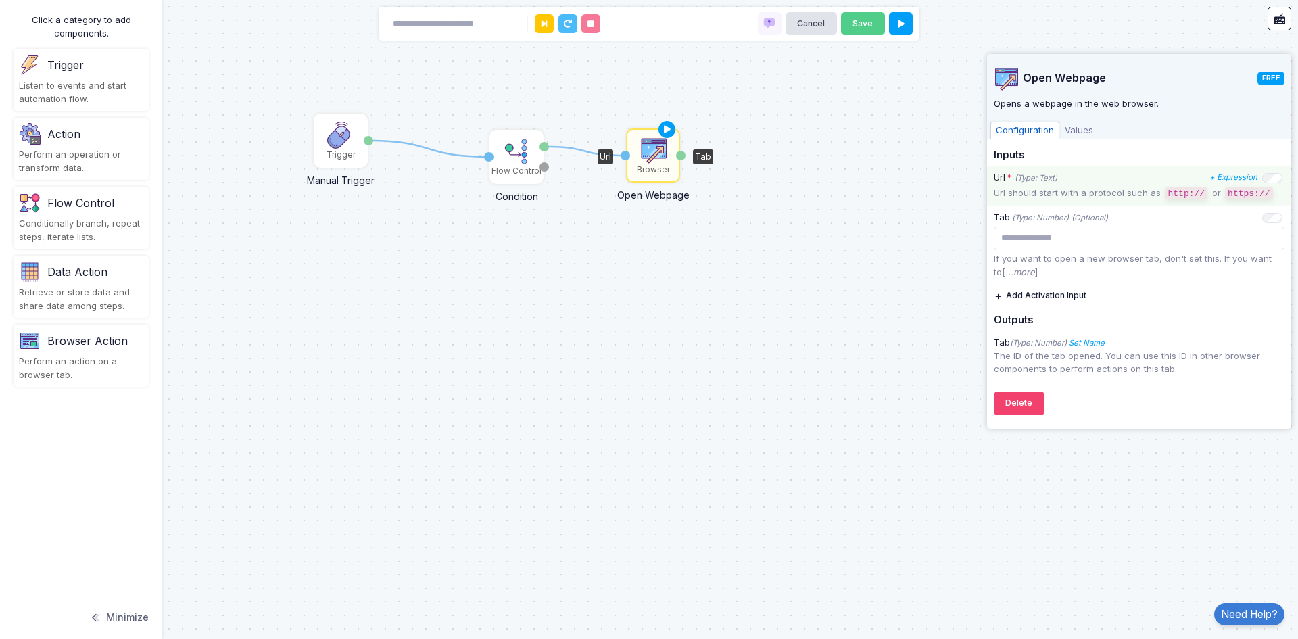
click at [1069, 129] on span "Values" at bounding box center [1078, 131] width 39 height 18
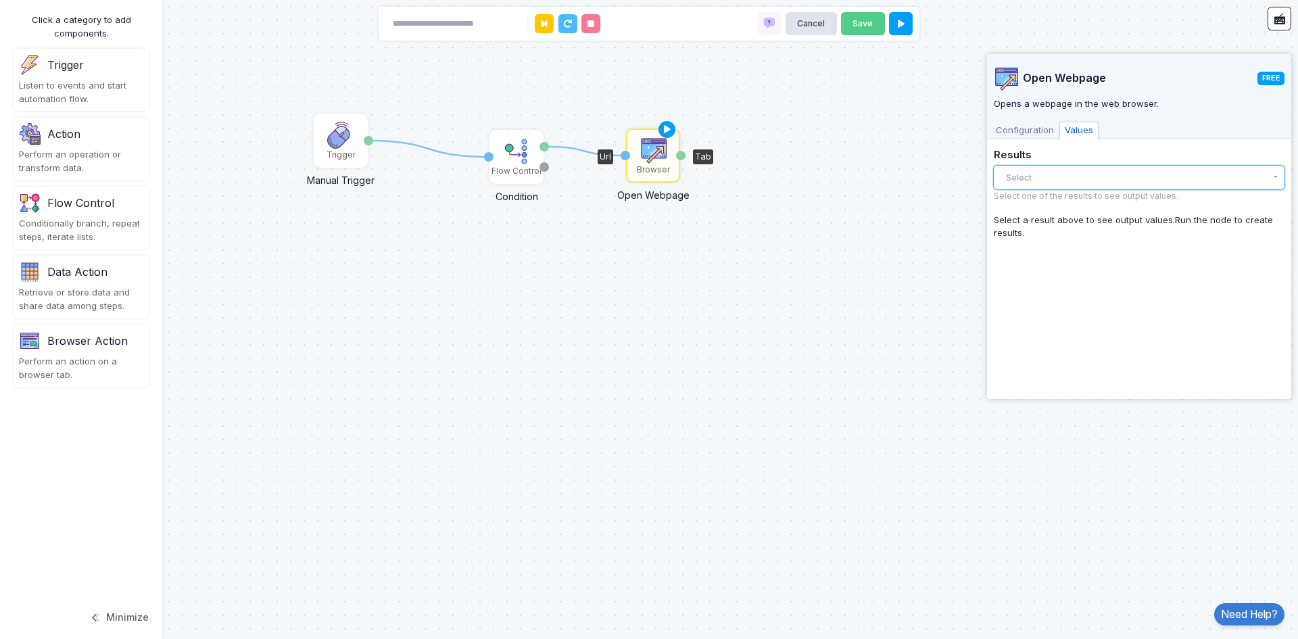
click at [1043, 170] on button "Select" at bounding box center [1138, 178] width 291 height 24
click at [1017, 122] on span "Configuration" at bounding box center [1024, 131] width 69 height 18
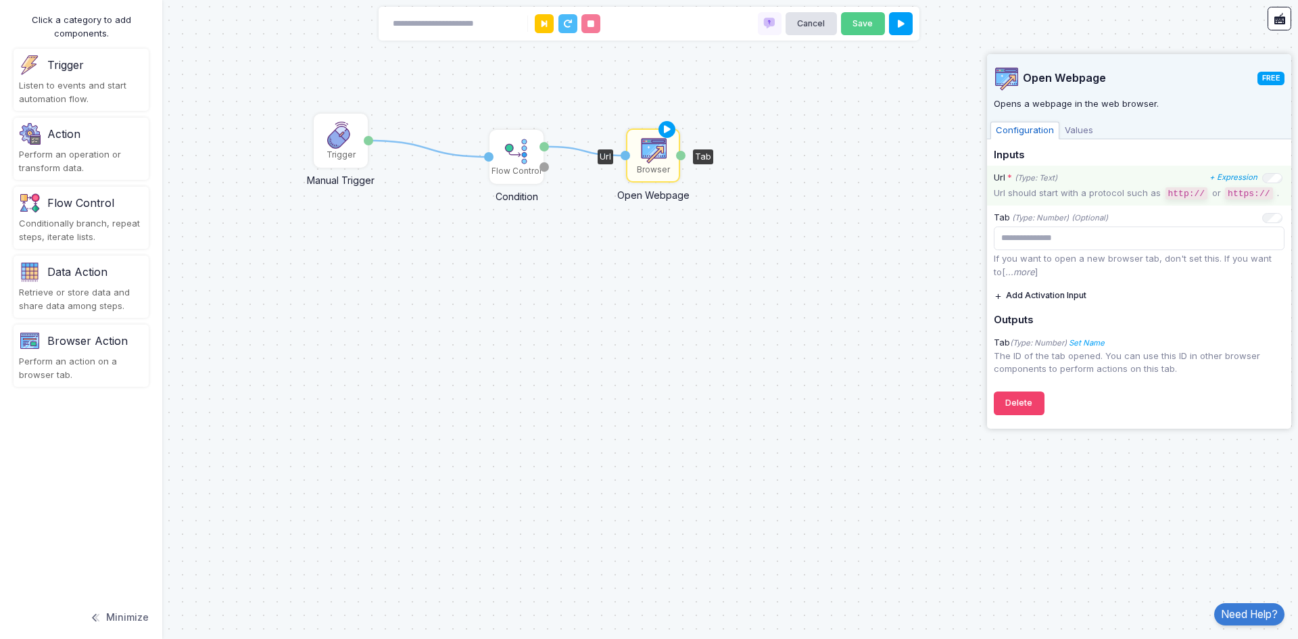
click at [1219, 181] on icon "+ Expression" at bounding box center [1233, 176] width 48 height 9
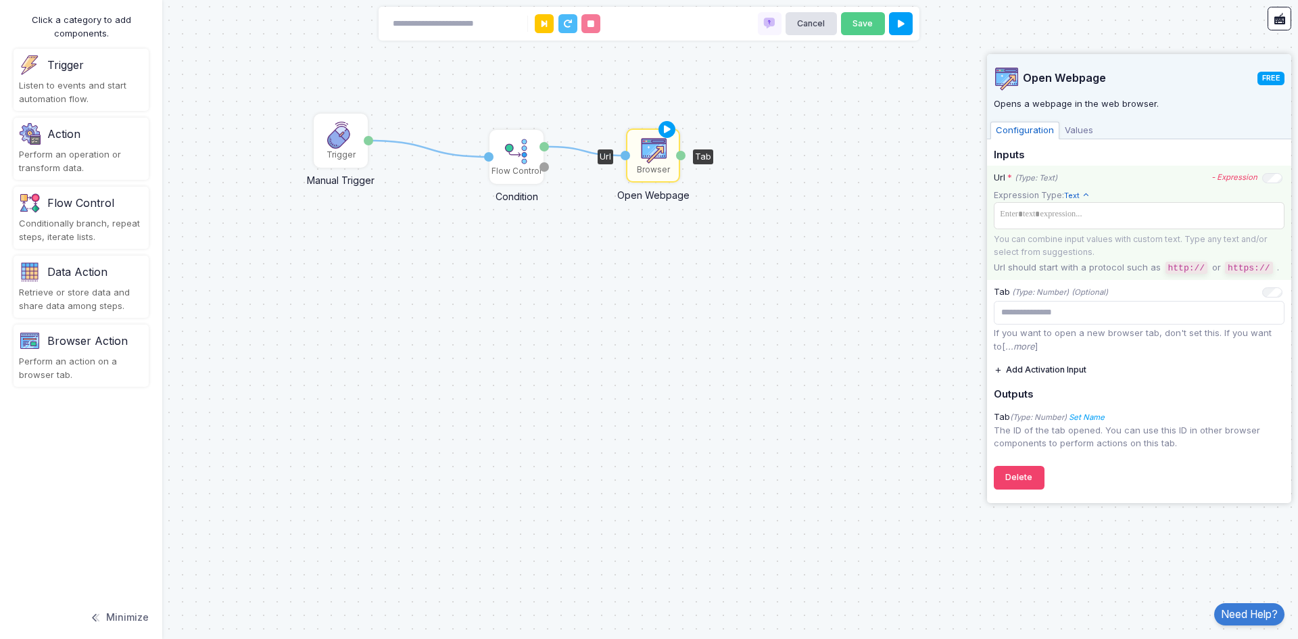
click at [1220, 176] on icon "- Expression" at bounding box center [1234, 176] width 46 height 9
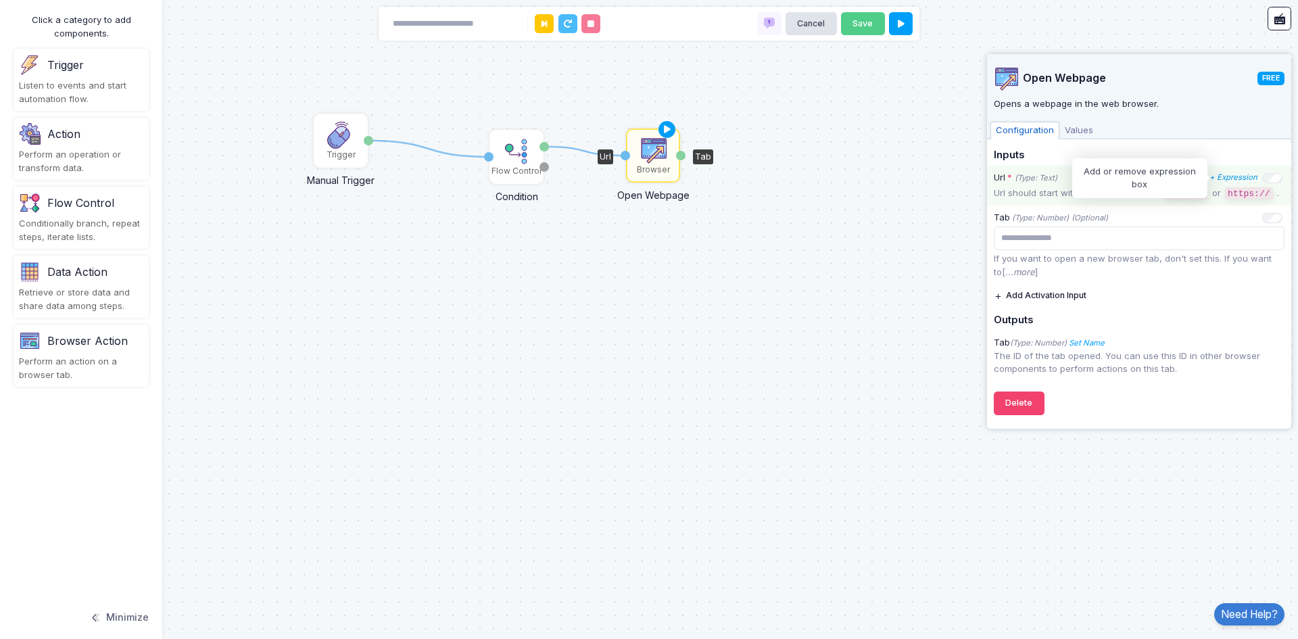
click at [1220, 176] on icon "+ Expression" at bounding box center [1233, 176] width 48 height 9
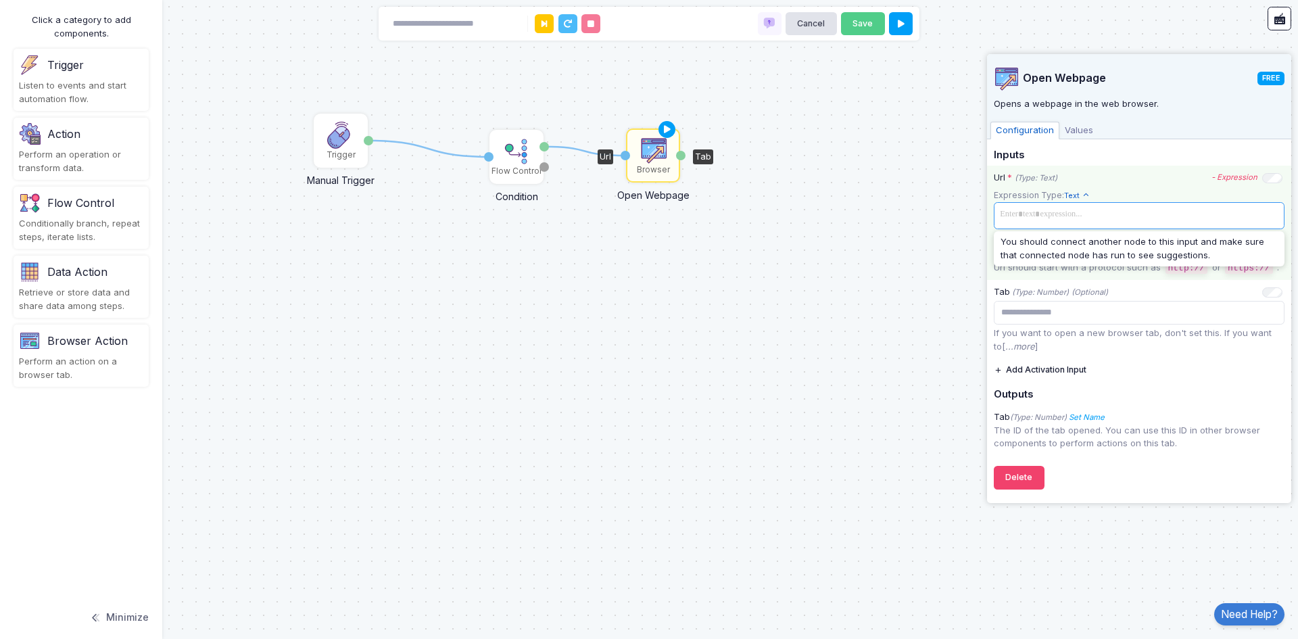
click at [999, 222] on span at bounding box center [1138, 215] width 285 height 20
click at [1121, 187] on div "**********" at bounding box center [1139, 223] width 304 height 114
click at [1102, 199] on app-expression-input "**********" at bounding box center [1138, 224] width 291 height 70
drag, startPoint x: 1098, startPoint y: 222, endPoint x: 950, endPoint y: 225, distance: 148.0
click at [950, 225] on automation-editor "**********" at bounding box center [649, 319] width 1298 height 639
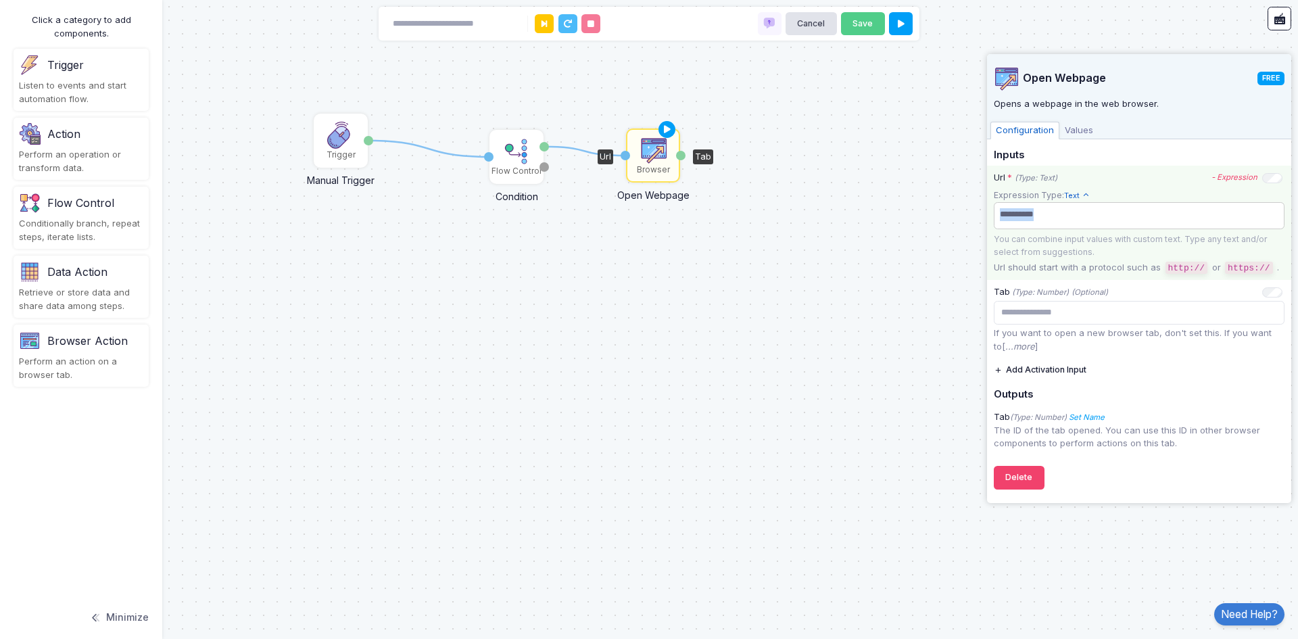
click at [1024, 220] on span "**********" at bounding box center [1138, 215] width 285 height 20
click at [1002, 215] on span "**********" at bounding box center [1138, 215] width 285 height 20
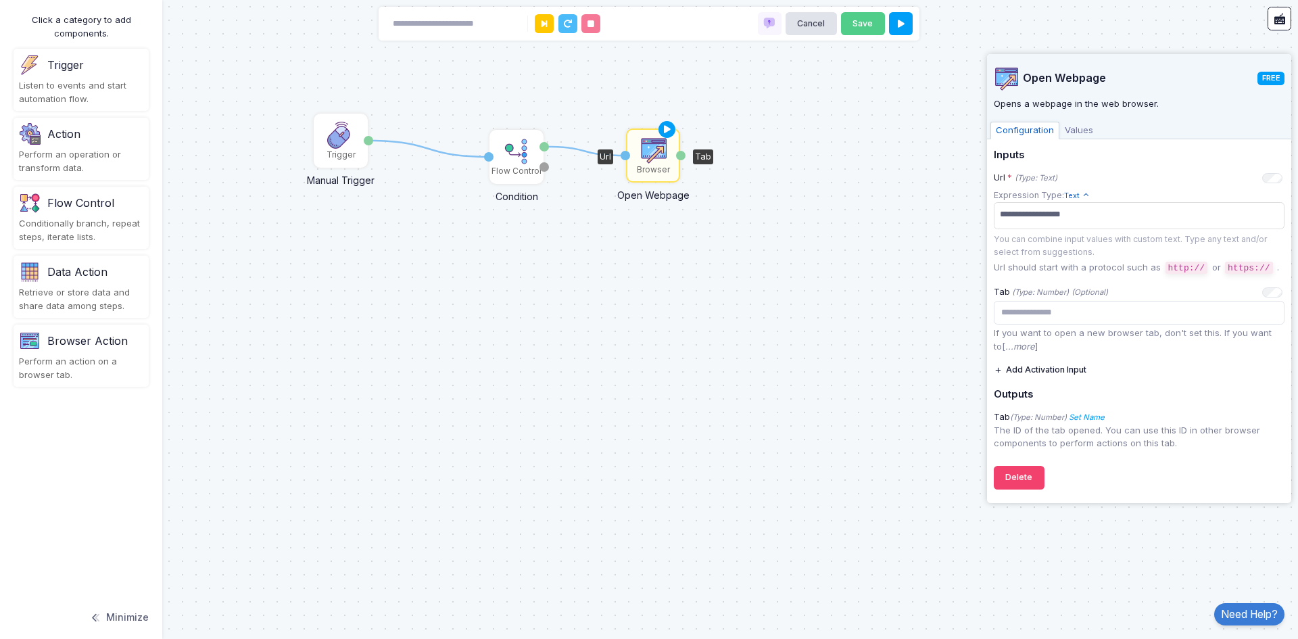
click at [893, 408] on div "1 1 Trigger Manual Trigger Done Flow Control Condition Input hey Otherwise Brow…" at bounding box center [649, 319] width 1298 height 639
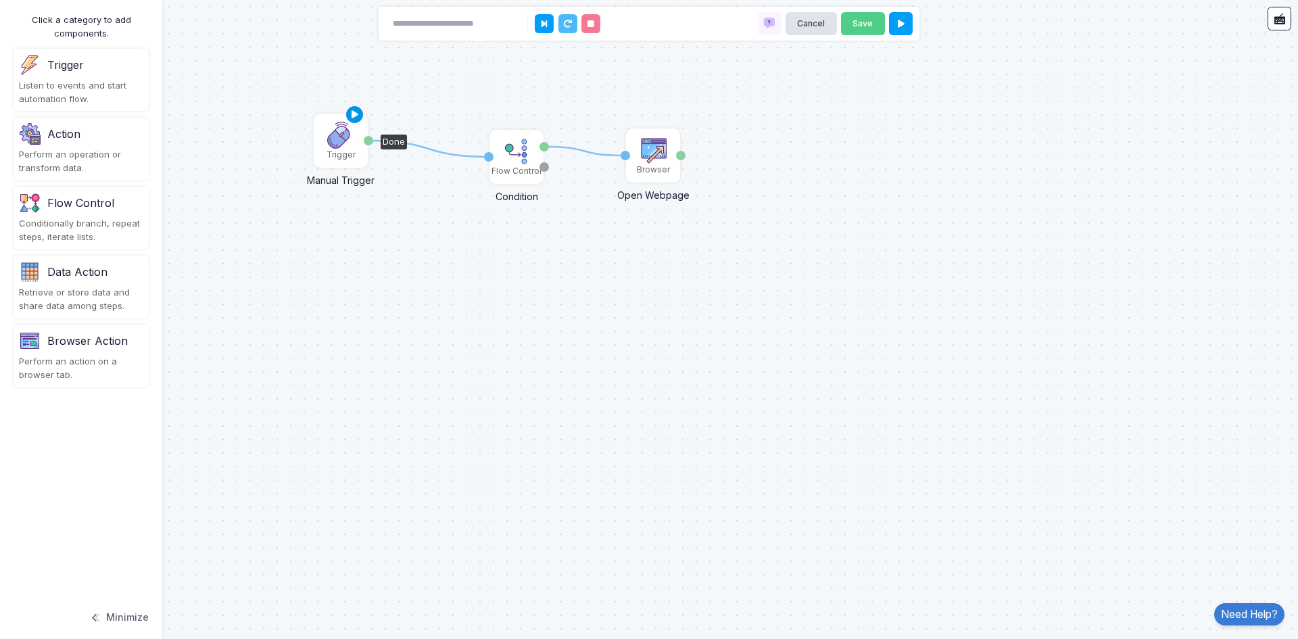
click at [355, 111] on icon at bounding box center [355, 114] width 16 height 19
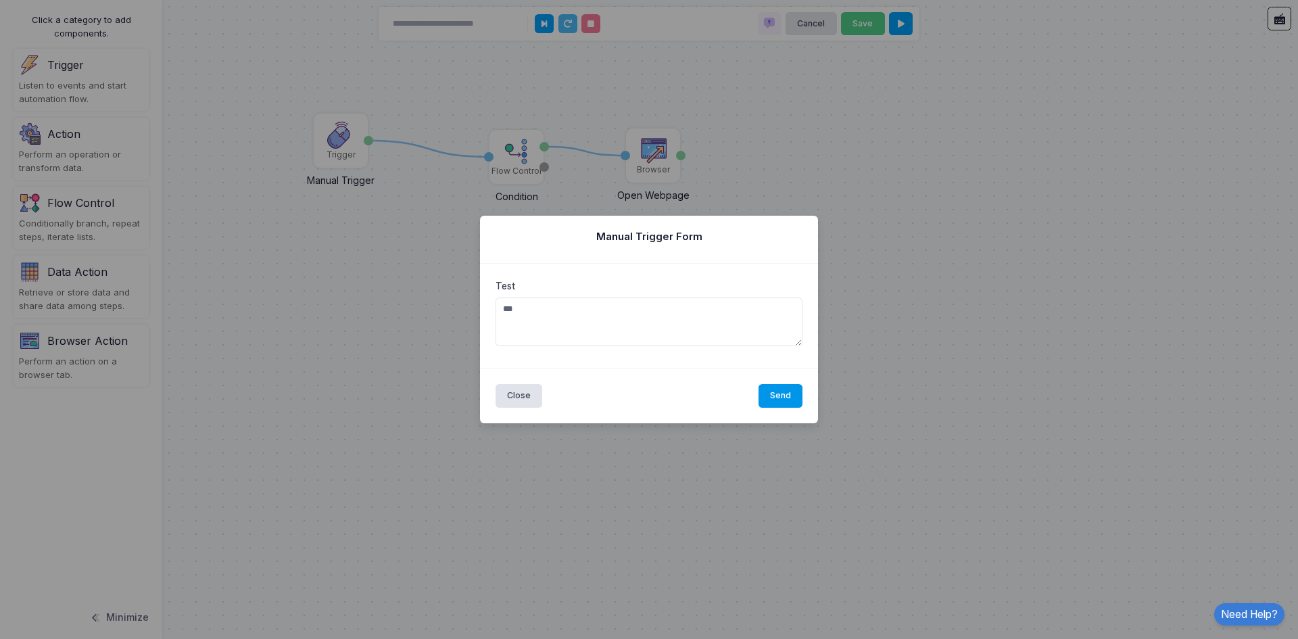
type textarea "***"
click at [783, 397] on button "Send" at bounding box center [780, 396] width 45 height 24
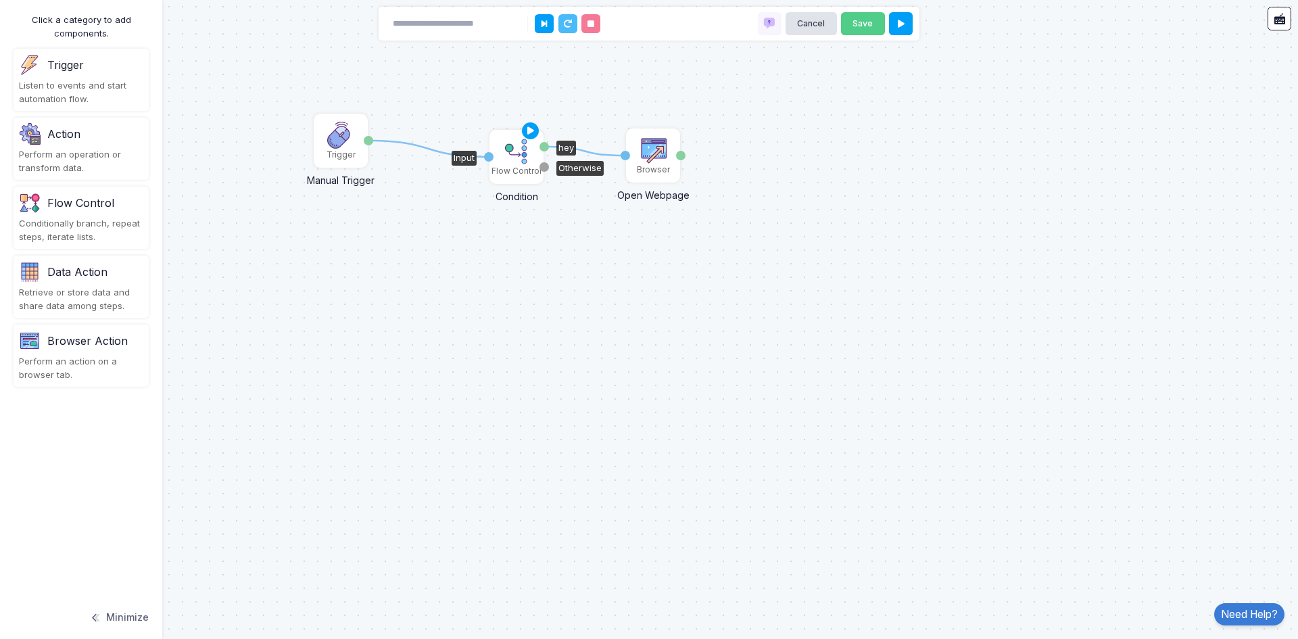
click at [508, 152] on img at bounding box center [516, 151] width 27 height 27
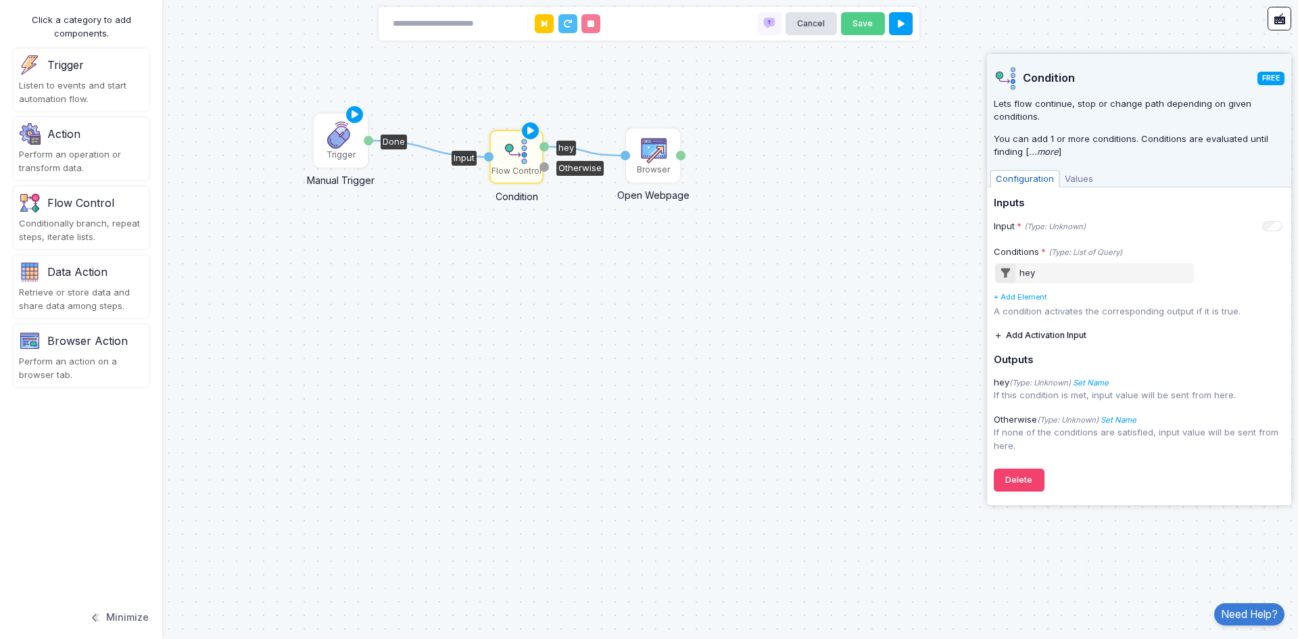
click at [356, 159] on div "Trigger" at bounding box center [340, 140] width 51 height 51
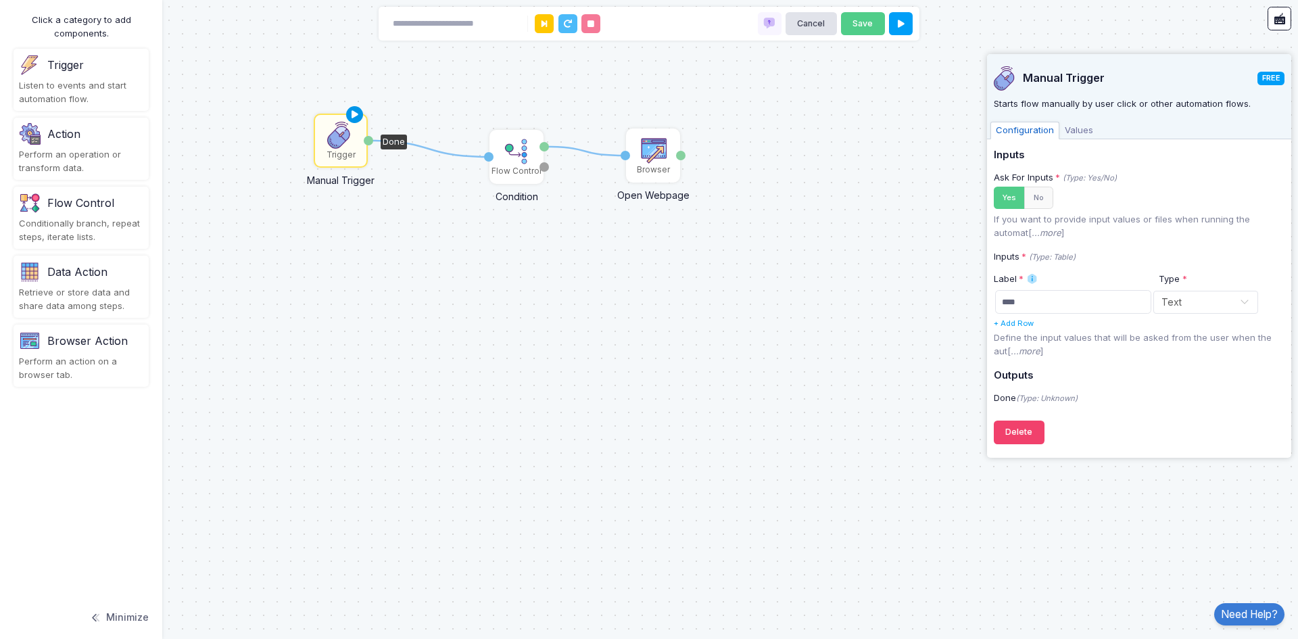
click at [349, 116] on icon at bounding box center [355, 114] width 16 height 19
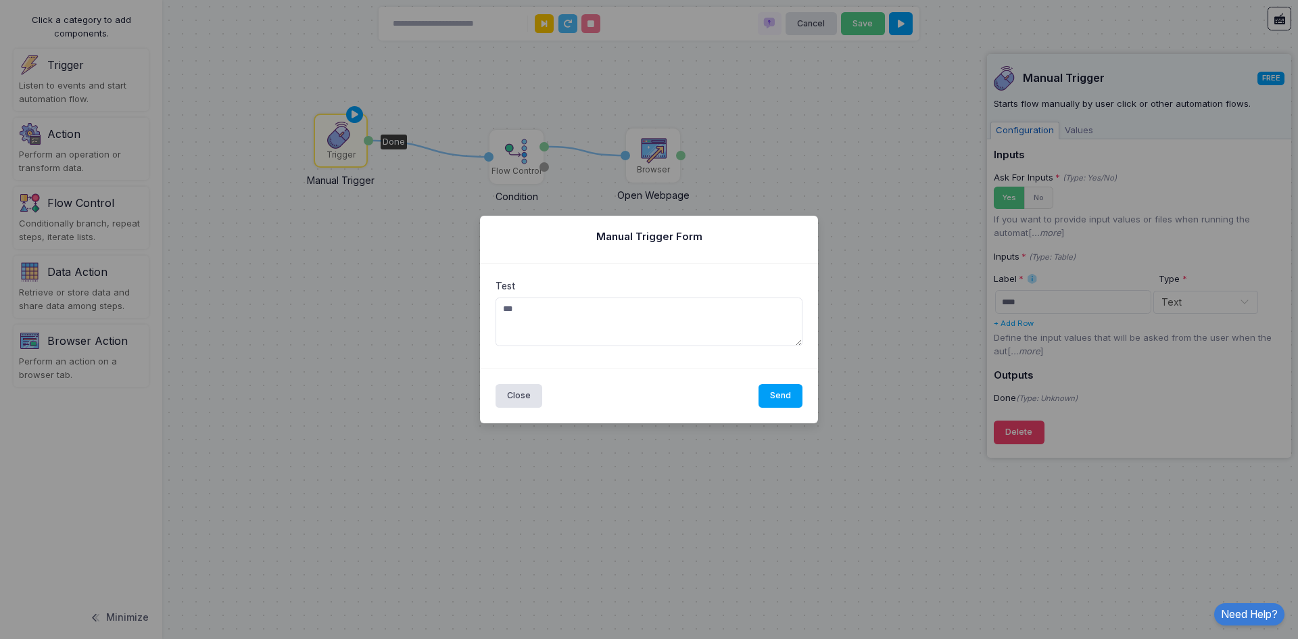
type textarea "***"
click at [791, 395] on button "Send" at bounding box center [780, 396] width 45 height 24
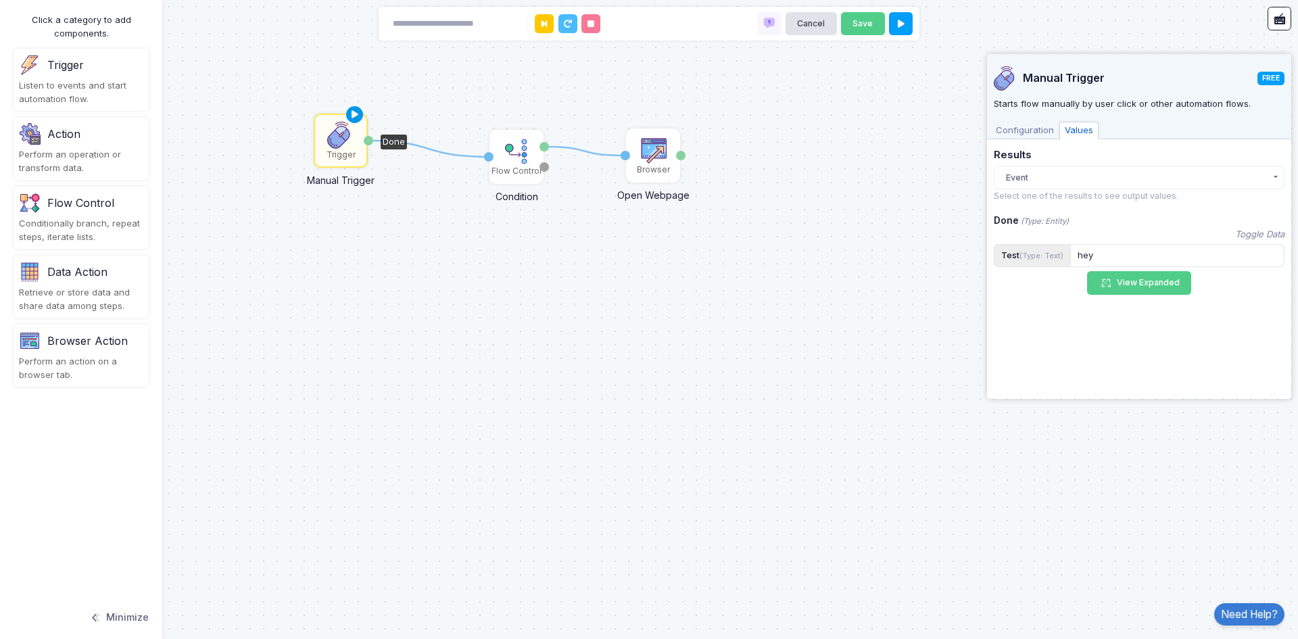
click at [347, 112] on icon at bounding box center [355, 114] width 16 height 19
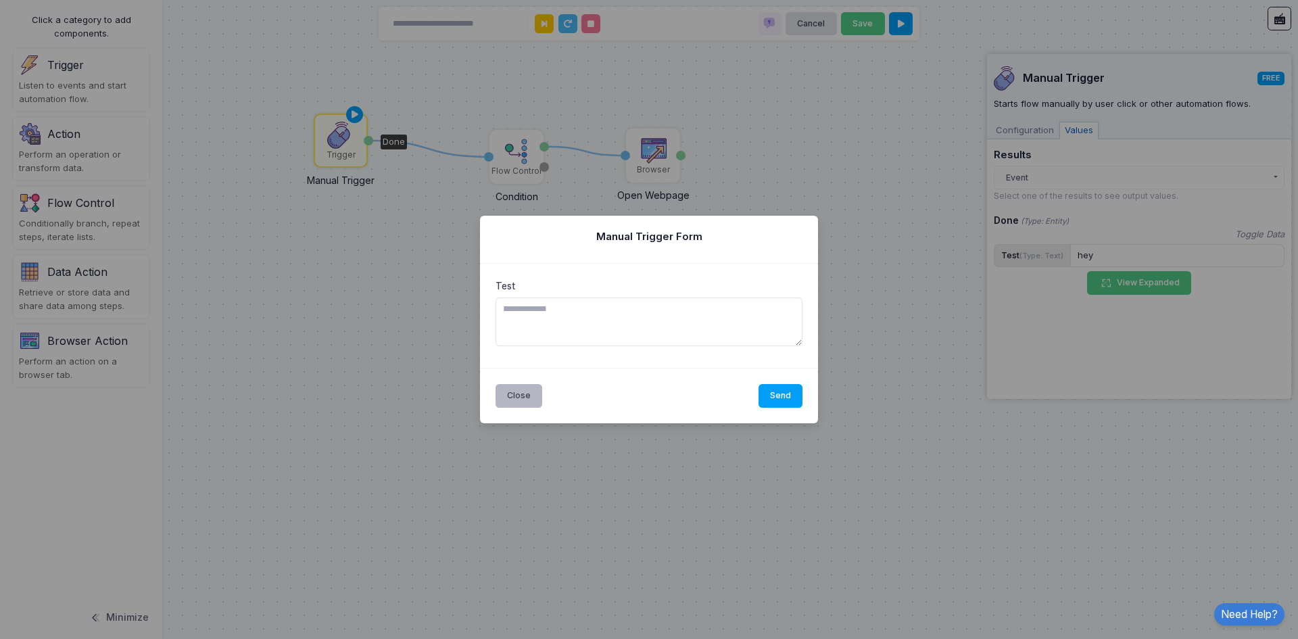
click at [513, 389] on button "Close" at bounding box center [518, 396] width 47 height 24
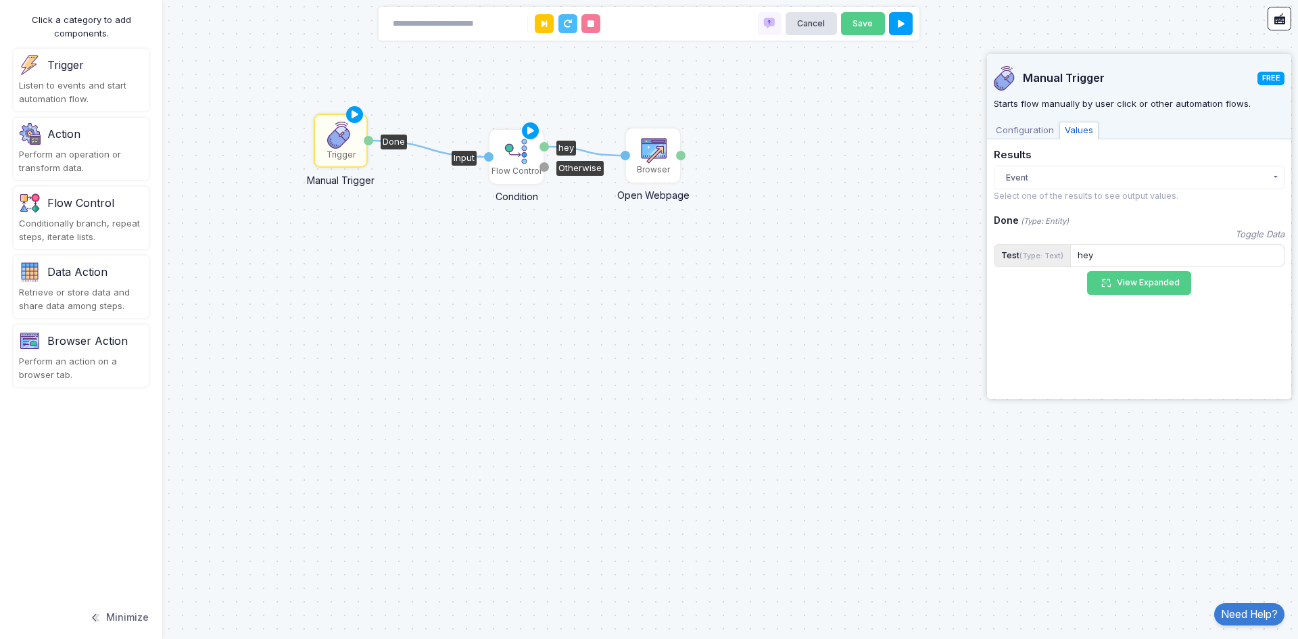
click at [515, 155] on img at bounding box center [516, 151] width 27 height 27
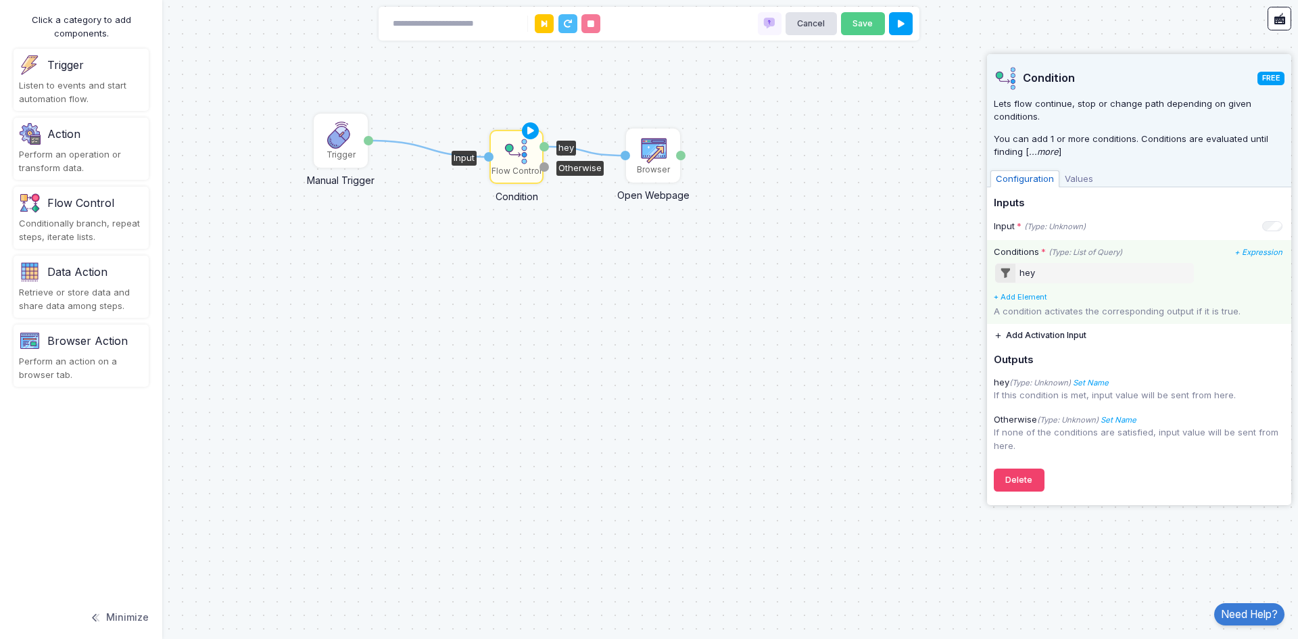
click at [1096, 252] on icon "(Type: List of Query)" at bounding box center [1085, 251] width 74 height 9
click at [1096, 266] on div "hey" at bounding box center [1094, 273] width 199 height 20
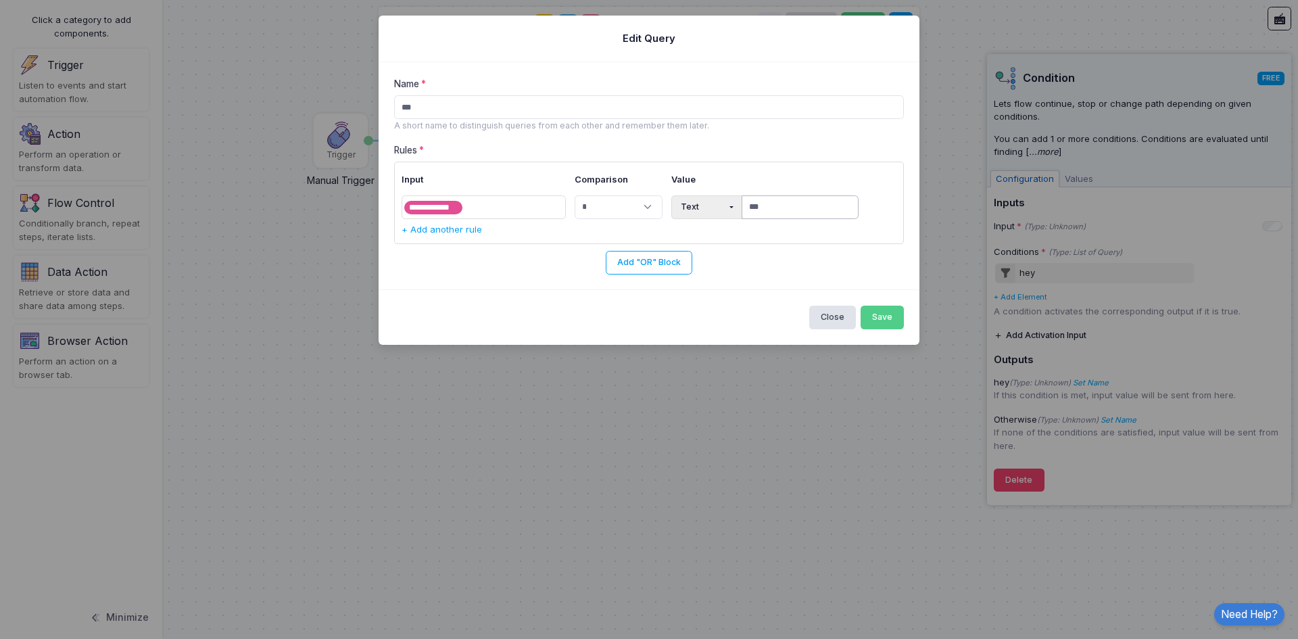
click at [787, 204] on input "***" at bounding box center [799, 207] width 117 height 24
click at [825, 311] on button "Close" at bounding box center [832, 317] width 47 height 24
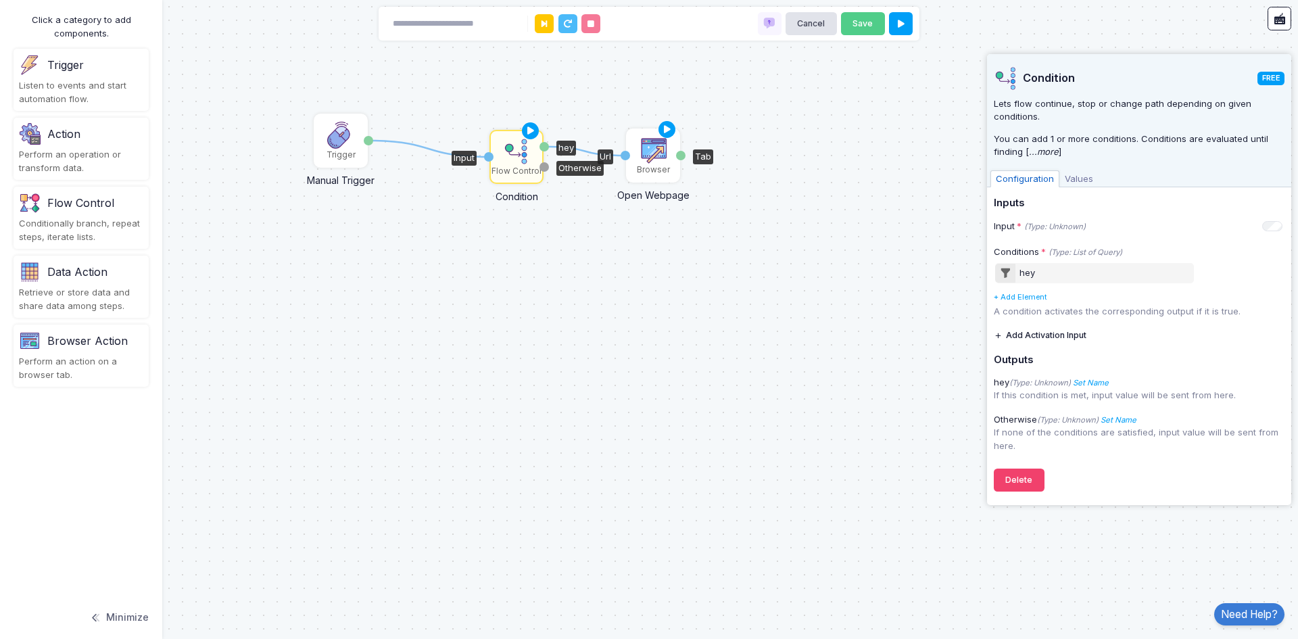
click at [658, 156] on img at bounding box center [652, 150] width 27 height 27
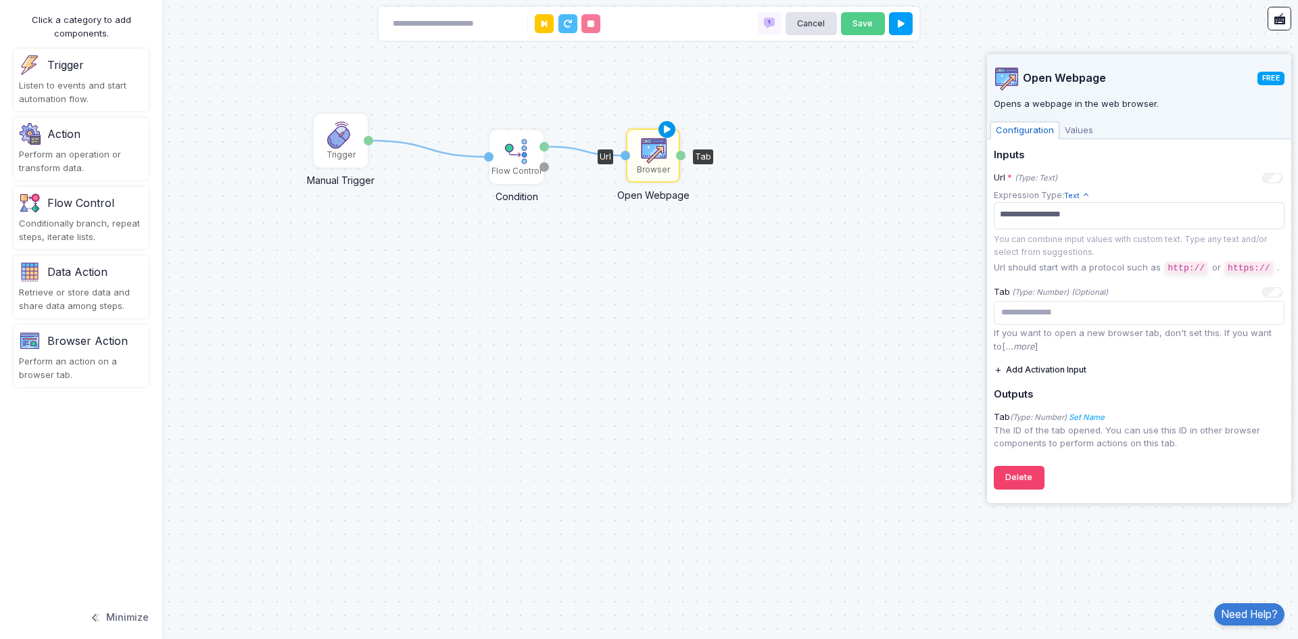
click at [667, 128] on icon at bounding box center [667, 129] width 16 height 19
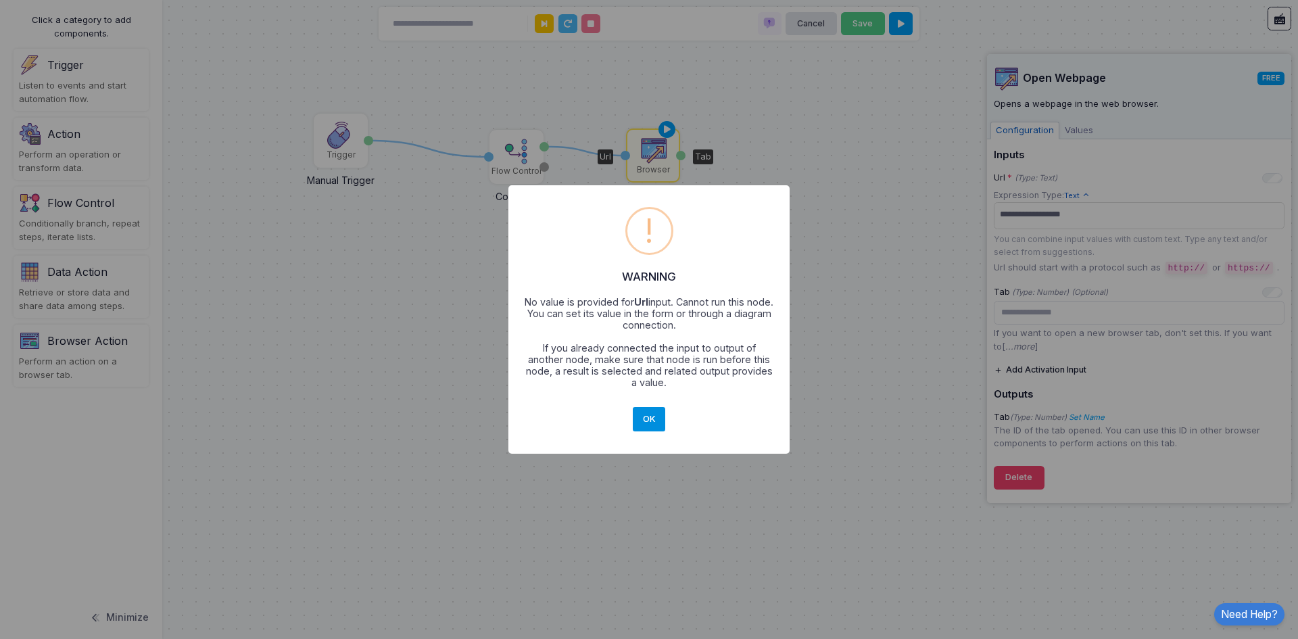
click at [649, 410] on button "OK" at bounding box center [649, 419] width 32 height 24
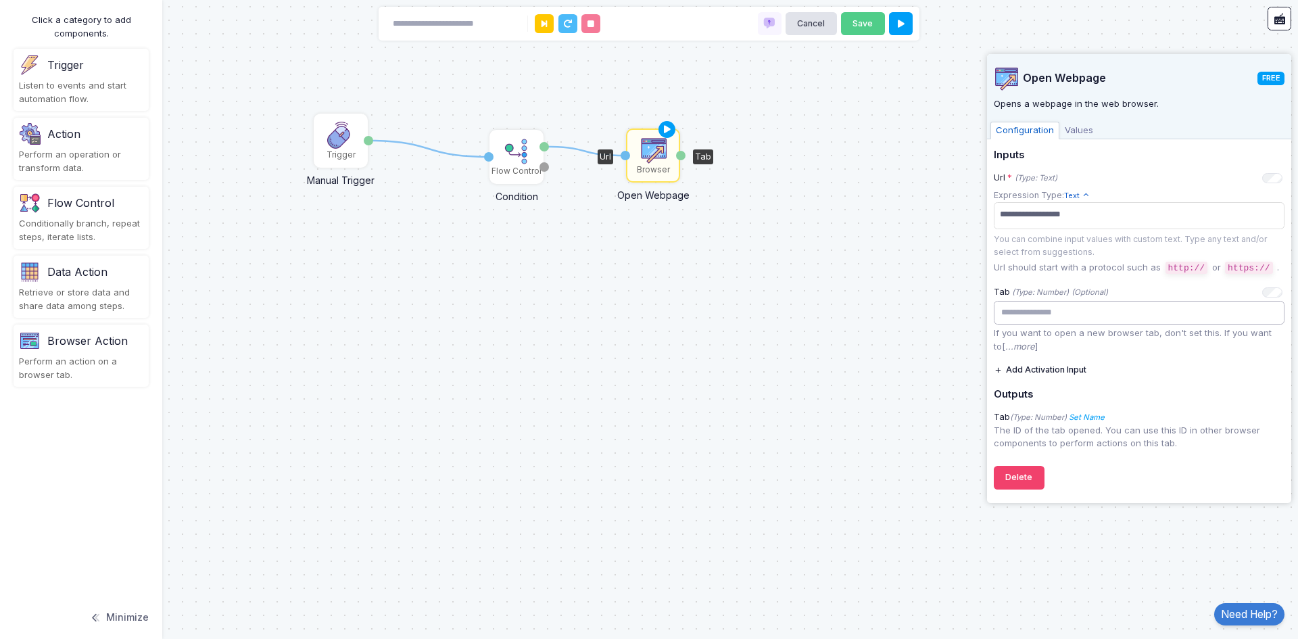
drag, startPoint x: 1077, startPoint y: 304, endPoint x: 983, endPoint y: 303, distance: 93.9
click at [983, 303] on automation-editor "**********" at bounding box center [649, 319] width 1298 height 639
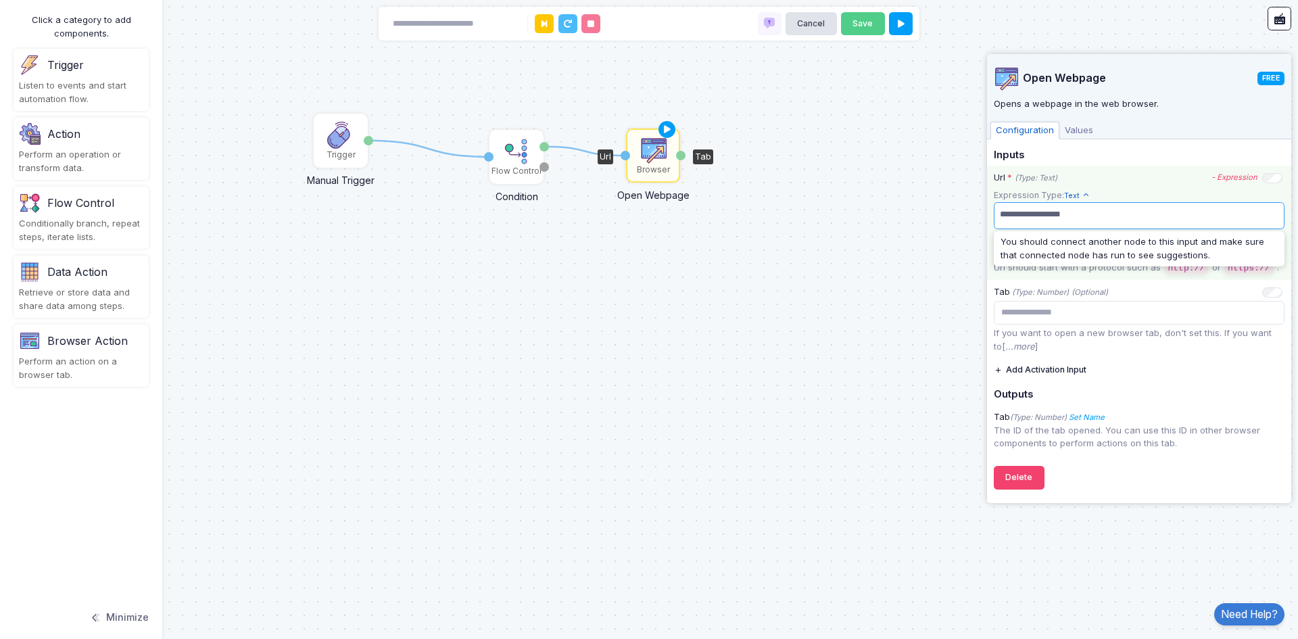
click at [1071, 217] on span "**********" at bounding box center [1138, 215] width 285 height 20
click at [1116, 219] on span "**********" at bounding box center [1138, 215] width 285 height 20
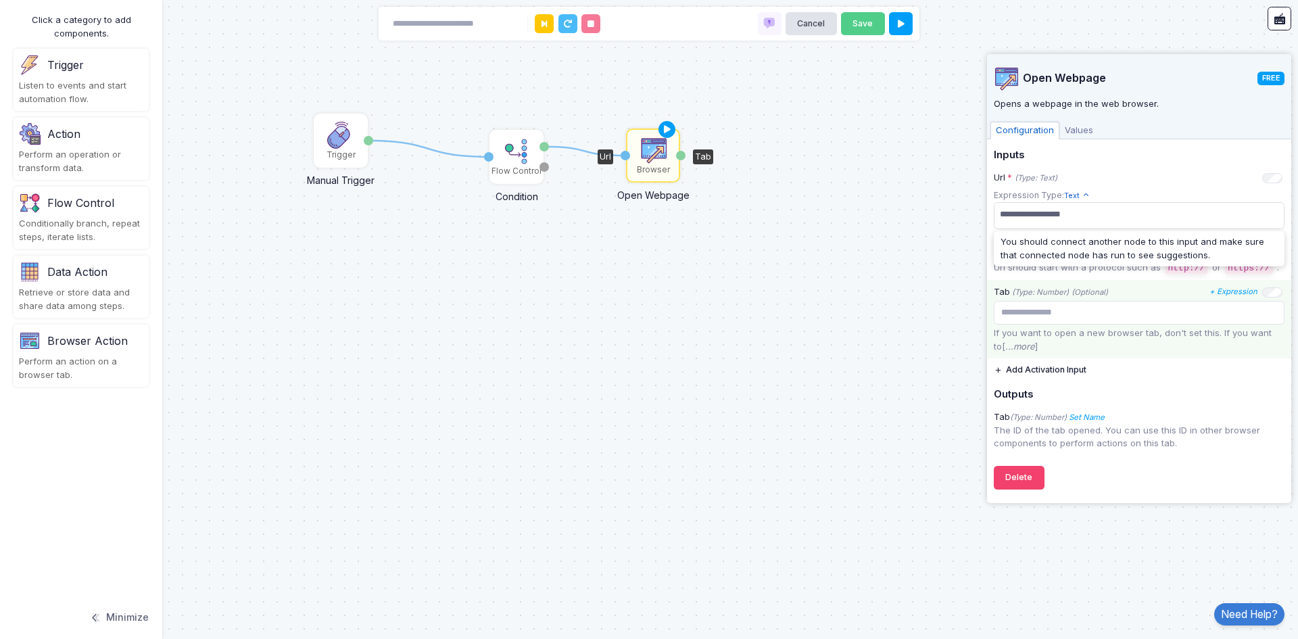
click at [1176, 280] on div "Tab (Type: Number) (Optional) + Expression If you want to open a new browser ta…" at bounding box center [1139, 319] width 304 height 78
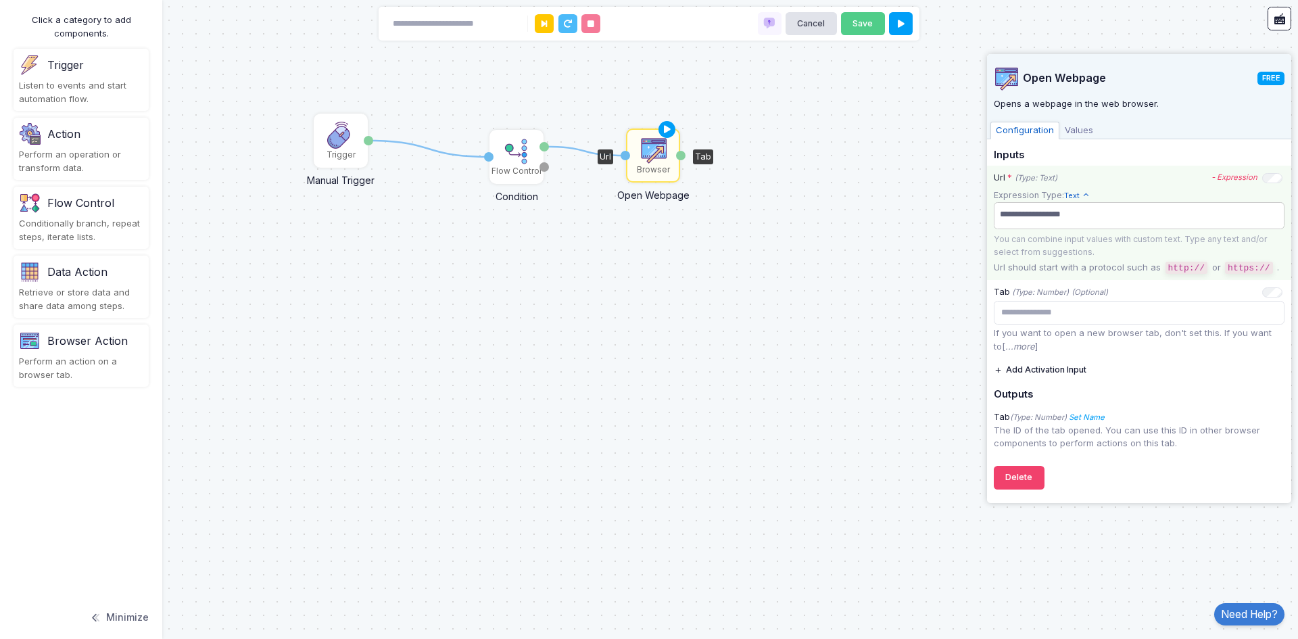
click at [1096, 217] on span "**********" at bounding box center [1138, 215] width 285 height 20
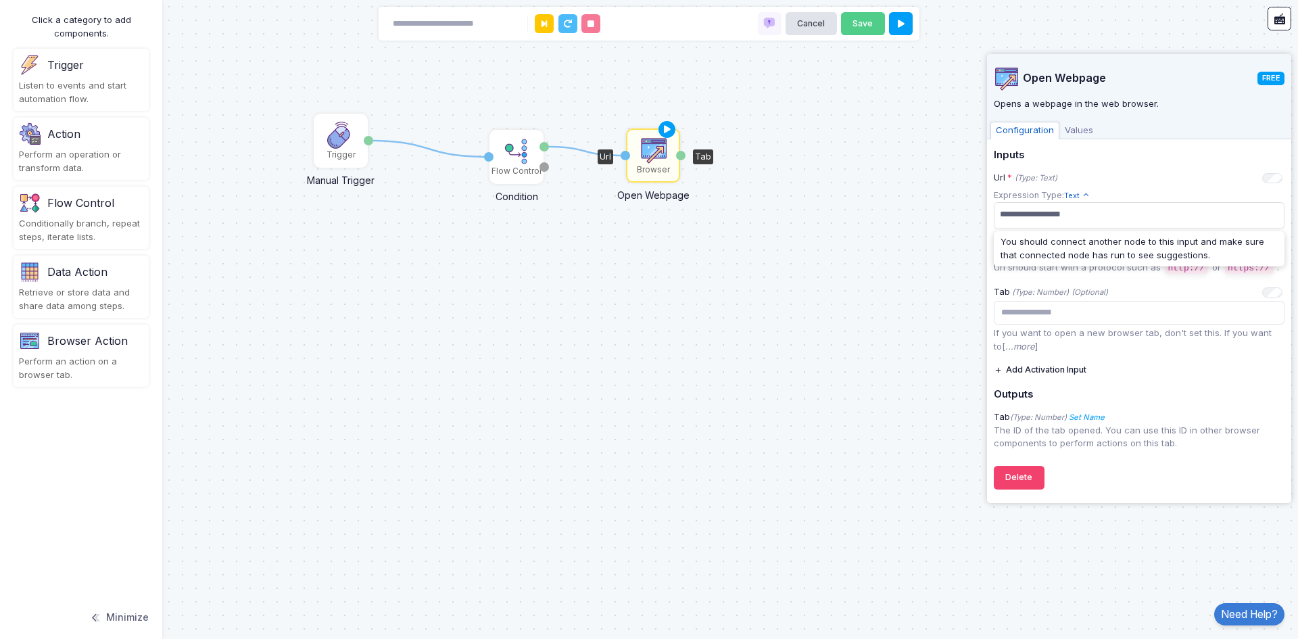
click at [820, 297] on div "1 1 Trigger Manual Trigger Done Flow Control Condition Input hey Otherwise Brow…" at bounding box center [649, 319] width 1298 height 639
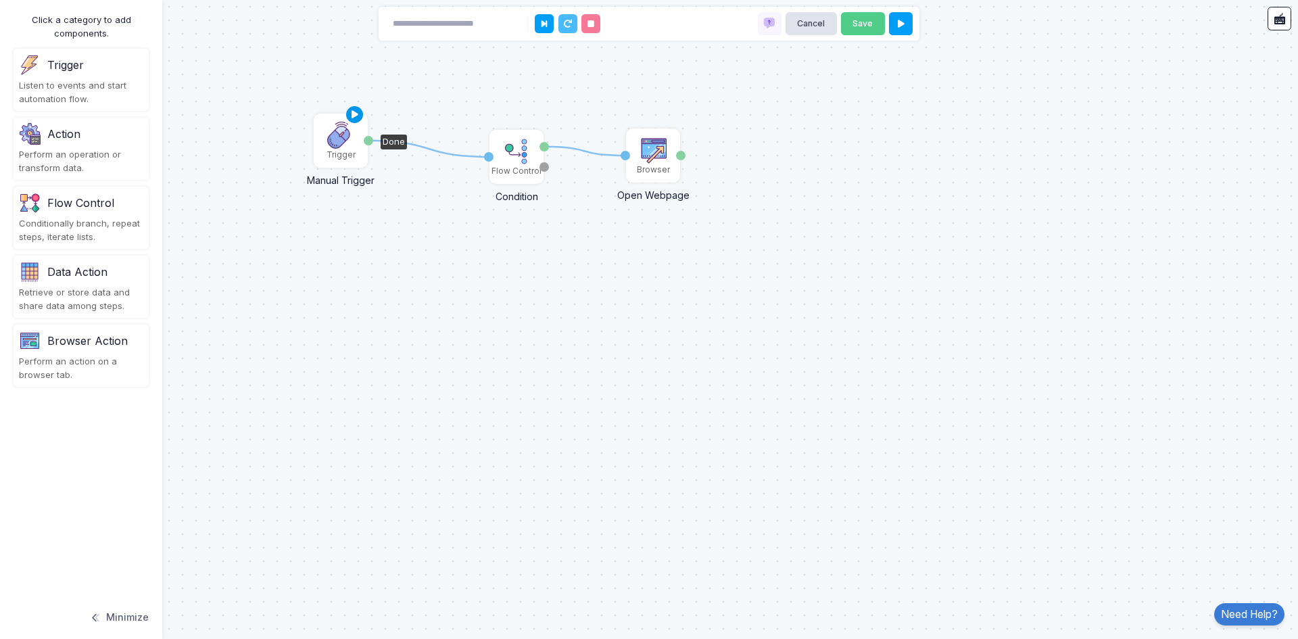
click at [355, 116] on icon at bounding box center [355, 114] width 16 height 19
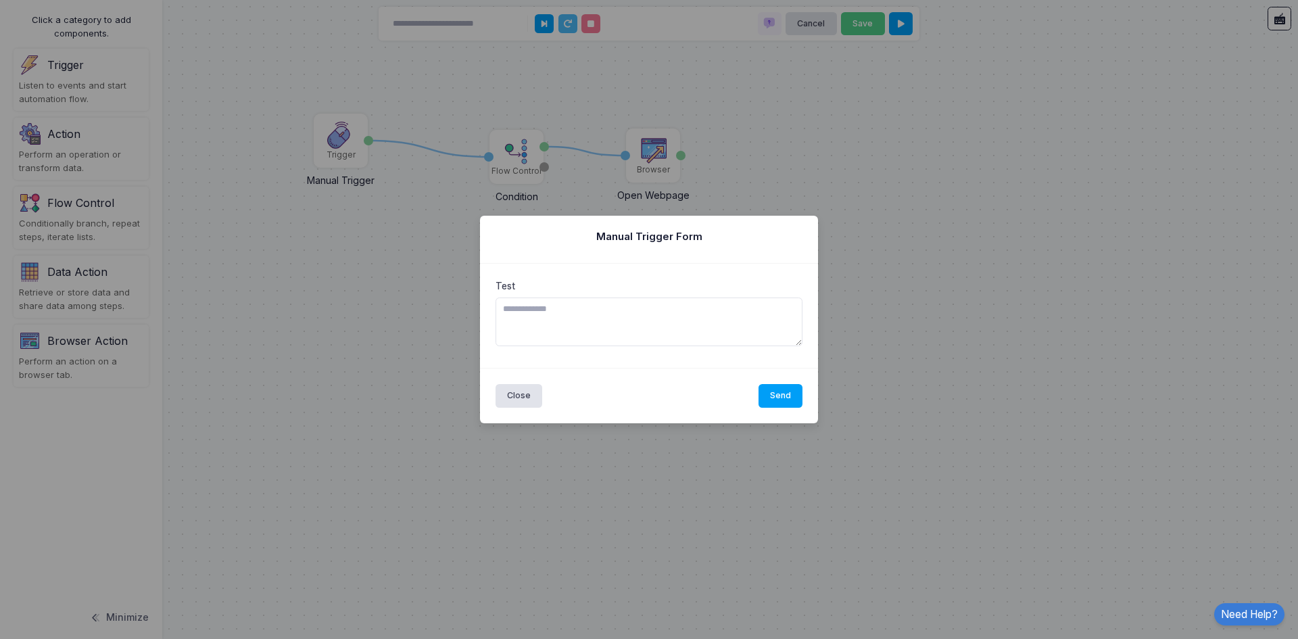
click at [605, 321] on textarea at bounding box center [648, 321] width 307 height 49
type textarea "***"
click at [774, 394] on button "Send" at bounding box center [780, 396] width 45 height 24
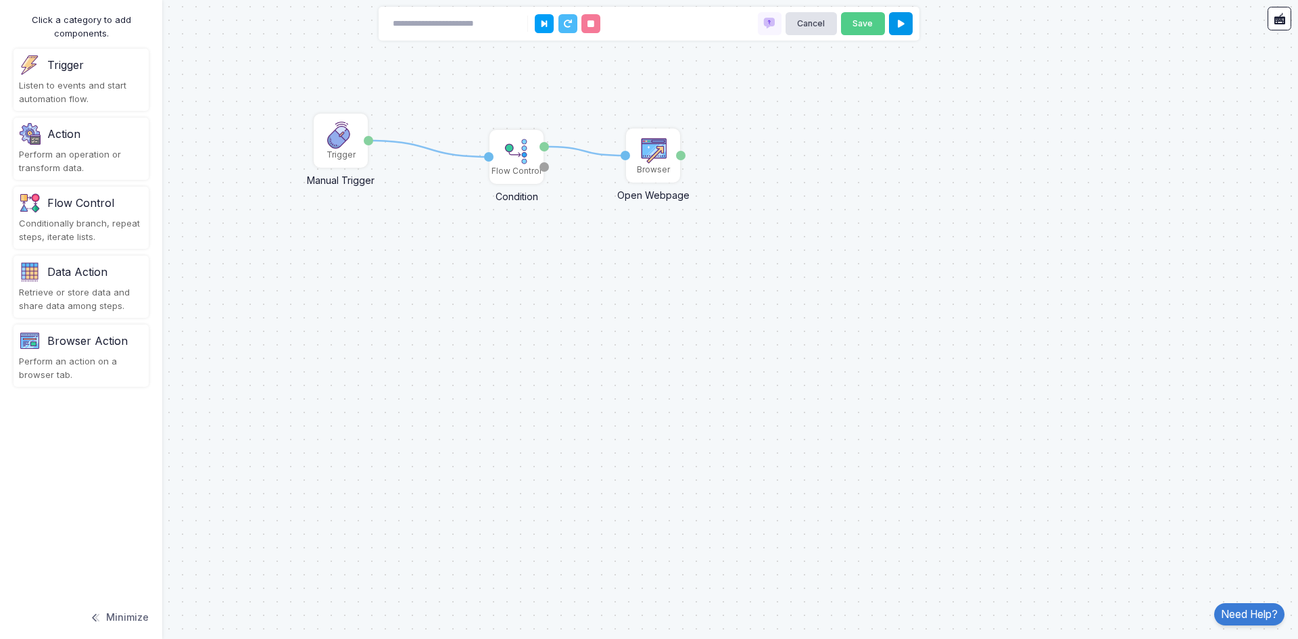
click at [891, 21] on button at bounding box center [901, 24] width 24 height 24
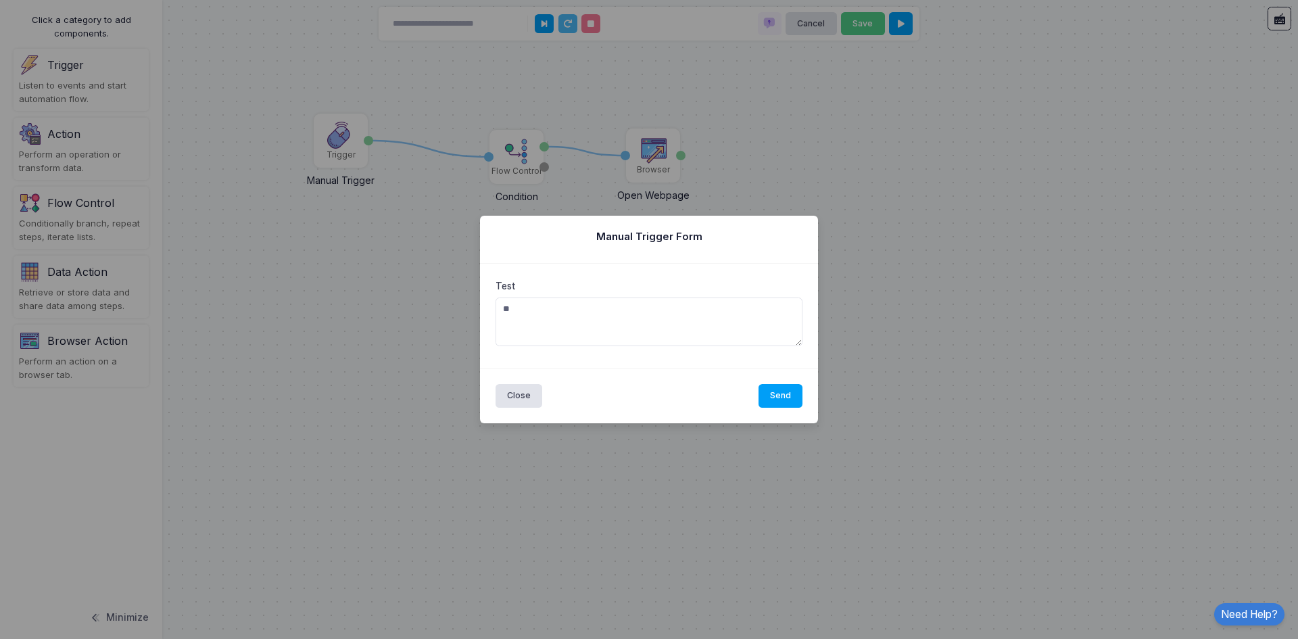
drag, startPoint x: 673, startPoint y: 315, endPoint x: 506, endPoint y: 312, distance: 167.6
click at [506, 312] on textarea "**" at bounding box center [648, 321] width 307 height 49
drag, startPoint x: 577, startPoint y: 322, endPoint x: 506, endPoint y: 316, distance: 71.2
click at [506, 316] on textarea "**" at bounding box center [648, 321] width 307 height 49
type textarea "***"
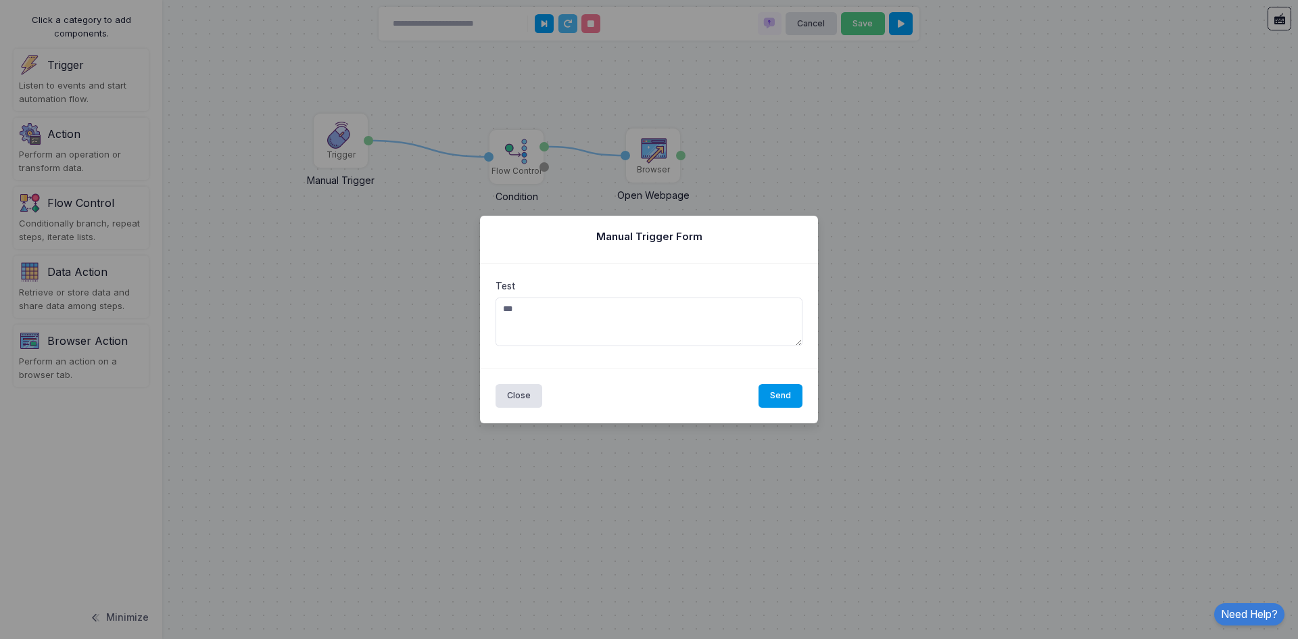
click at [791, 399] on button "Send" at bounding box center [780, 396] width 45 height 24
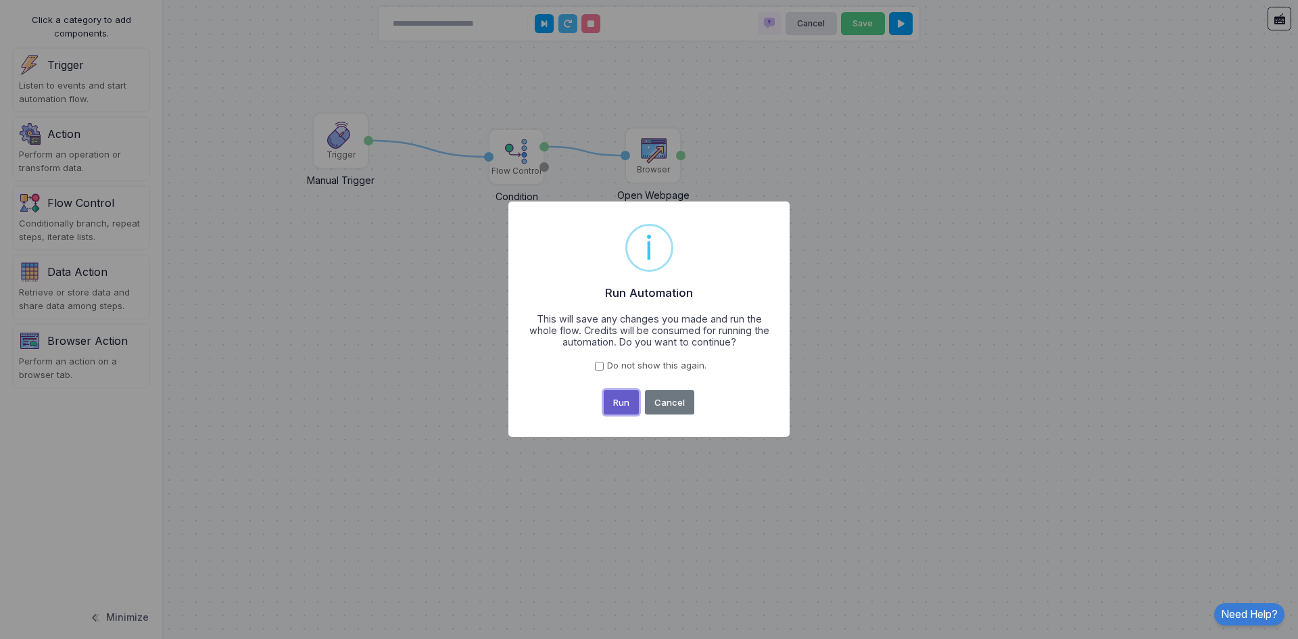
click at [620, 399] on button "Run" at bounding box center [622, 402] width 36 height 24
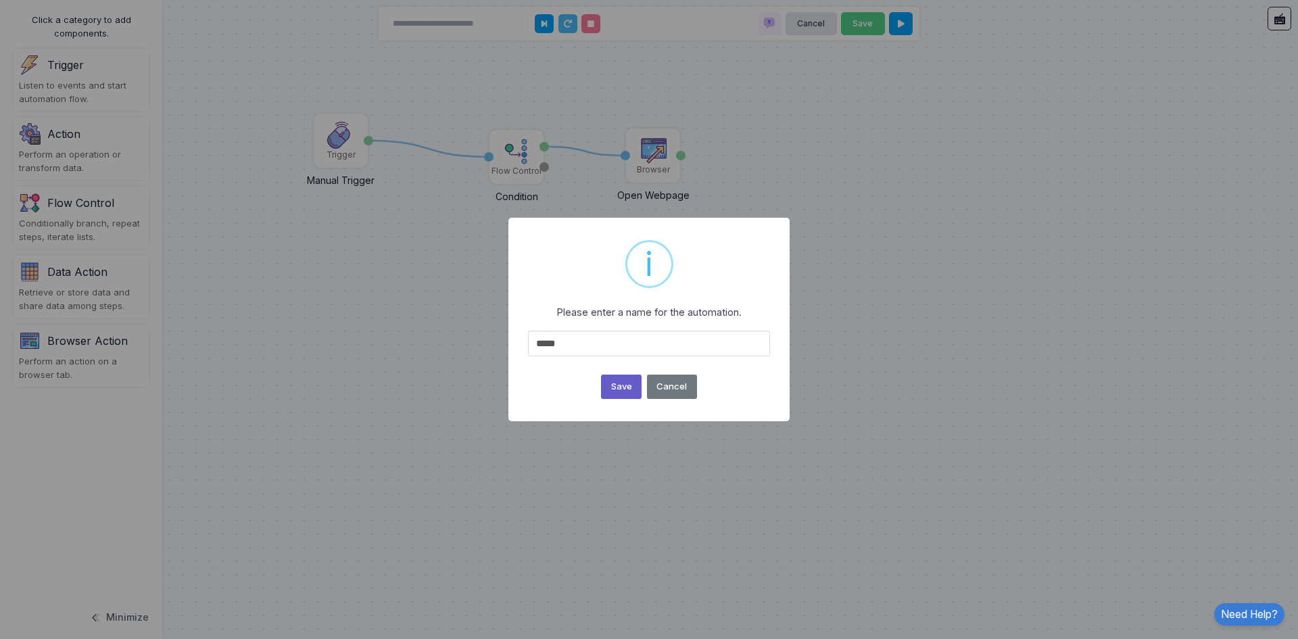
type input "*****"
click at [626, 389] on button "Save" at bounding box center [621, 386] width 41 height 24
type input "*****"
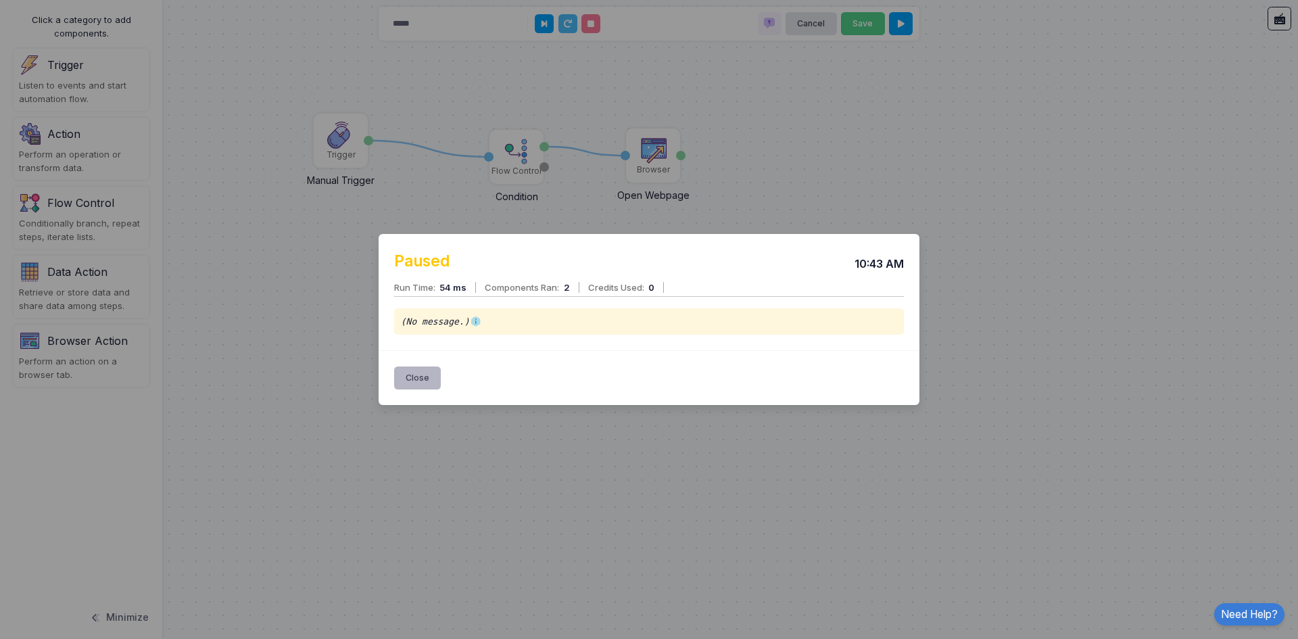
click at [426, 374] on button "Close" at bounding box center [417, 378] width 47 height 24
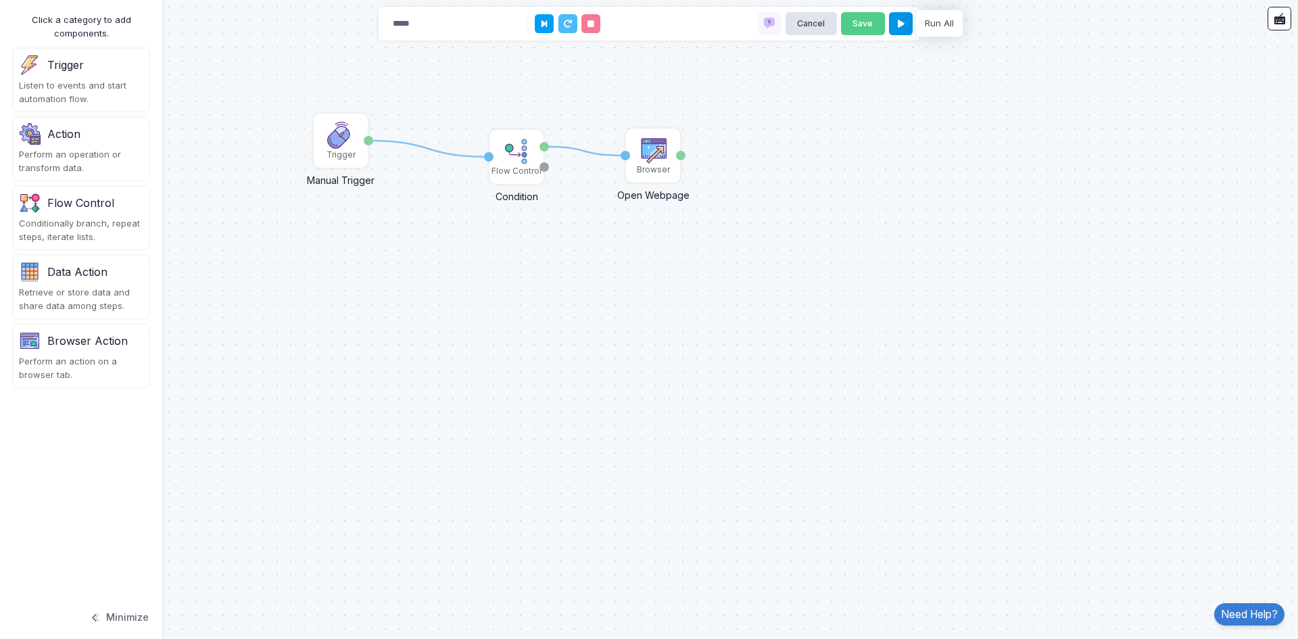
click at [907, 26] on button at bounding box center [901, 24] width 24 height 24
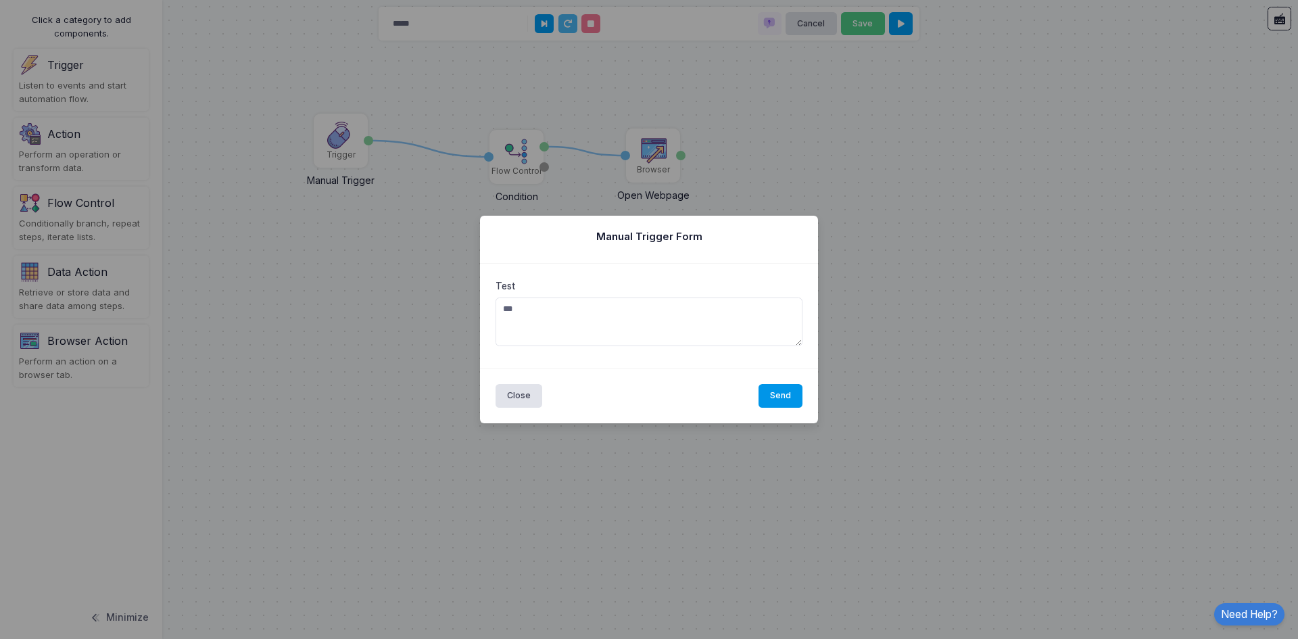
type textarea "***"
click at [777, 395] on button "Send" at bounding box center [780, 396] width 45 height 24
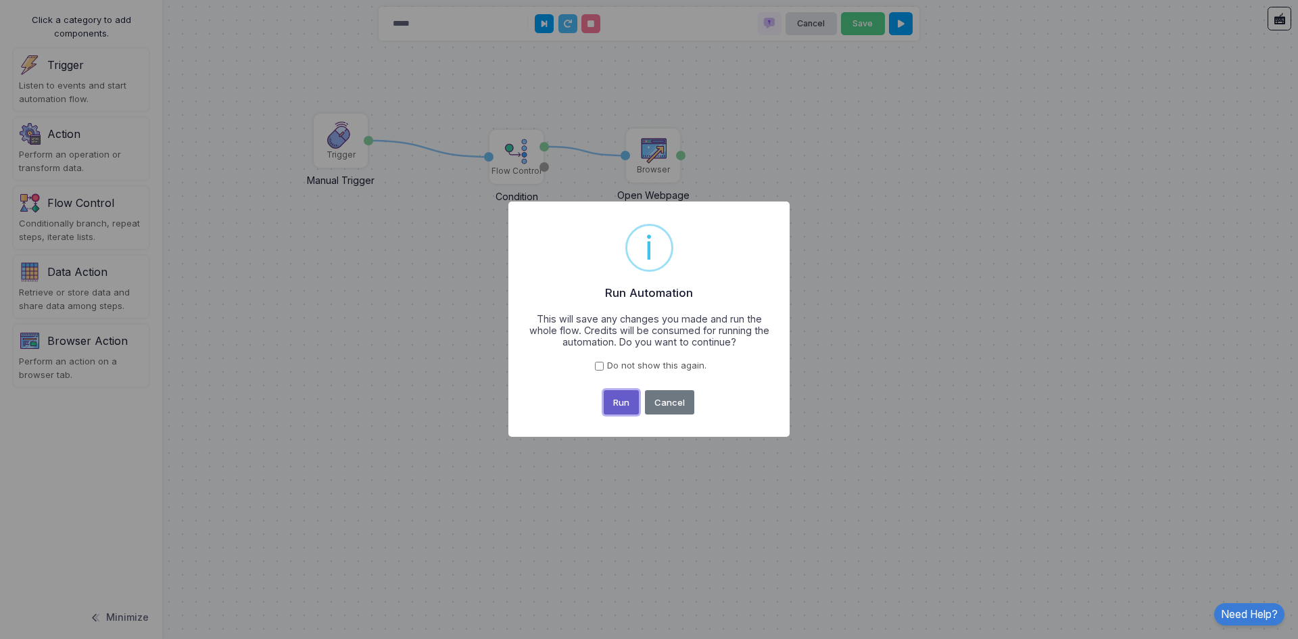
click at [625, 403] on button "Run" at bounding box center [622, 402] width 36 height 24
